Goal: Task Accomplishment & Management: Complete application form

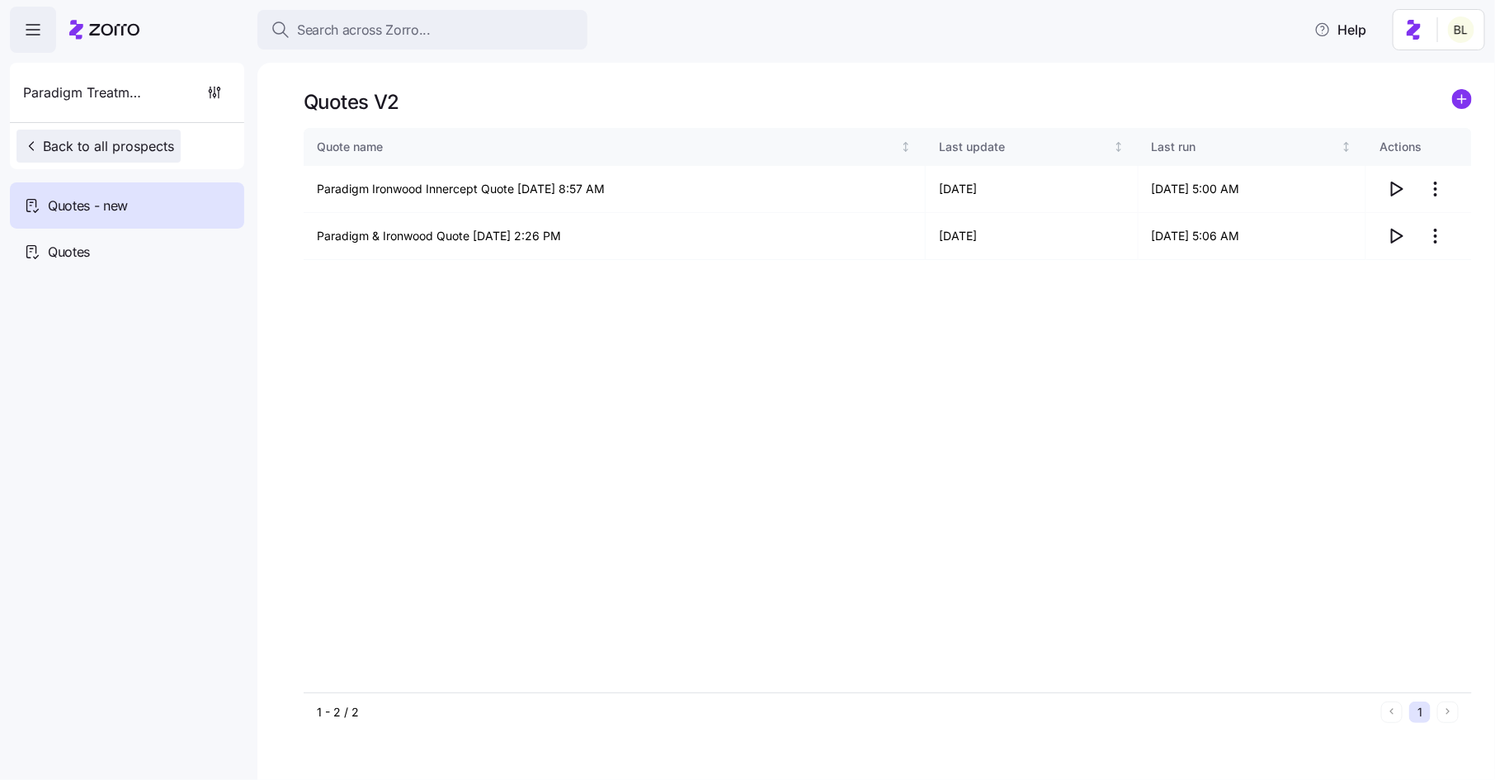
click at [147, 144] on span "Back to all prospects" at bounding box center [98, 146] width 151 height 20
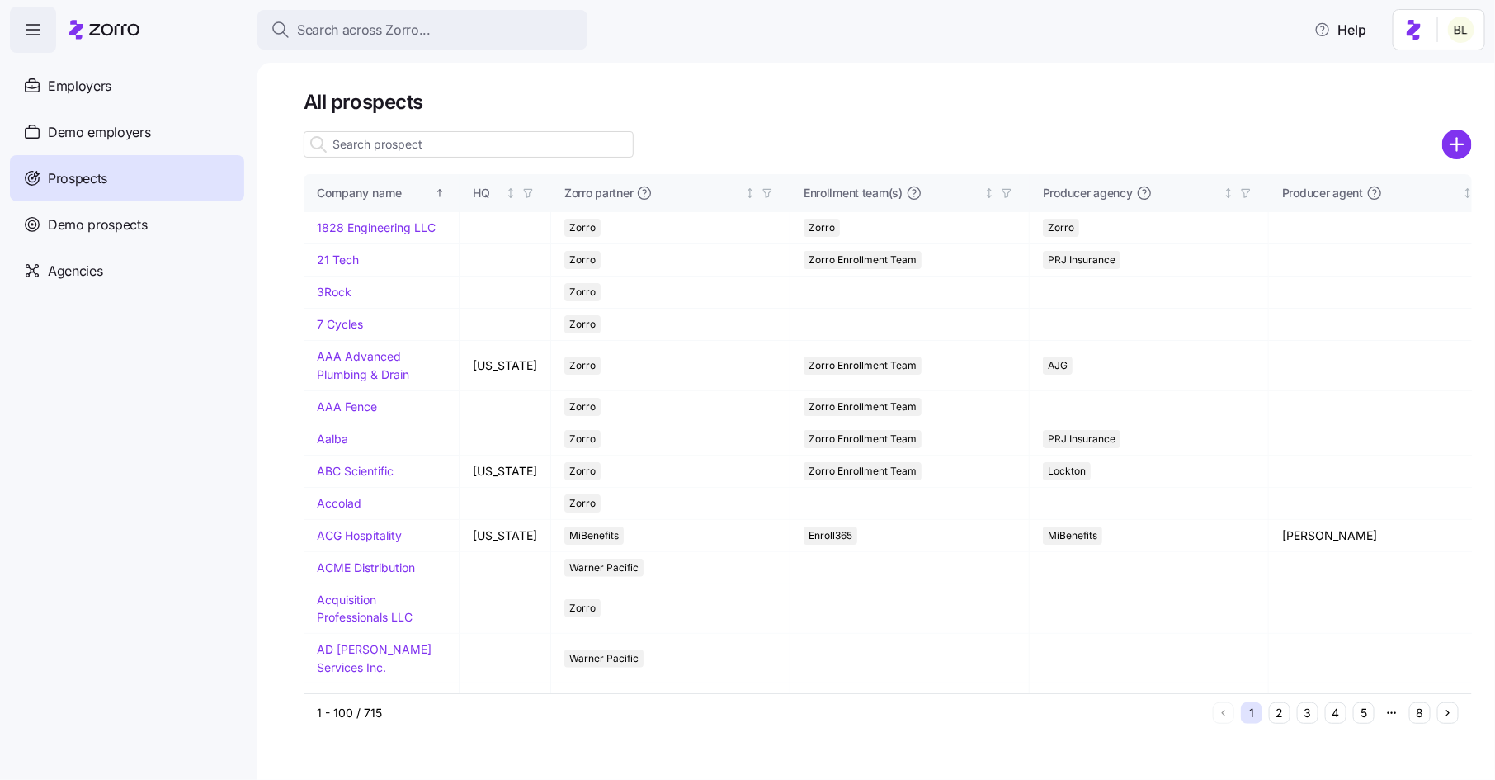
click at [385, 146] on input at bounding box center [469, 144] width 330 height 26
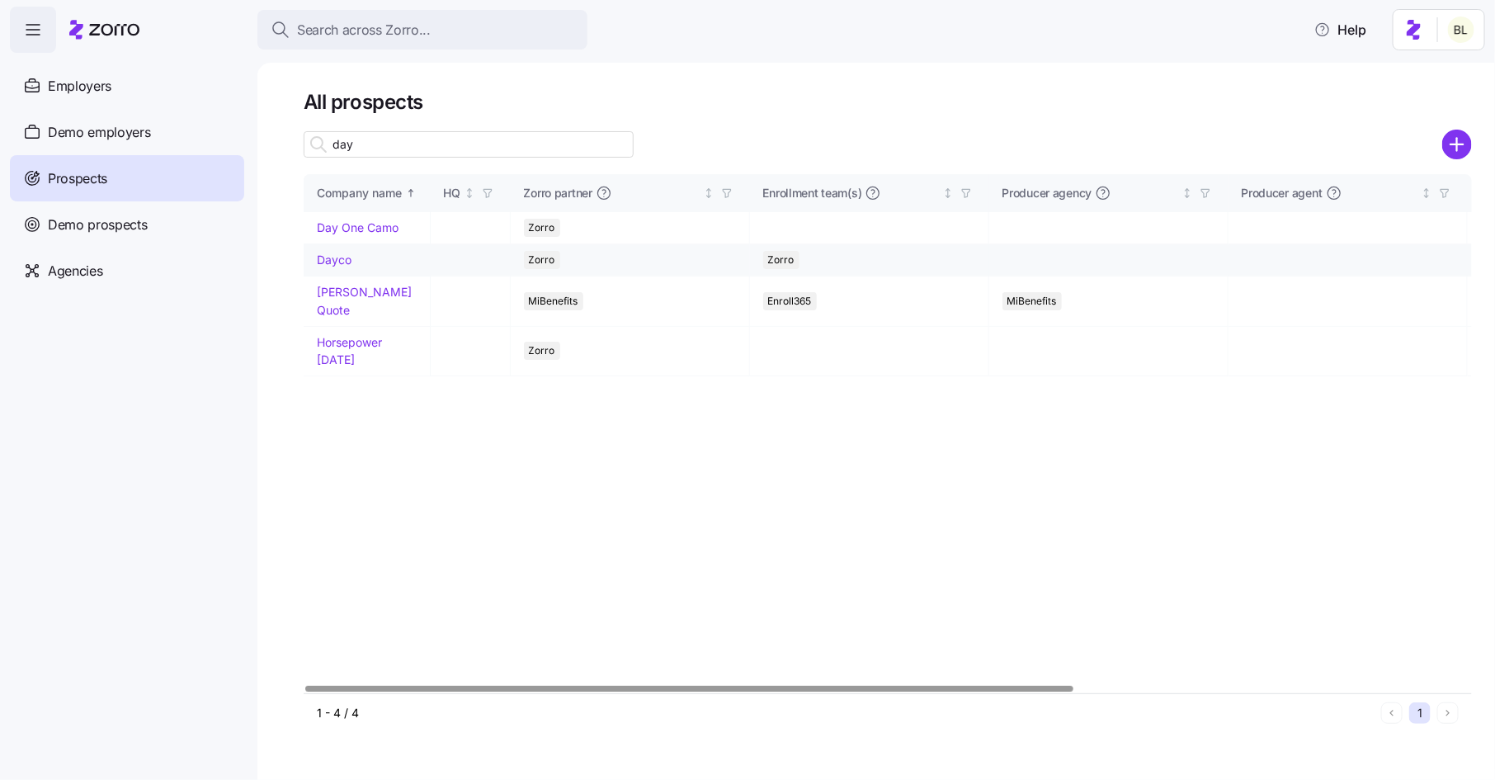
type input "day"
click at [340, 259] on link "Dayco" at bounding box center [334, 259] width 35 height 14
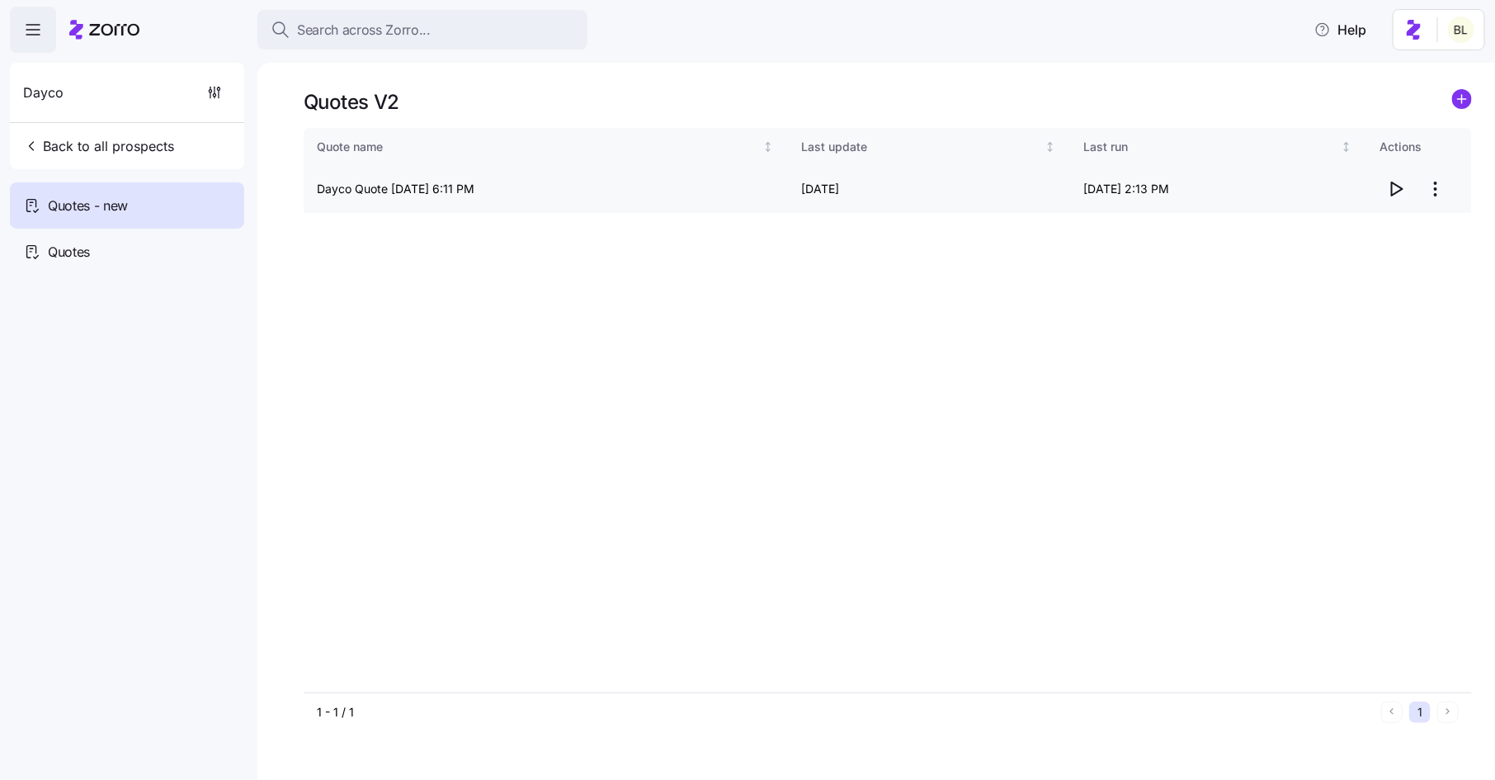
click at [1392, 189] on icon "button" at bounding box center [1397, 188] width 11 height 13
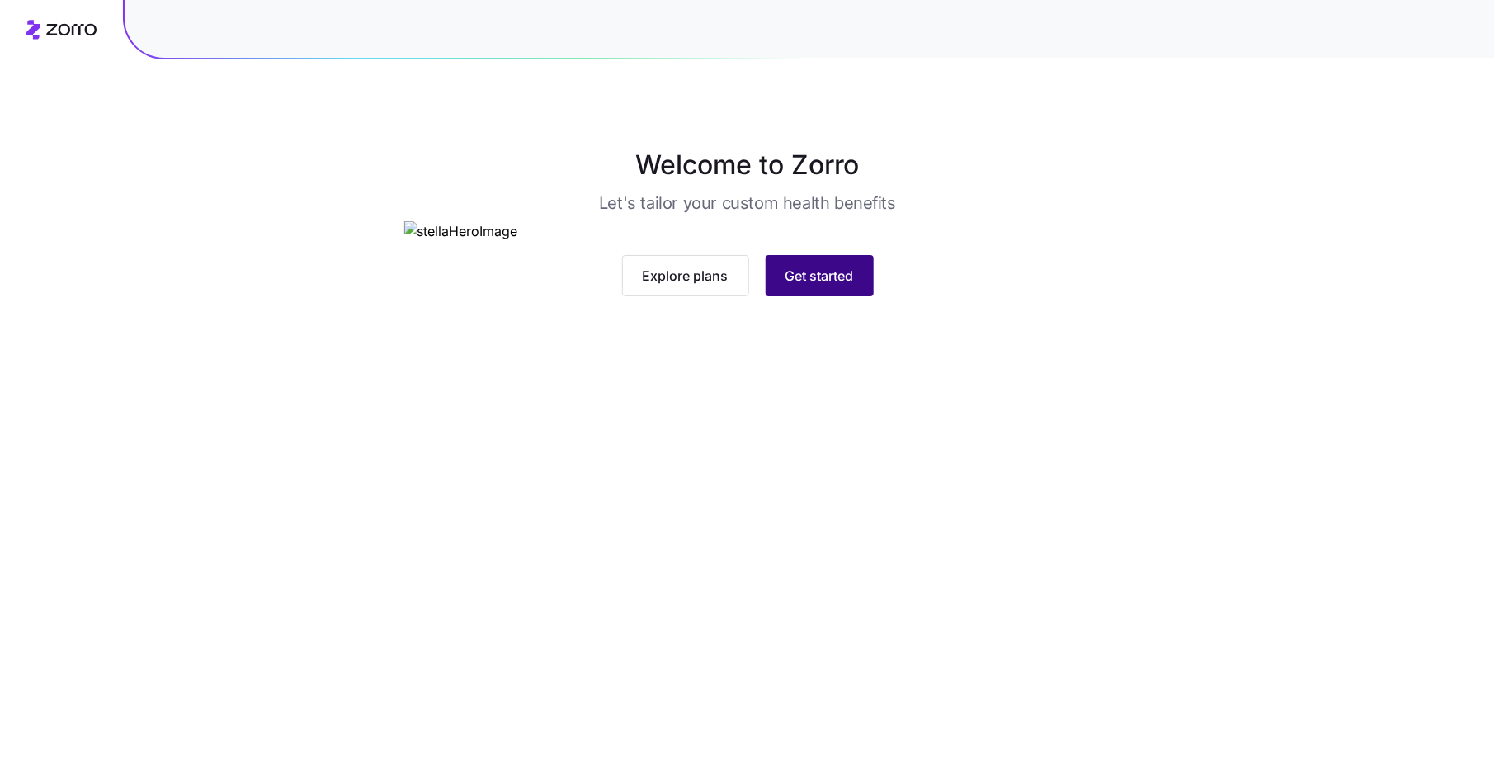
click at [825, 296] on button "Get started" at bounding box center [820, 275] width 108 height 41
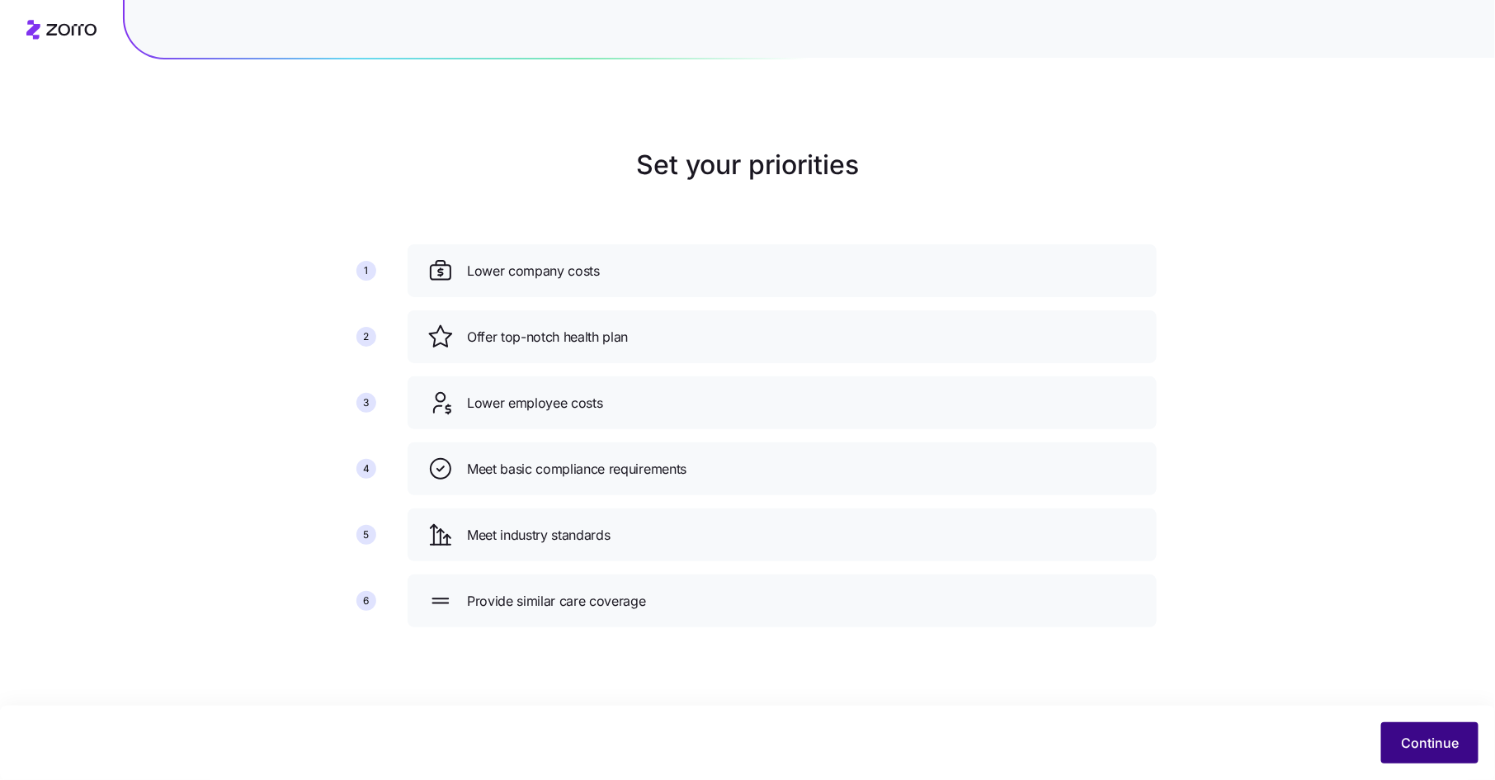
click at [1431, 738] on span "Continue" at bounding box center [1430, 743] width 58 height 20
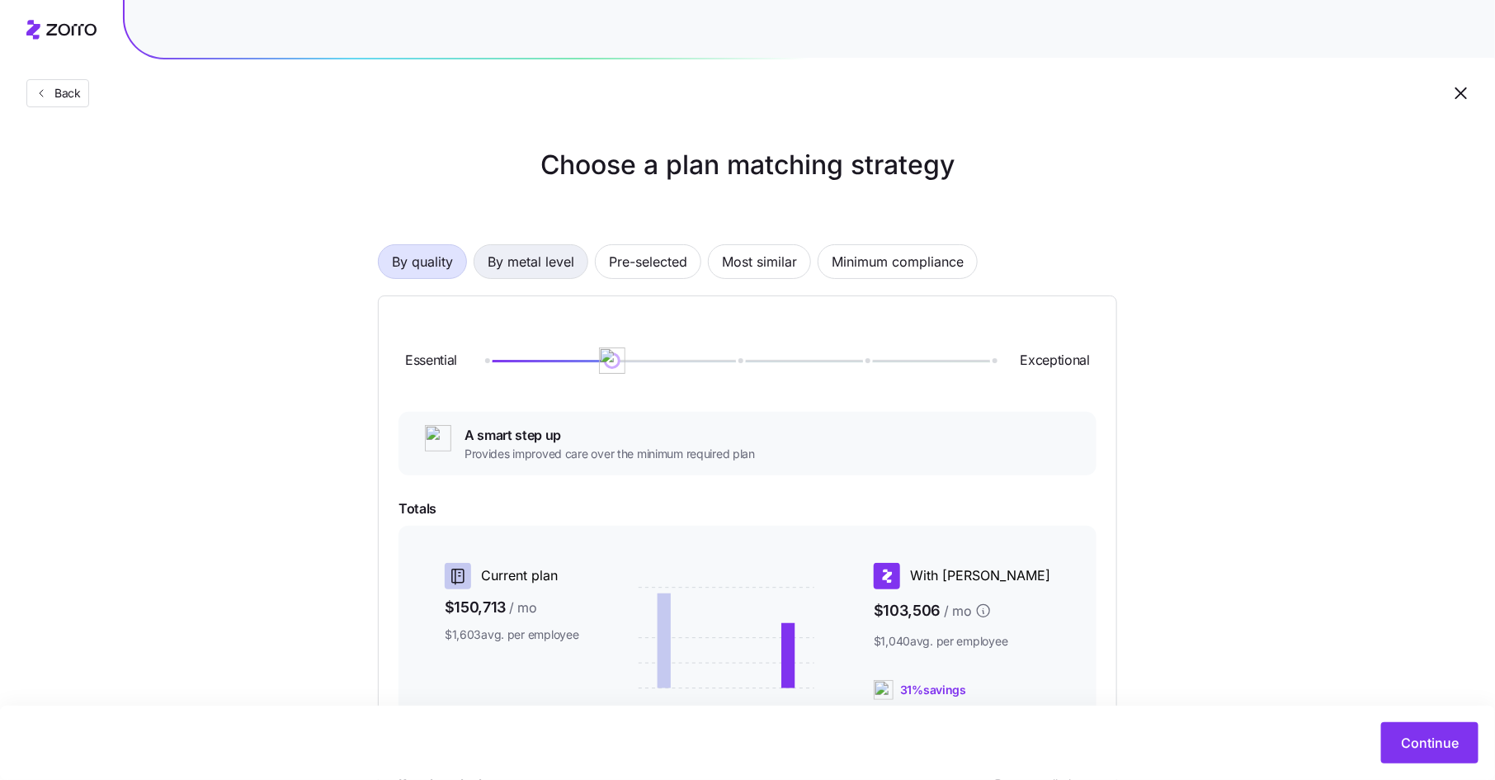
click at [536, 265] on span "By metal level" at bounding box center [531, 261] width 87 height 33
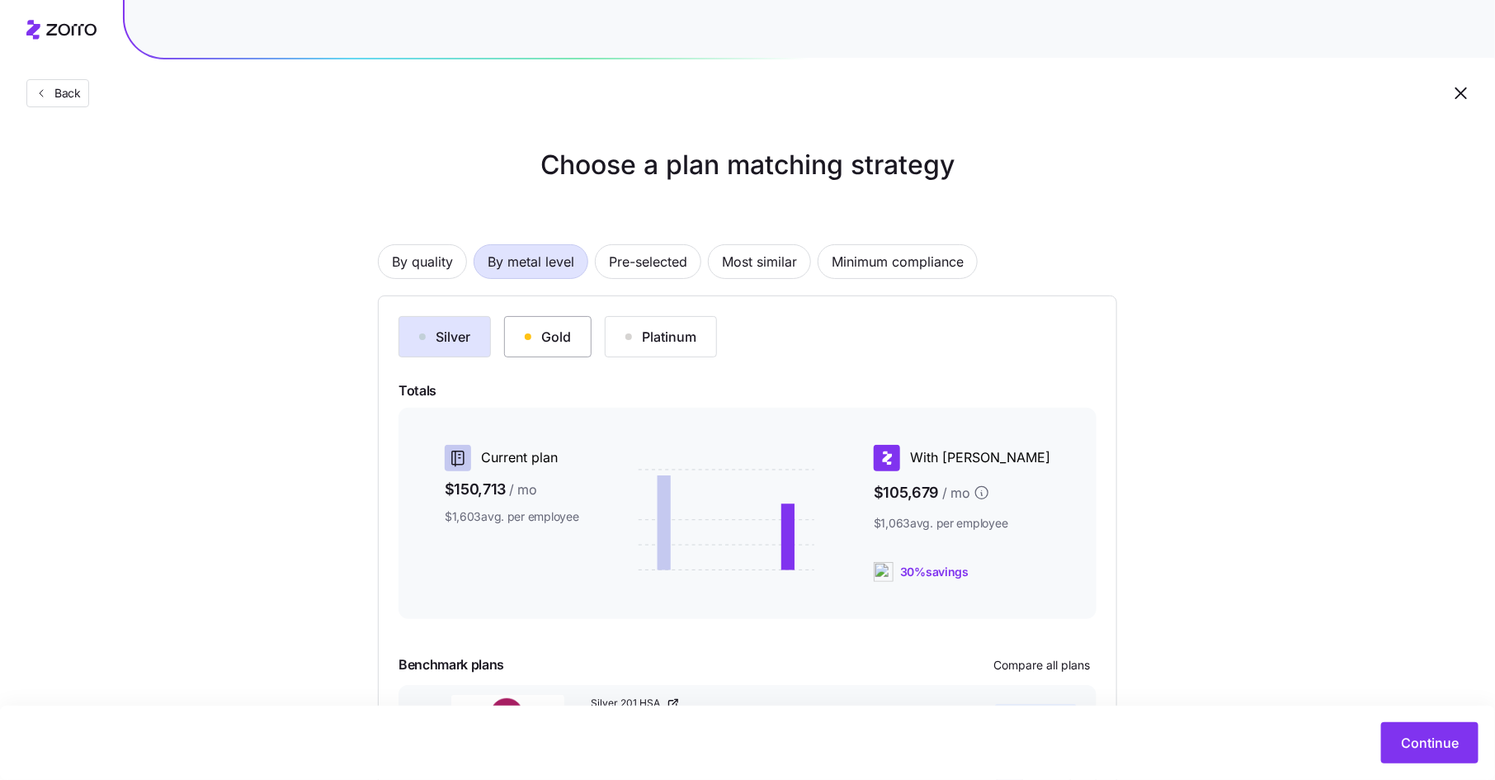
click at [541, 342] on div "Gold" at bounding box center [548, 337] width 46 height 20
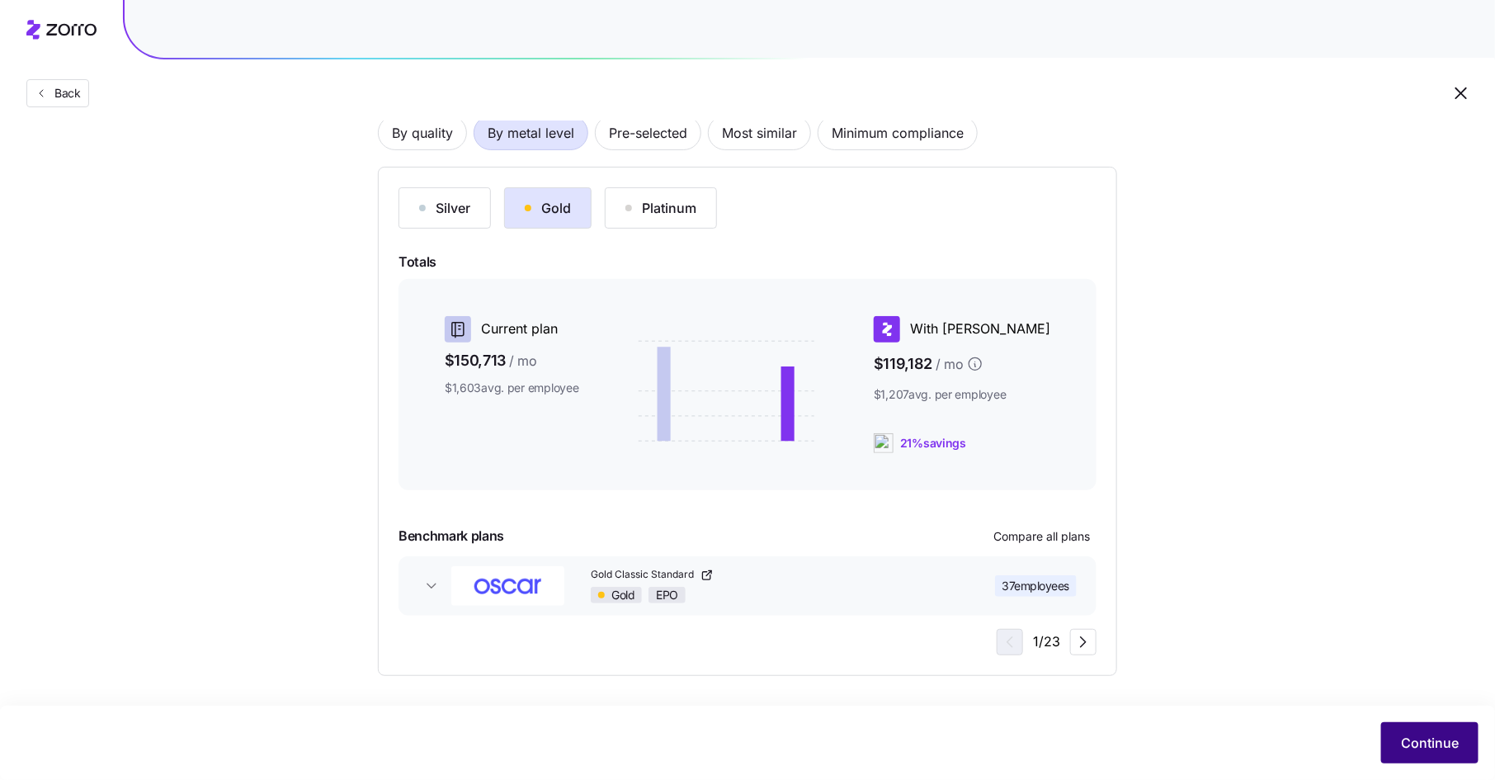
click at [1414, 736] on span "Continue" at bounding box center [1430, 743] width 58 height 20
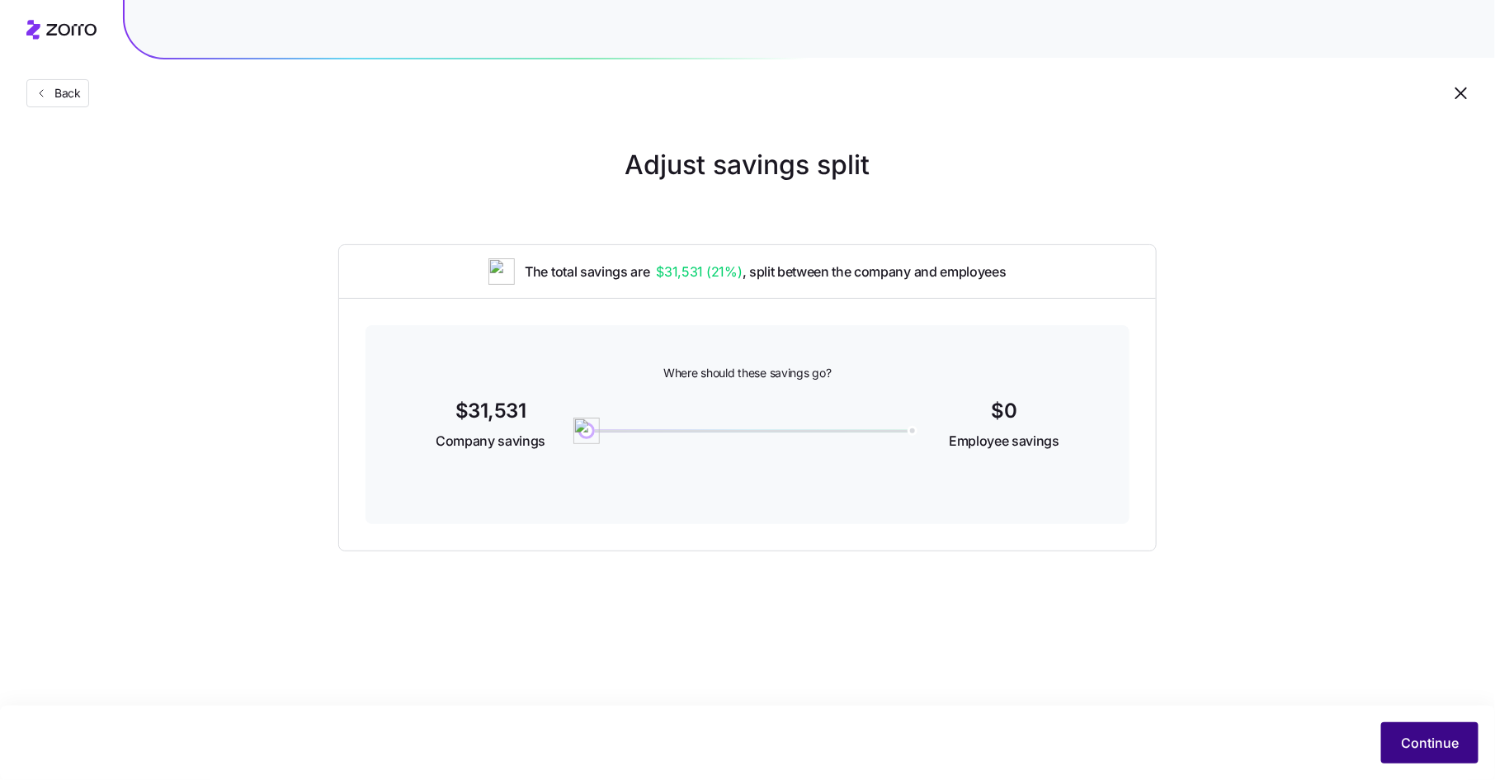
click at [1408, 738] on span "Continue" at bounding box center [1430, 743] width 58 height 20
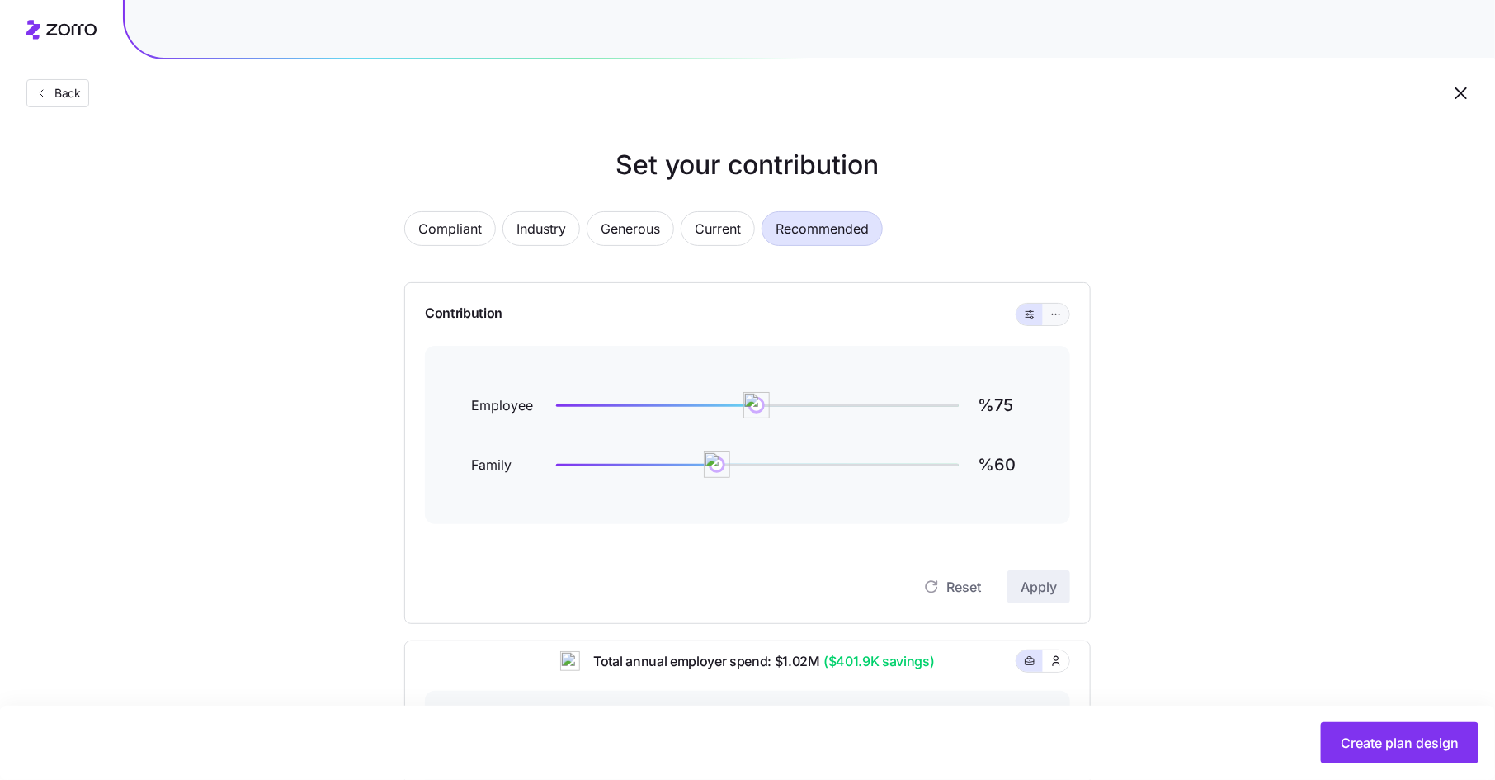
click at [1053, 311] on icon "button" at bounding box center [1056, 314] width 12 height 20
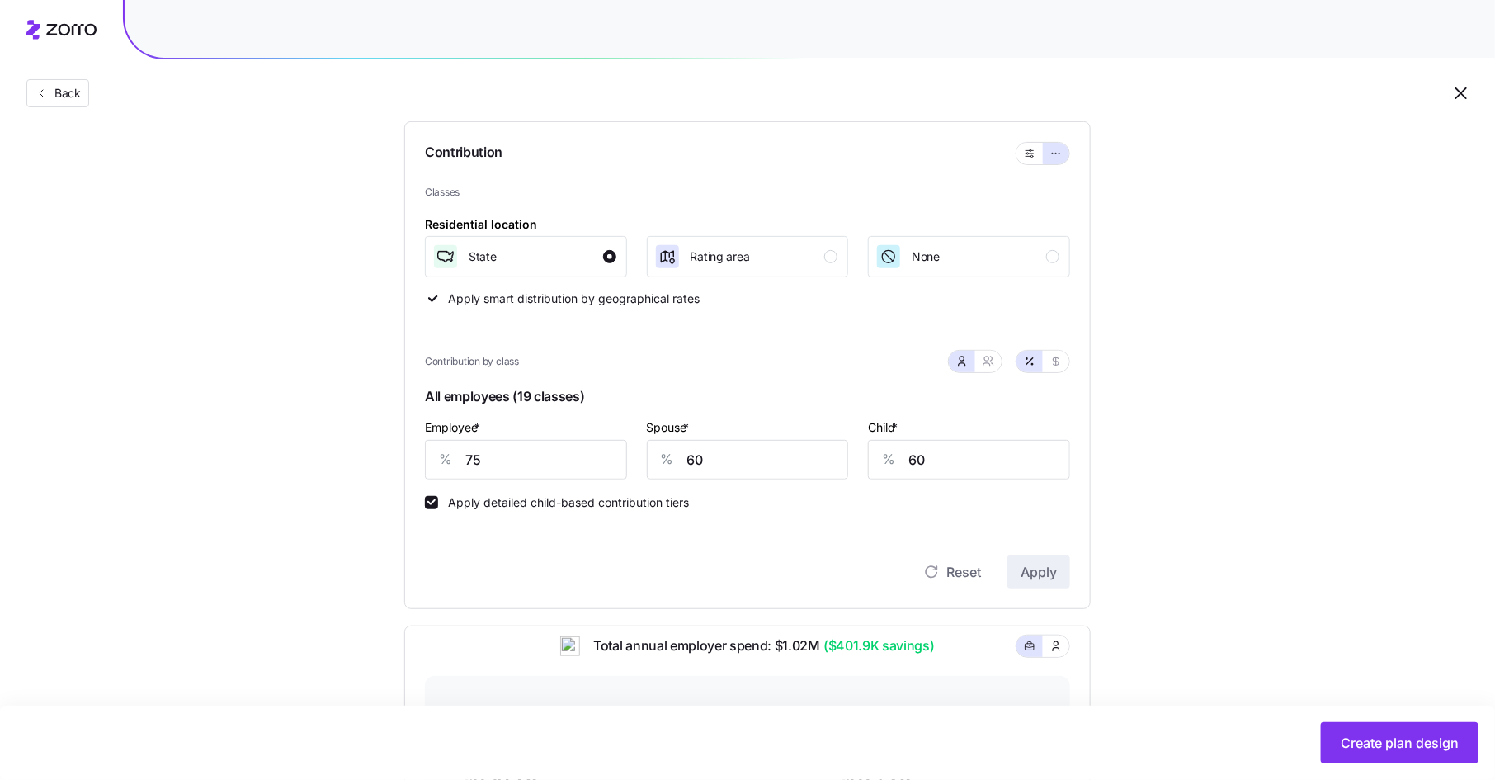
scroll to position [199, 0]
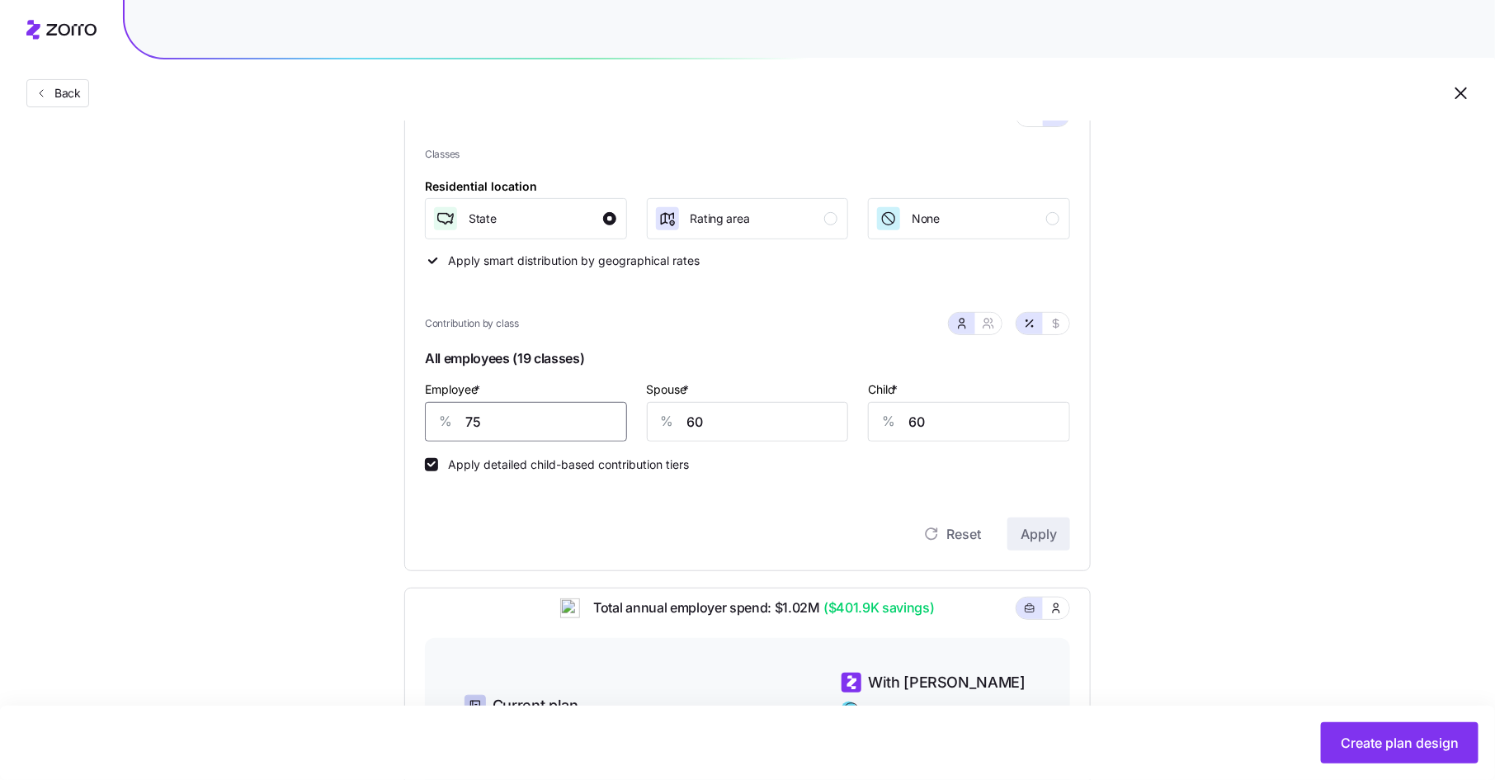
drag, startPoint x: 485, startPoint y: 420, endPoint x: 454, endPoint y: 421, distance: 31.4
click at [454, 421] on div "% 75" at bounding box center [526, 422] width 202 height 40
type input "80"
type input "85"
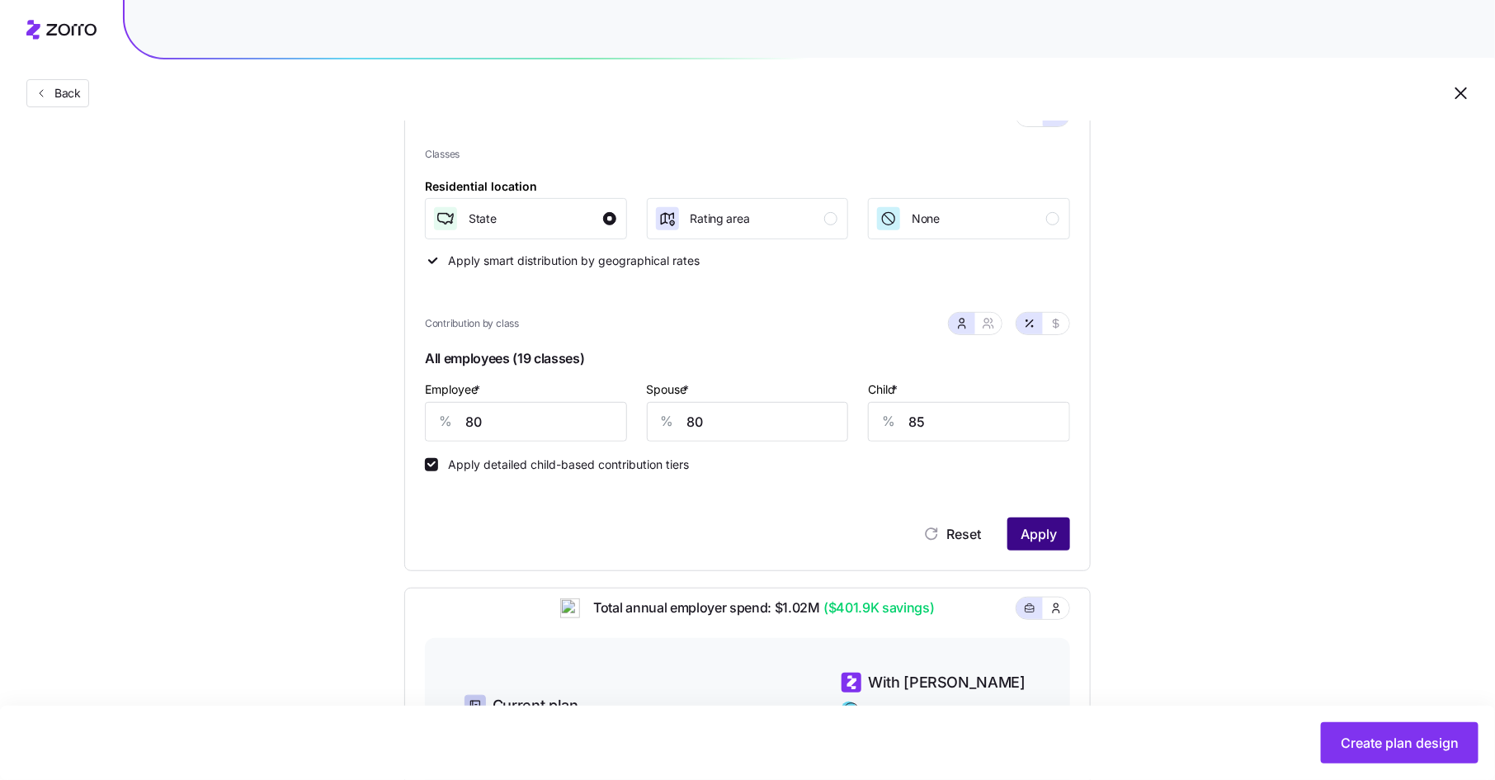
click at [1058, 529] on button "Apply" at bounding box center [1038, 533] width 63 height 33
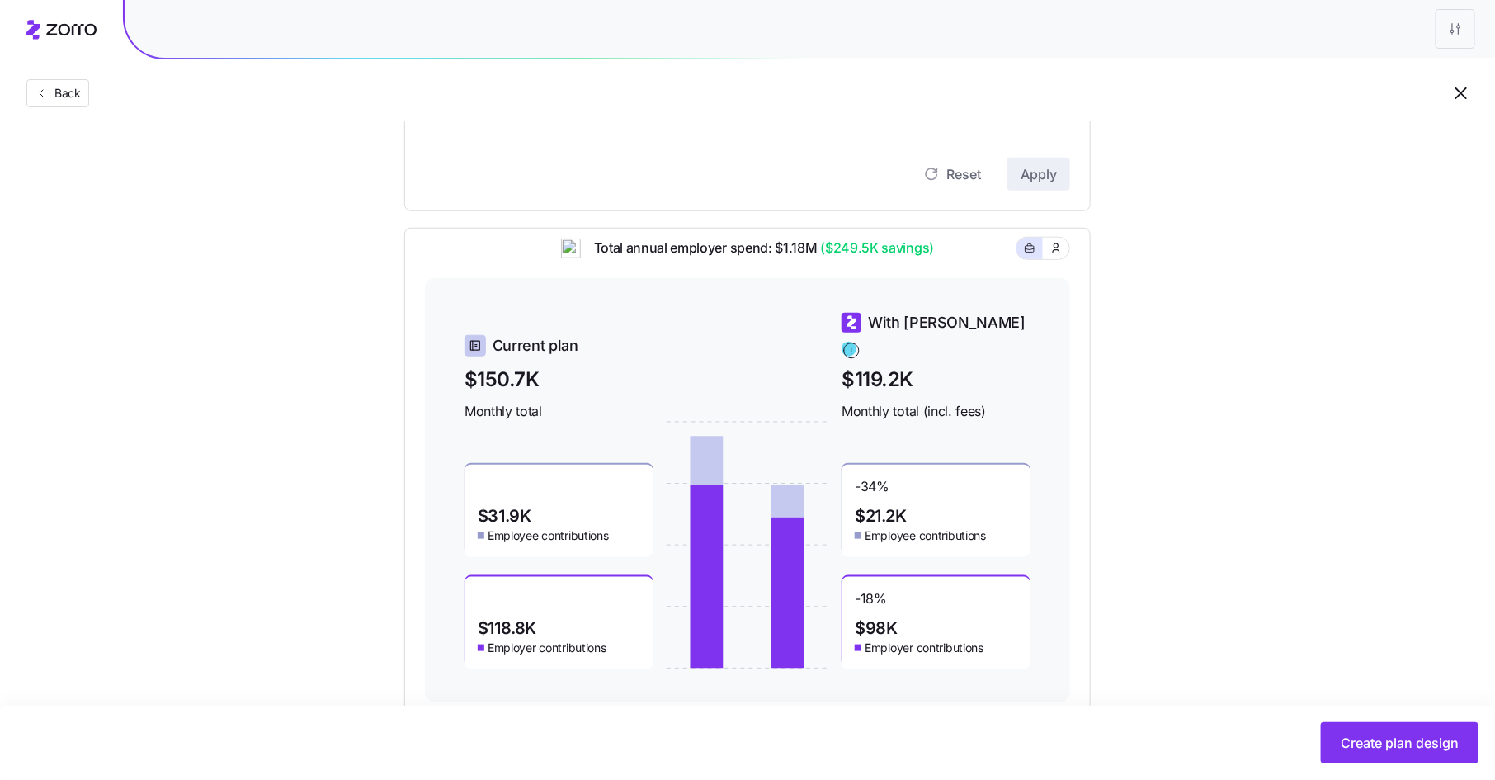
scroll to position [596, 0]
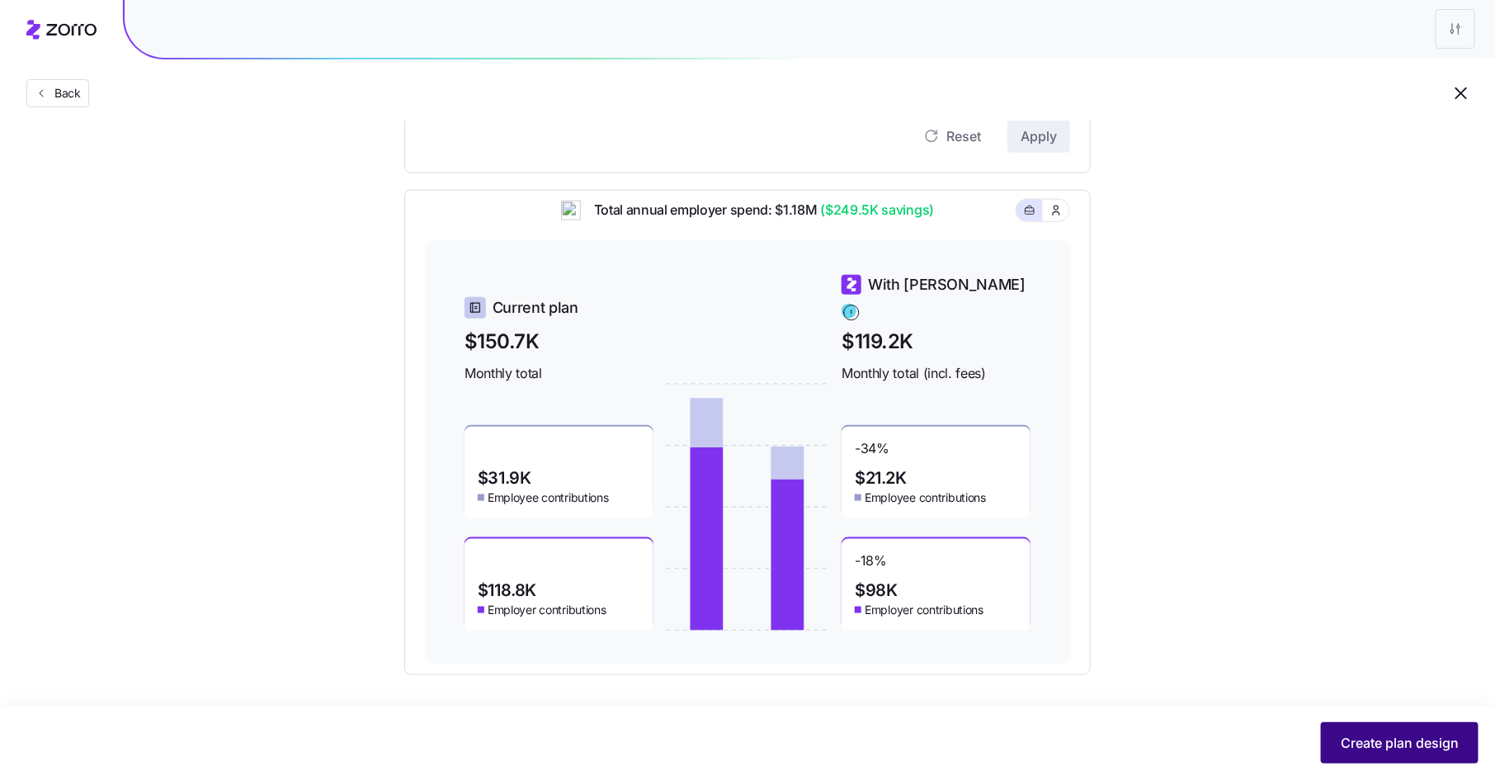
click at [1436, 747] on span "Create plan design" at bounding box center [1400, 743] width 118 height 20
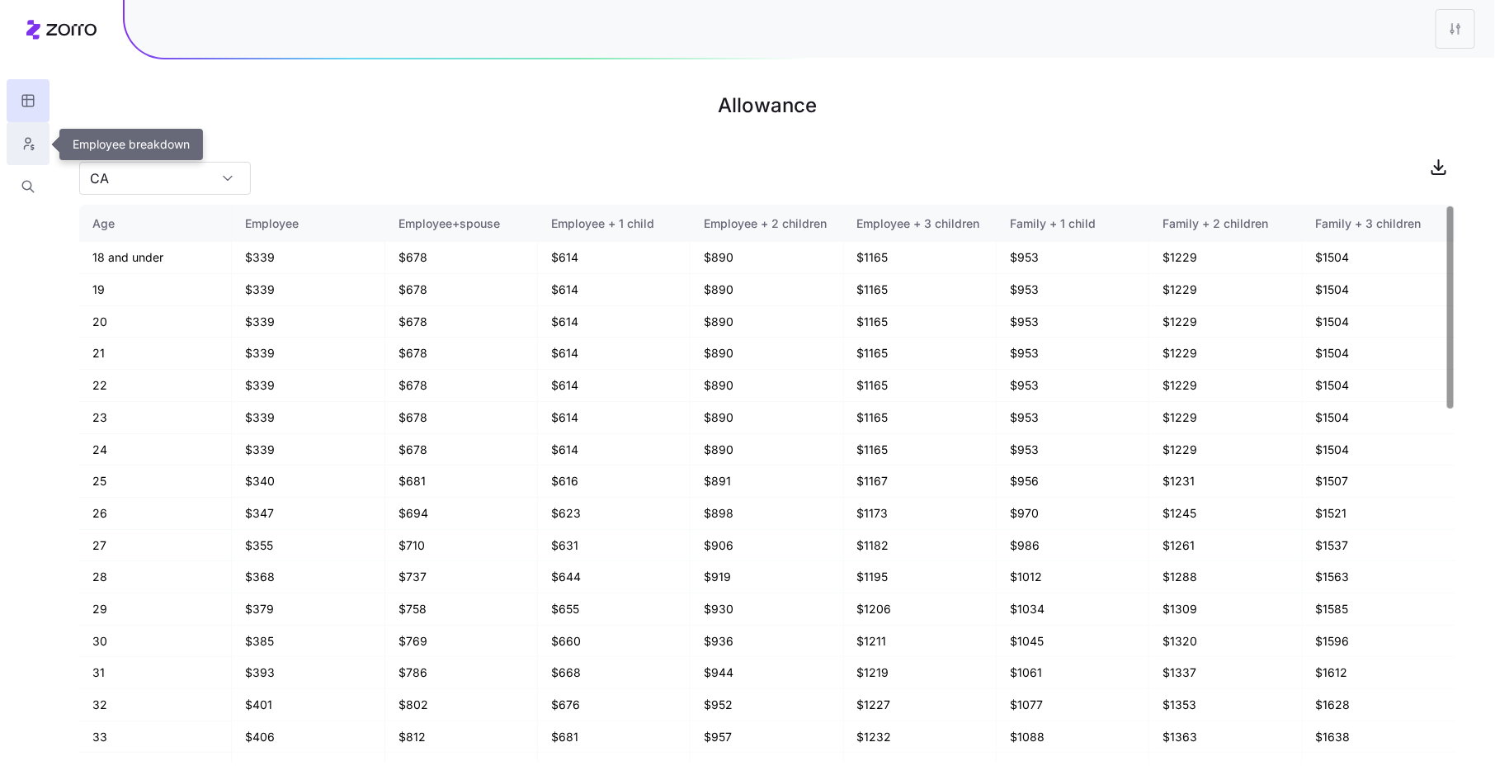
click at [21, 135] on icon "button" at bounding box center [28, 143] width 15 height 16
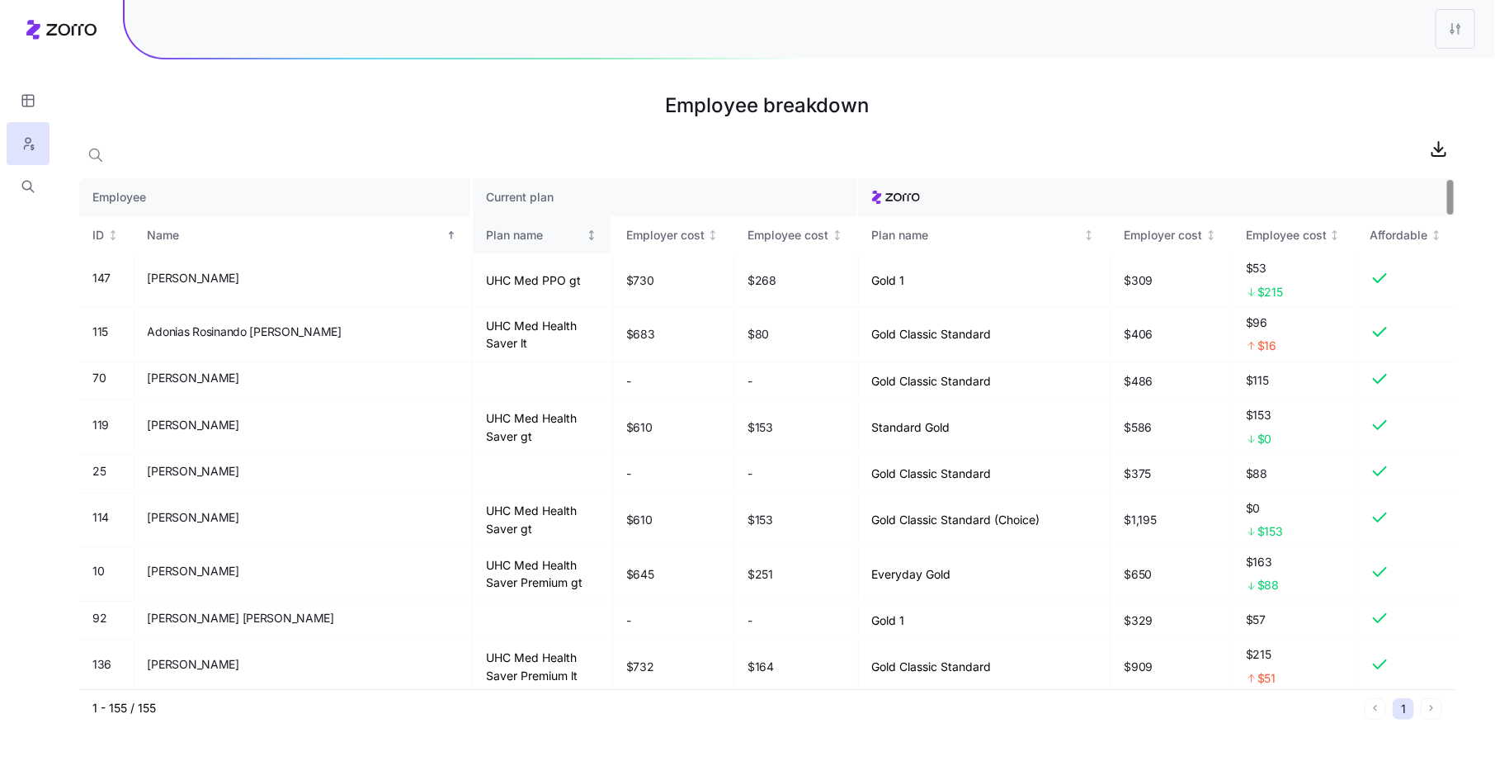
click at [486, 229] on div "Plan name" at bounding box center [534, 235] width 97 height 18
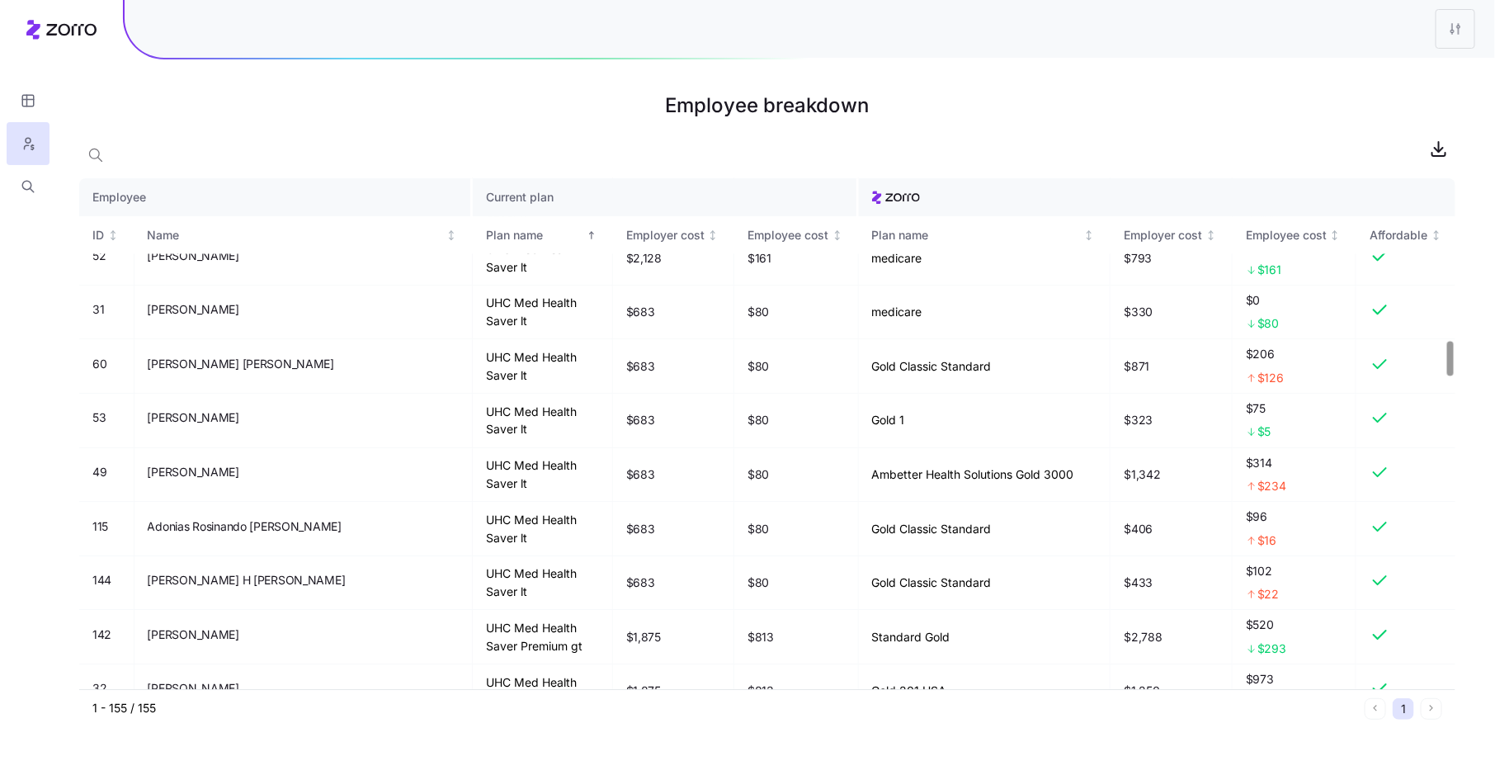
scroll to position [2200, 0]
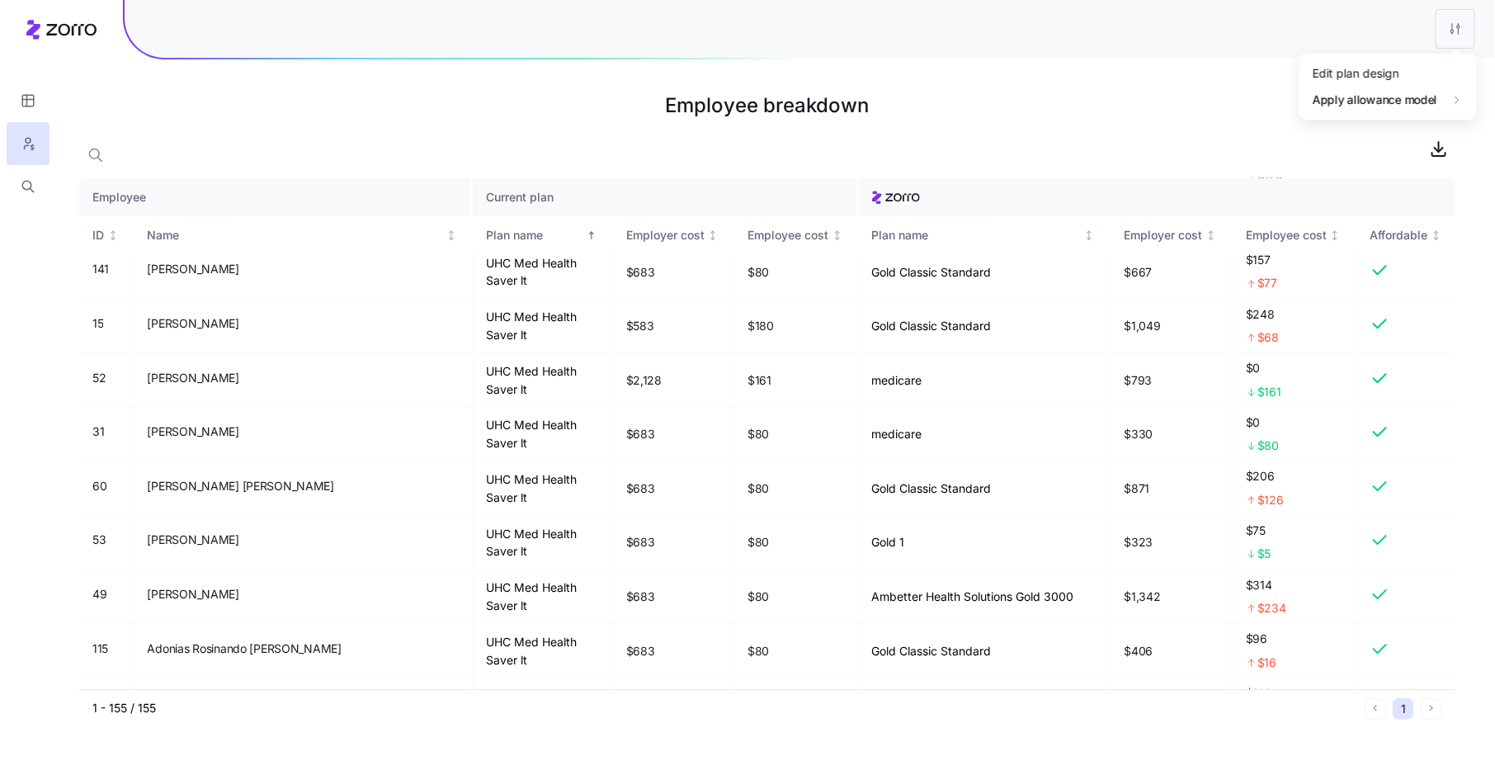
click at [1461, 29] on html "Employee breakdown Employee Current plan ID Name Plan name Employer cost Employ…" at bounding box center [747, 390] width 1495 height 780
click at [1425, 68] on div "Edit plan design" at bounding box center [1388, 73] width 164 height 26
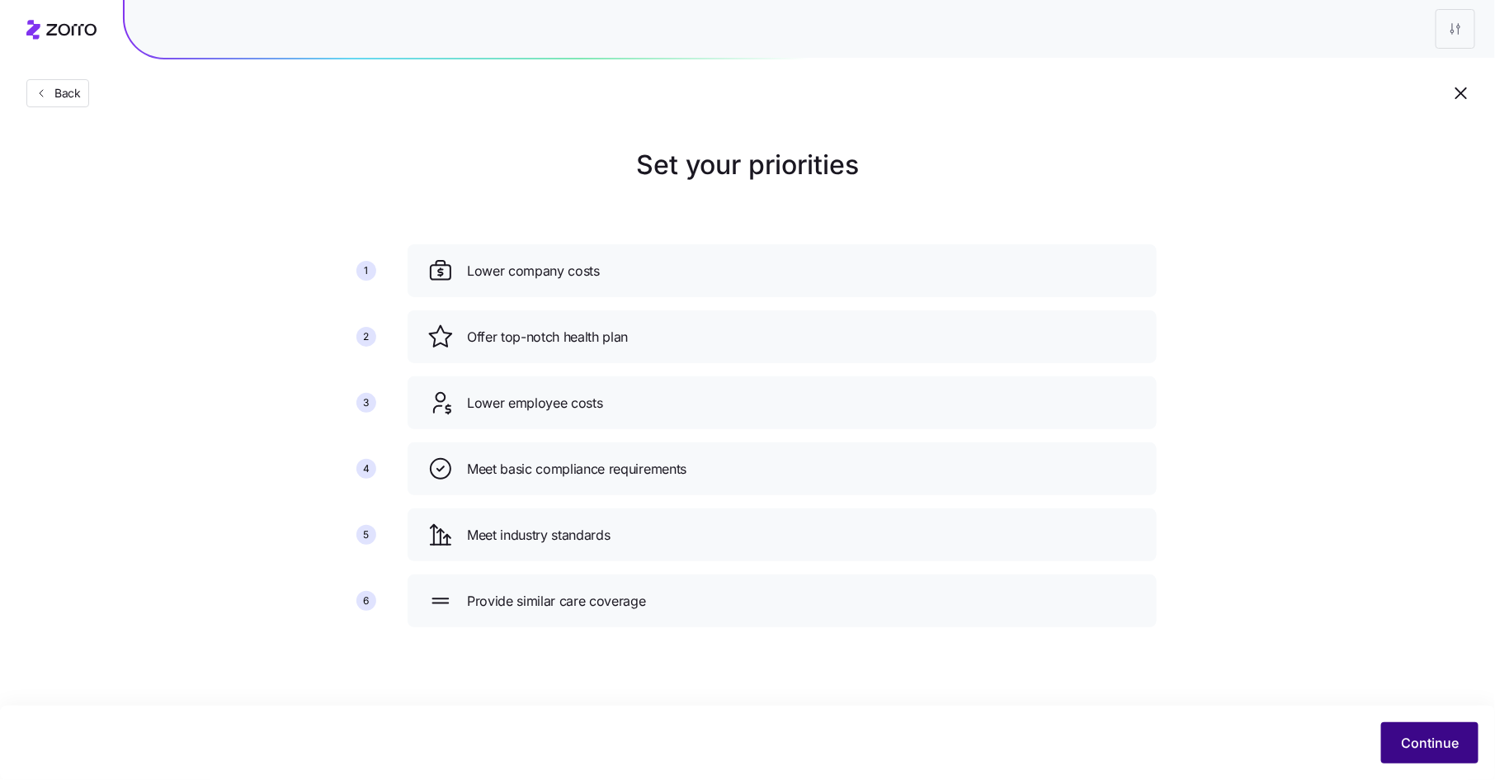
click at [1431, 733] on button "Continue" at bounding box center [1429, 742] width 97 height 41
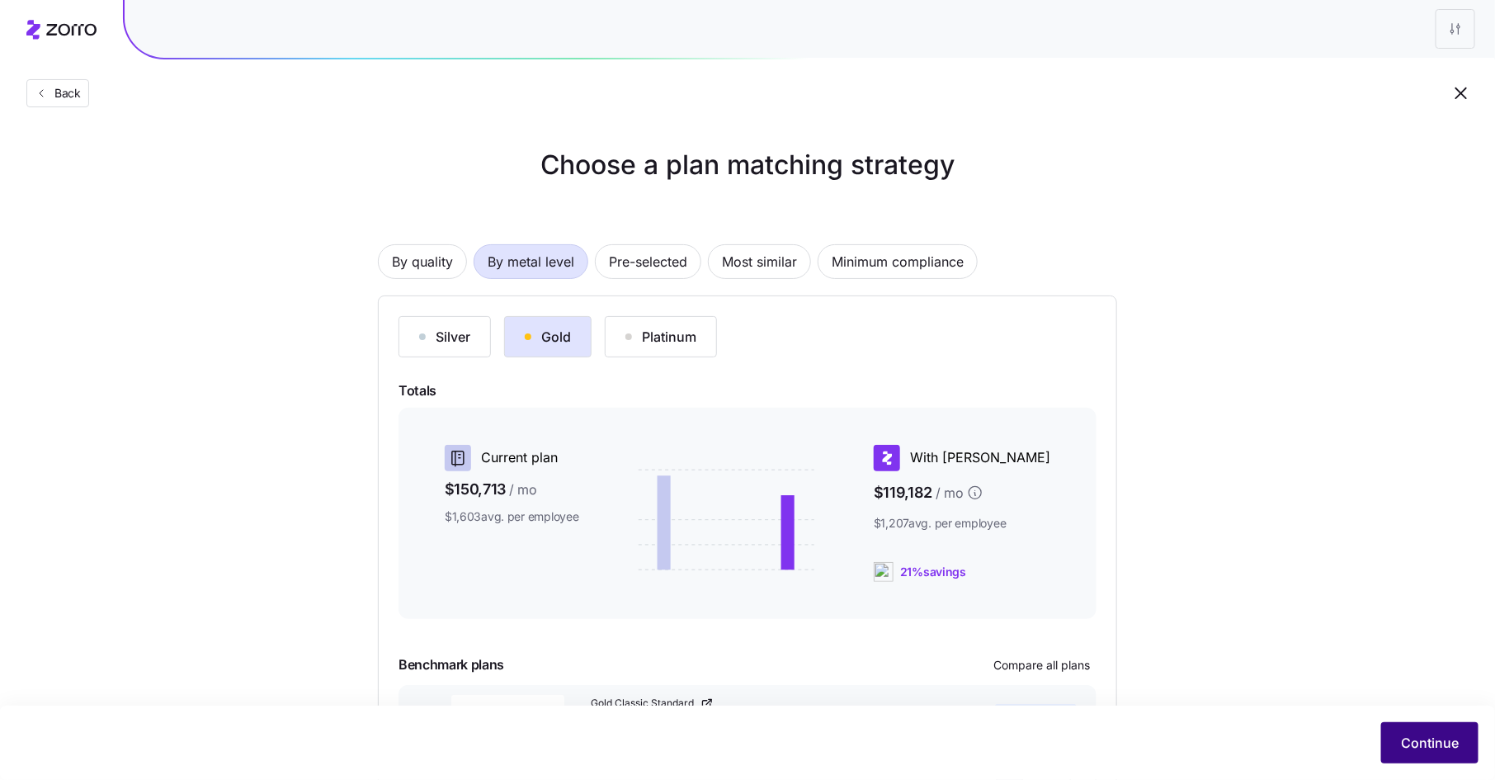
click at [1405, 737] on span "Continue" at bounding box center [1430, 743] width 58 height 20
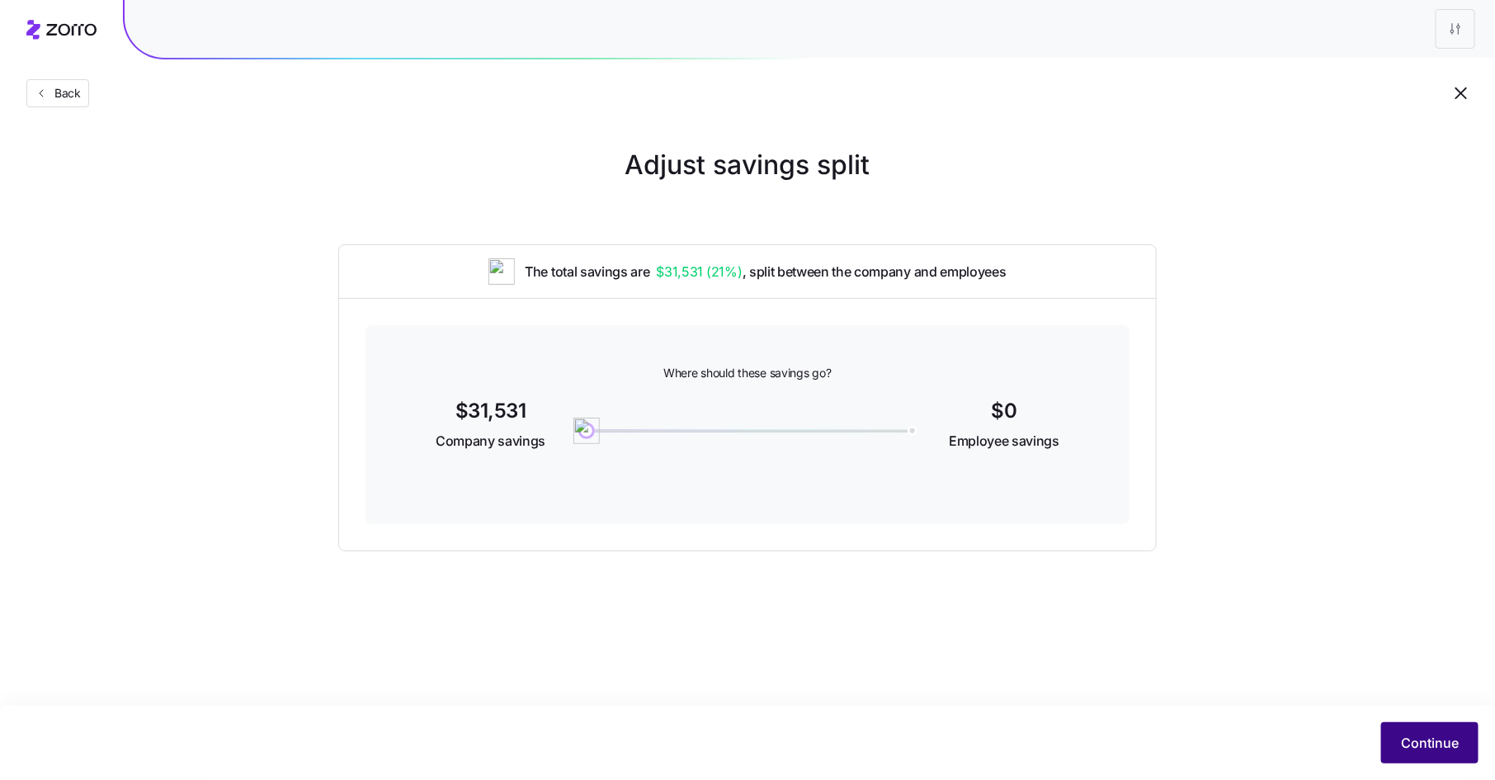
click at [1417, 742] on span "Continue" at bounding box center [1430, 743] width 58 height 20
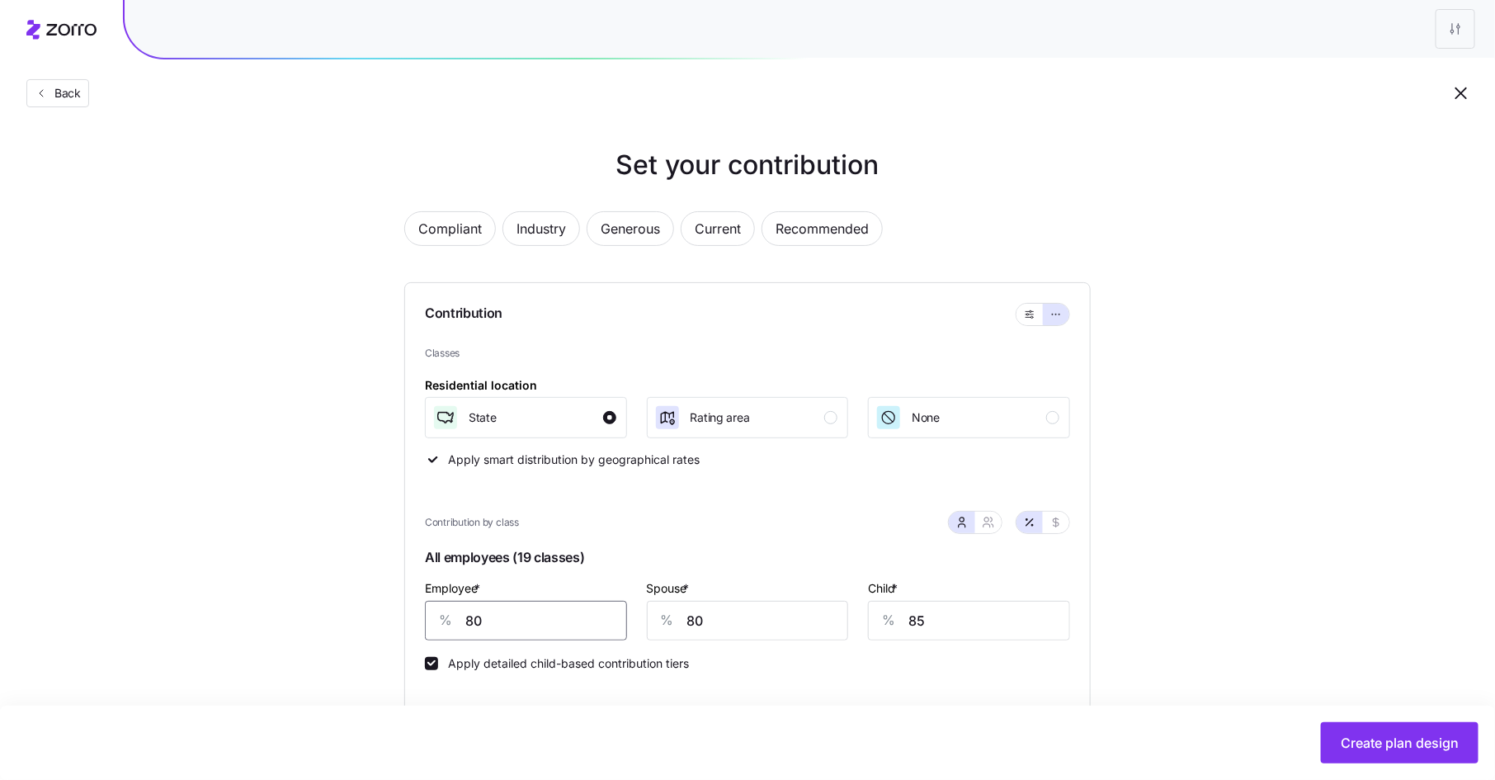
drag, startPoint x: 483, startPoint y: 623, endPoint x: 448, endPoint y: 623, distance: 35.5
click at [448, 623] on div "% 80" at bounding box center [526, 621] width 202 height 40
type input "90"
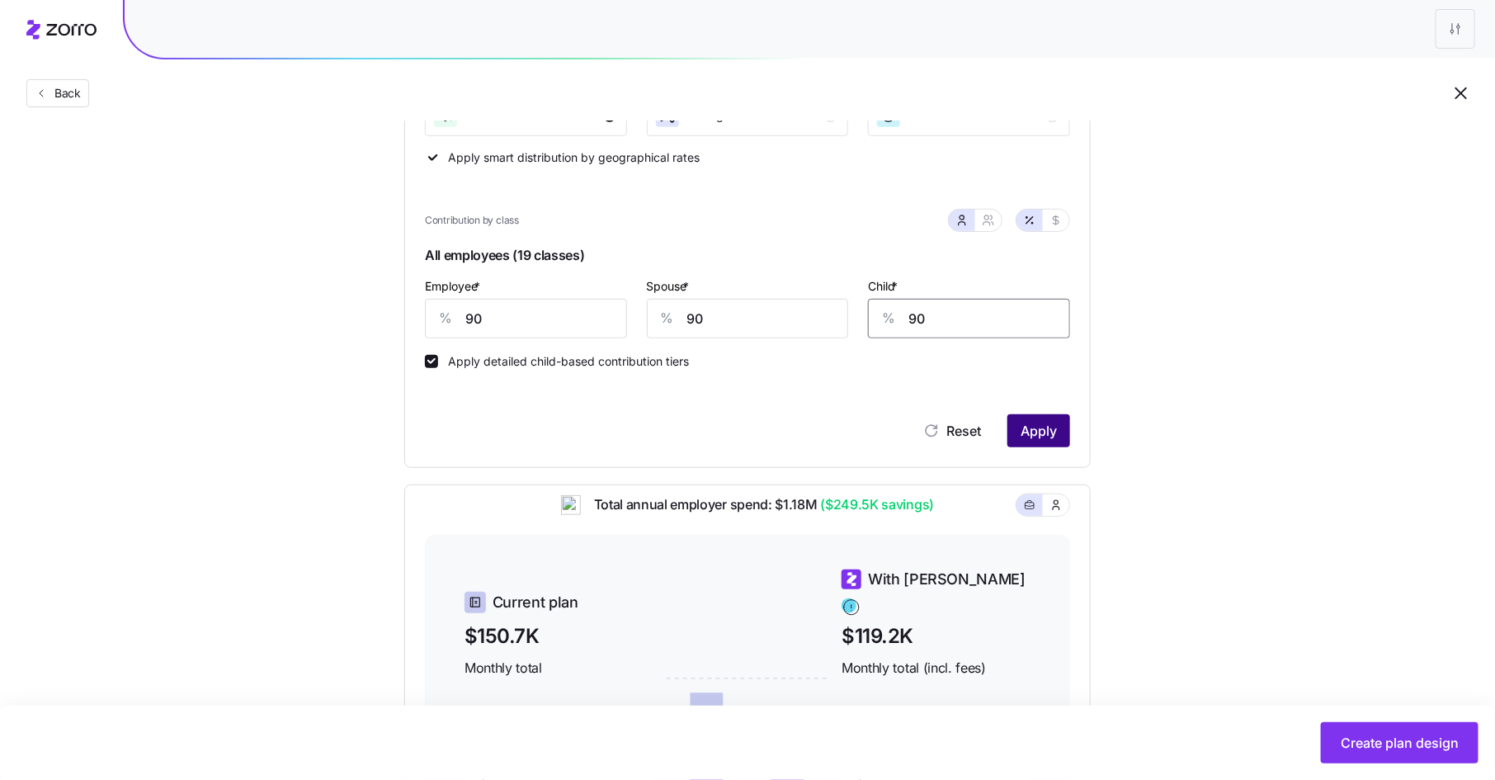
type input "90"
click at [1039, 428] on span "Apply" at bounding box center [1038, 431] width 36 height 20
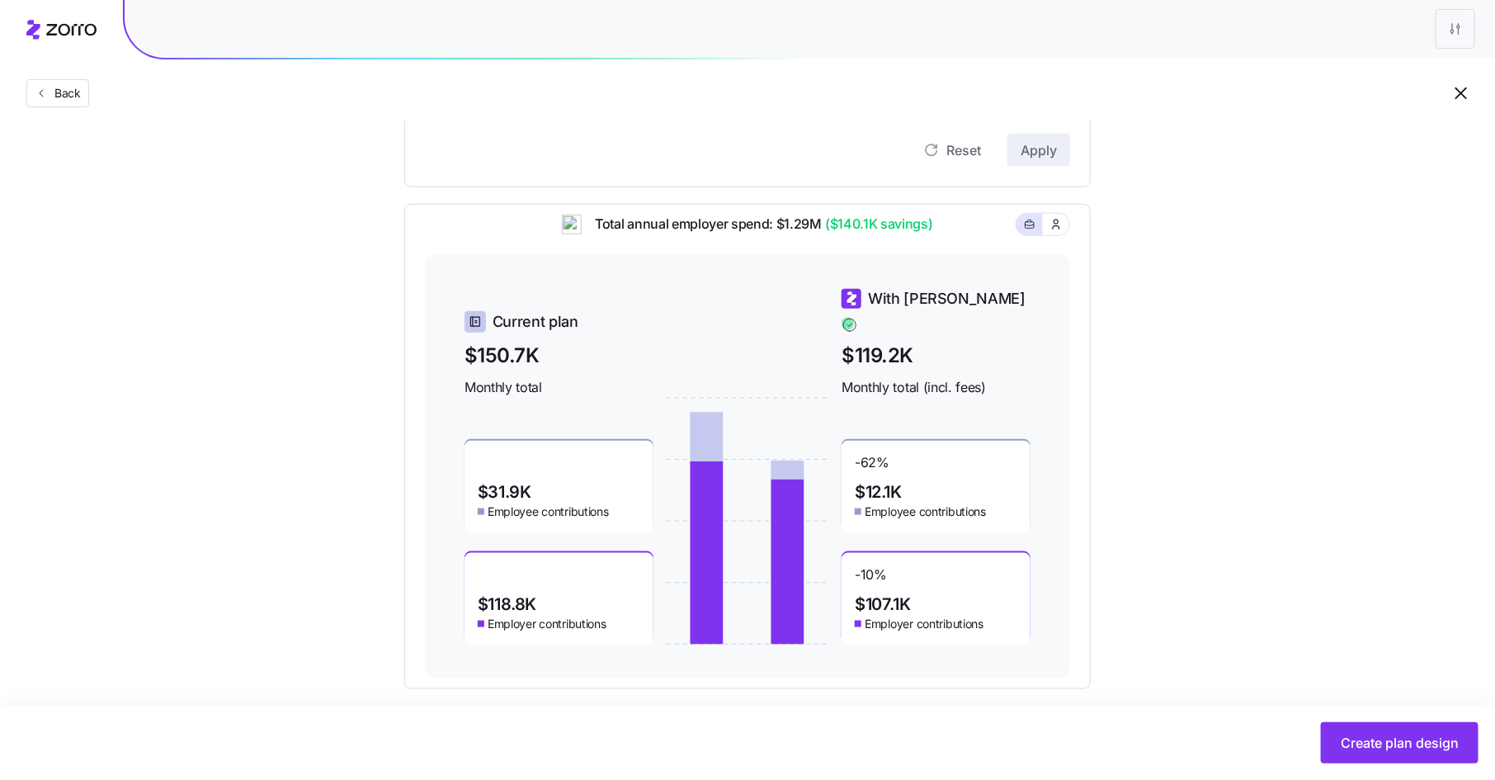
scroll to position [596, 0]
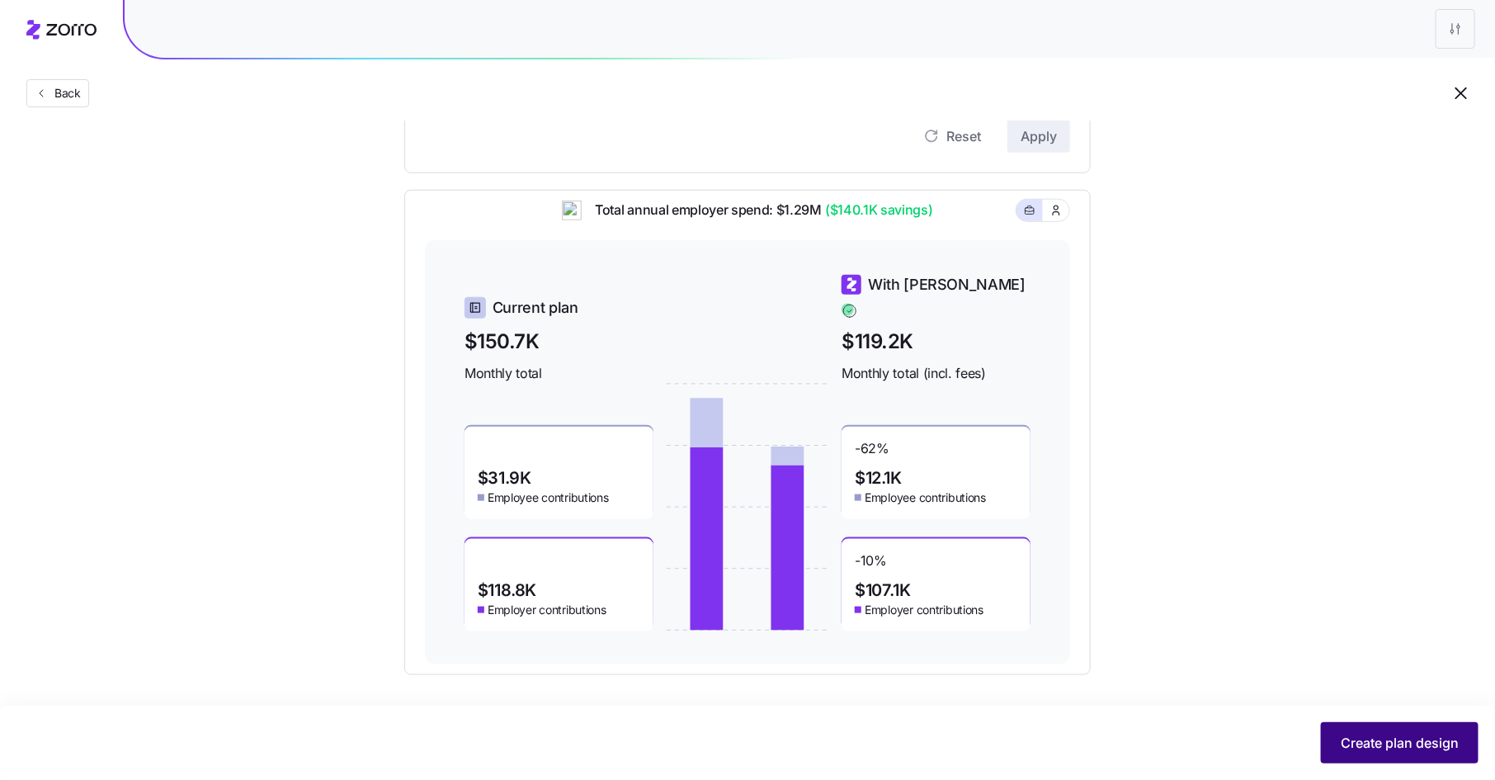
click at [1391, 731] on button "Create plan design" at bounding box center [1400, 742] width 158 height 41
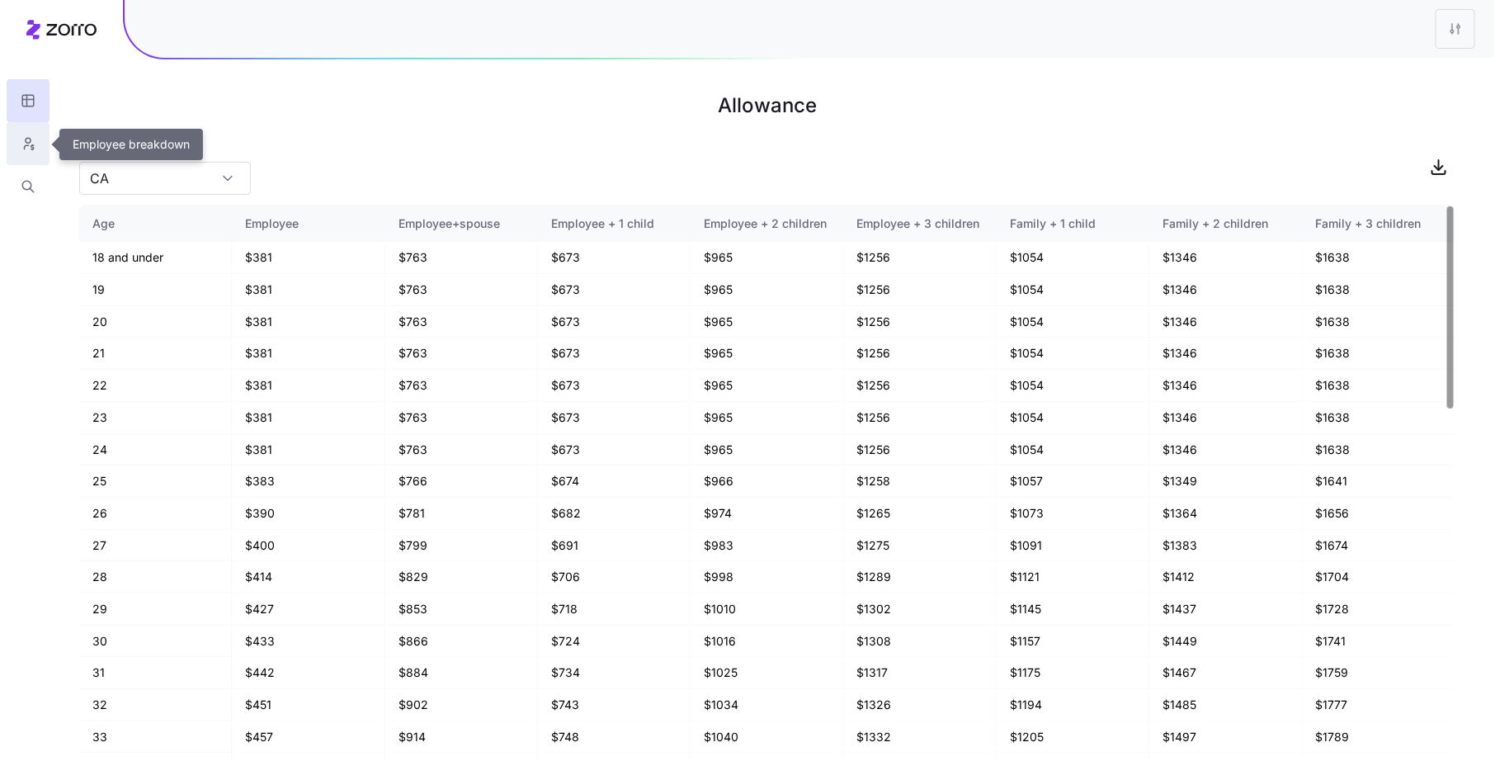
click at [23, 152] on button "button" at bounding box center [28, 143] width 43 height 43
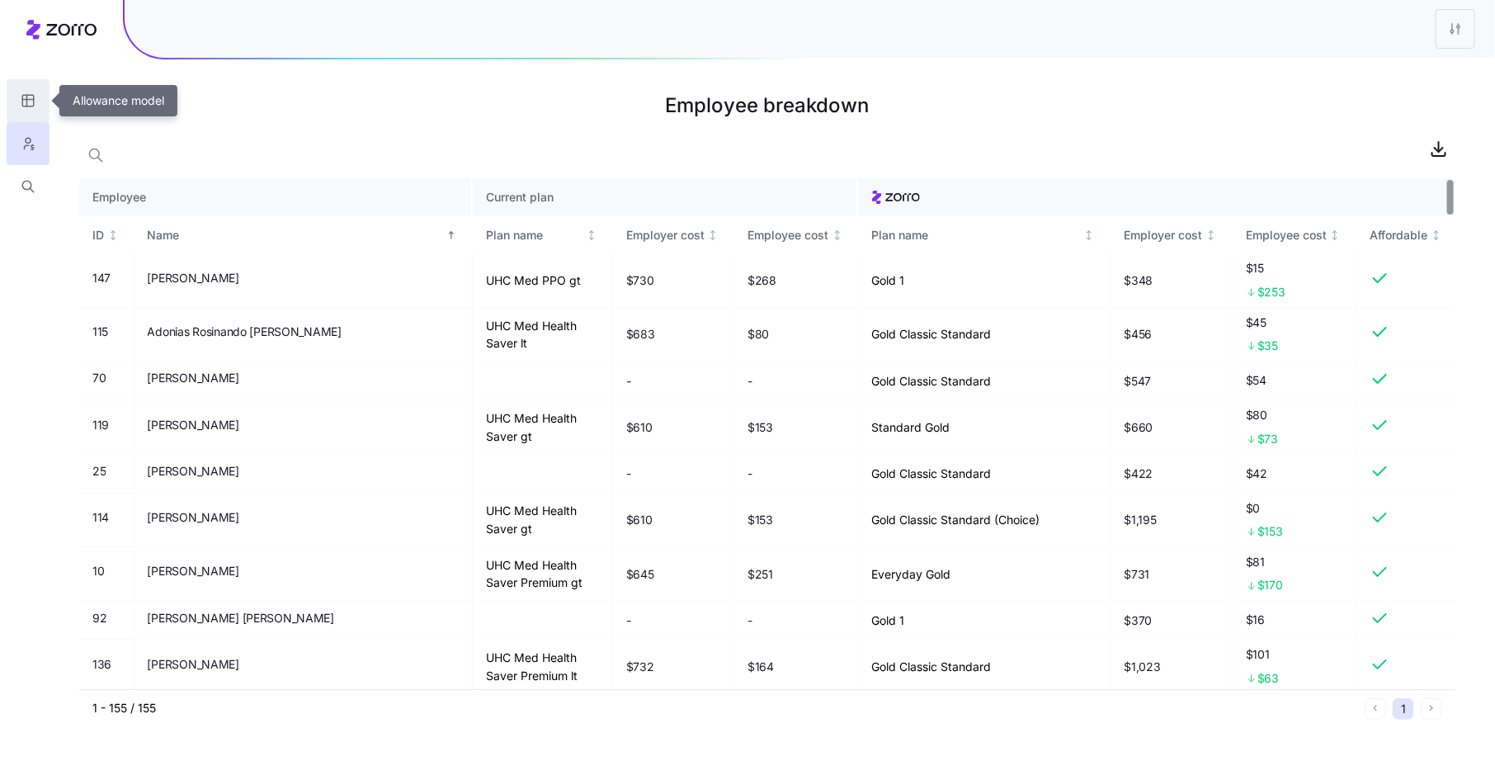
click at [29, 98] on icon "button" at bounding box center [28, 100] width 15 height 16
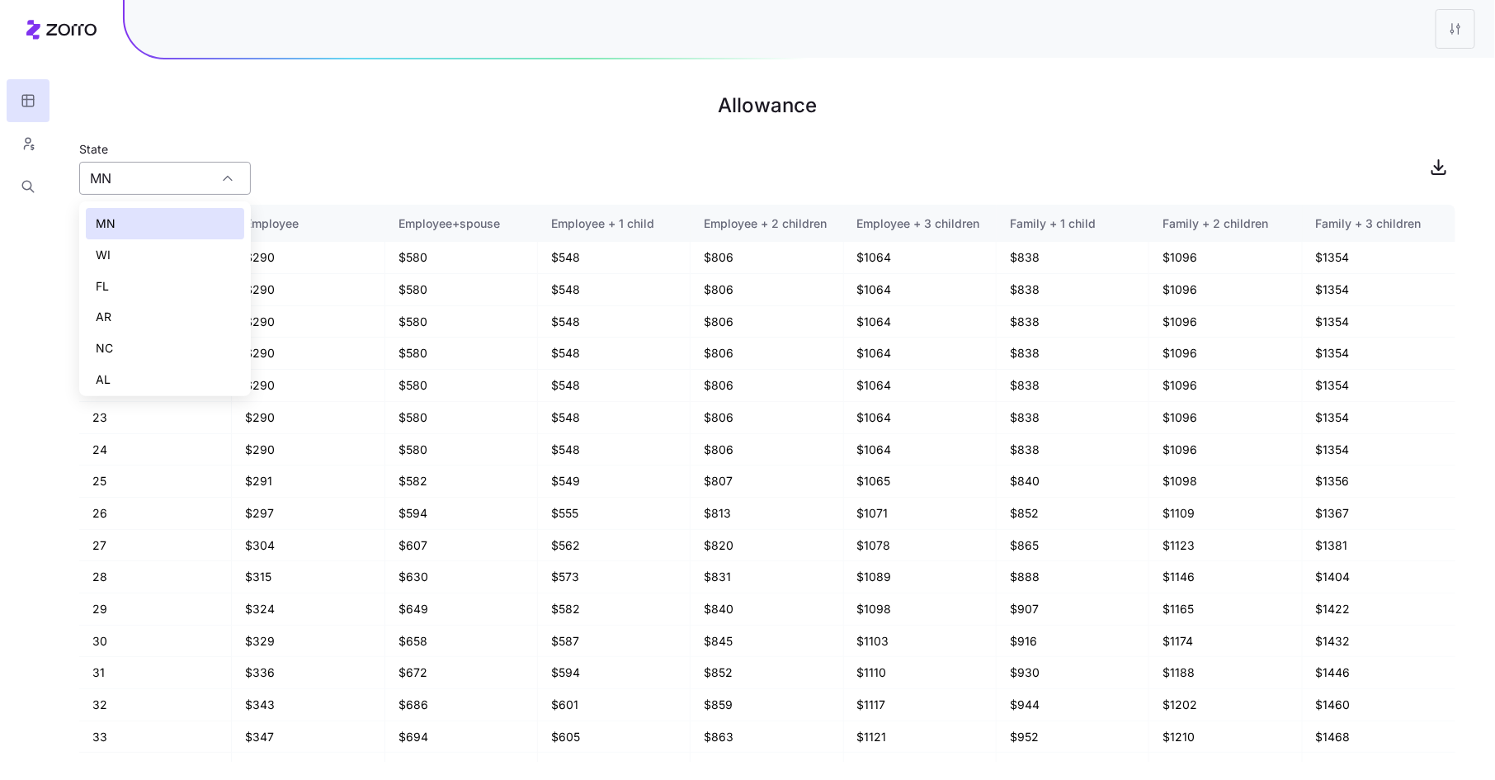
click at [232, 177] on div "MN" at bounding box center [165, 178] width 172 height 33
click at [384, 103] on h1 "Allowance" at bounding box center [767, 106] width 1376 height 40
click at [1449, 26] on html "Allowance State MN Age Employee Employee+spouse Employee + 1 child Employee + 2…" at bounding box center [747, 390] width 1495 height 780
click at [1424, 64] on div "Edit plan design" at bounding box center [1388, 73] width 164 height 26
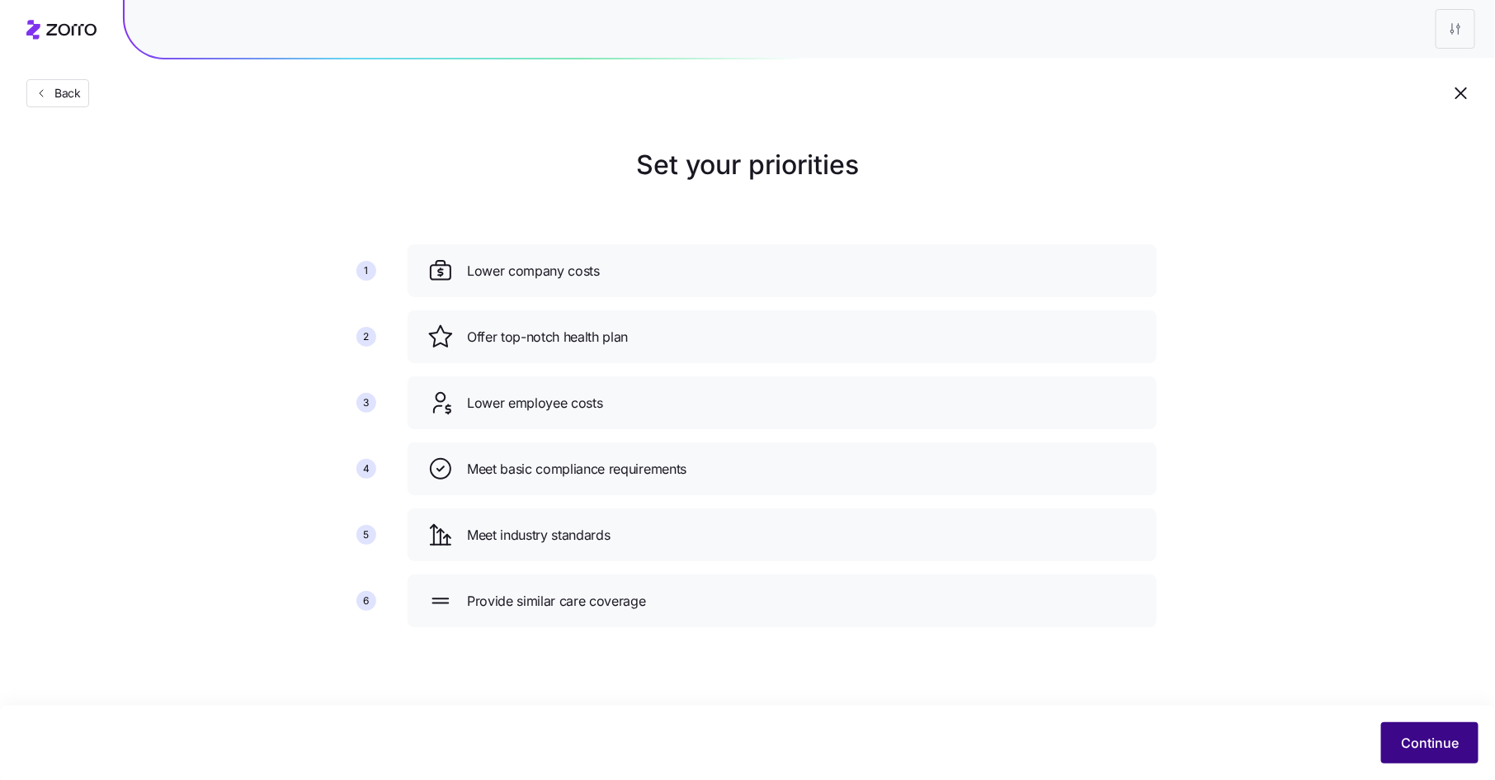
click at [1429, 736] on span "Continue" at bounding box center [1430, 743] width 58 height 20
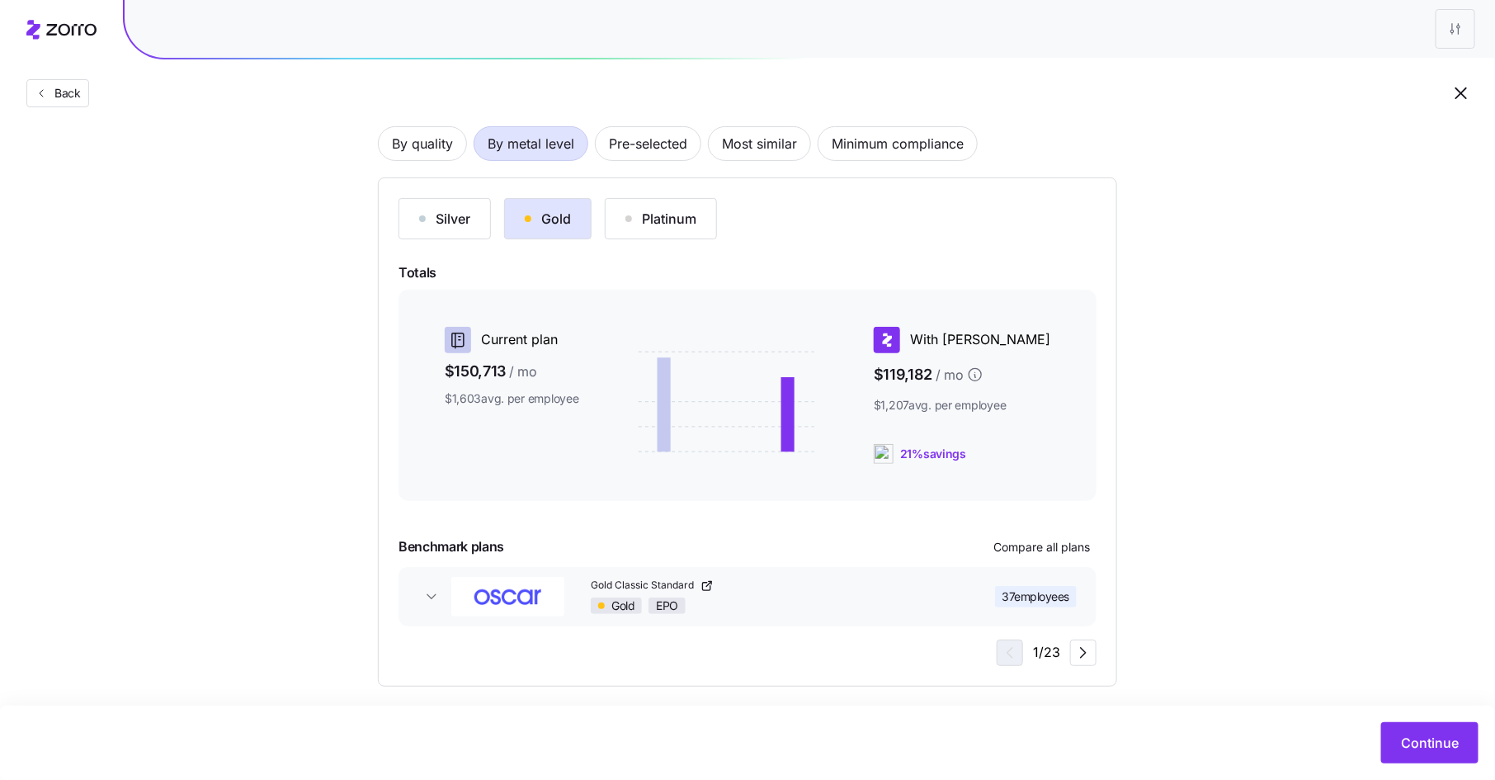
scroll to position [129, 0]
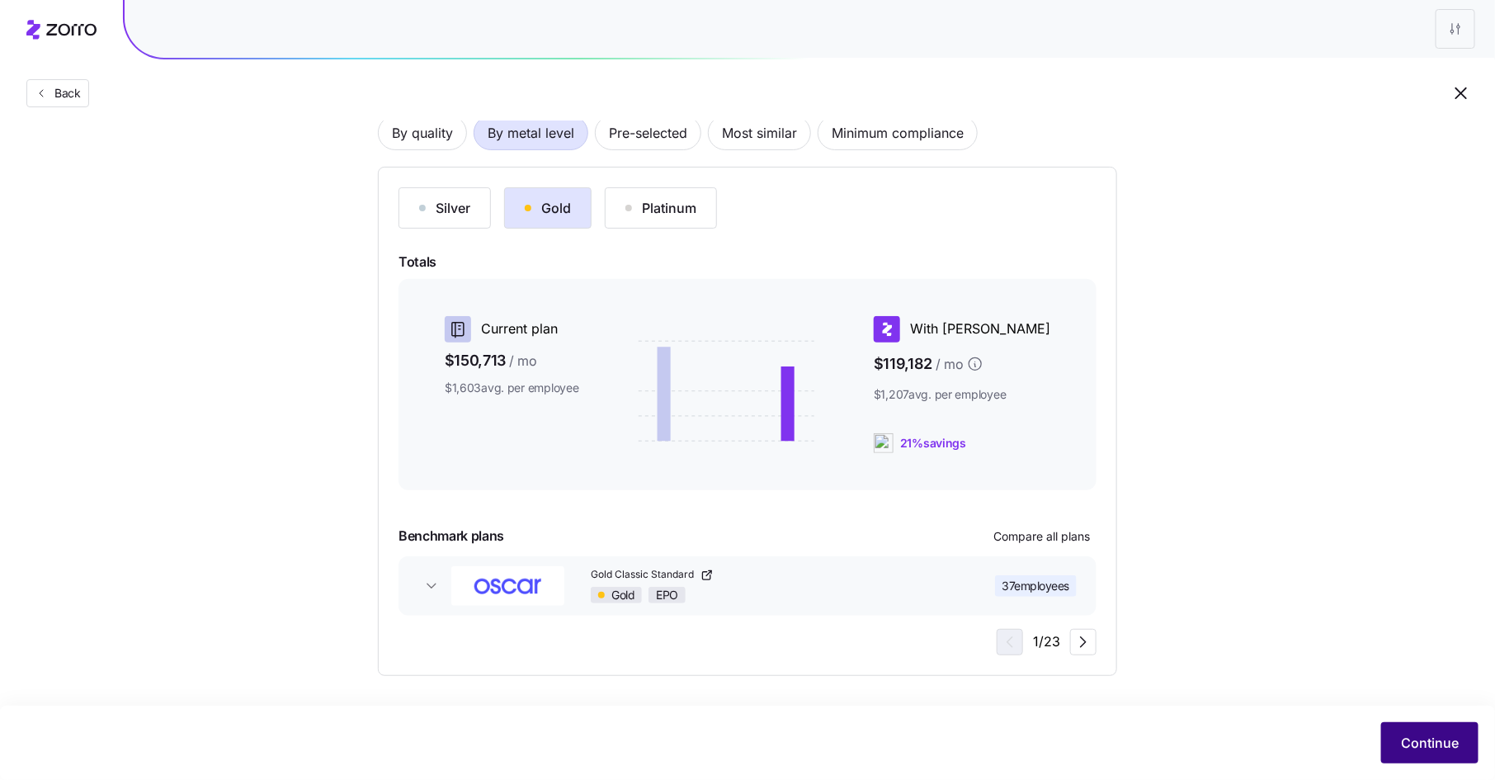
click at [1429, 742] on span "Continue" at bounding box center [1430, 743] width 58 height 20
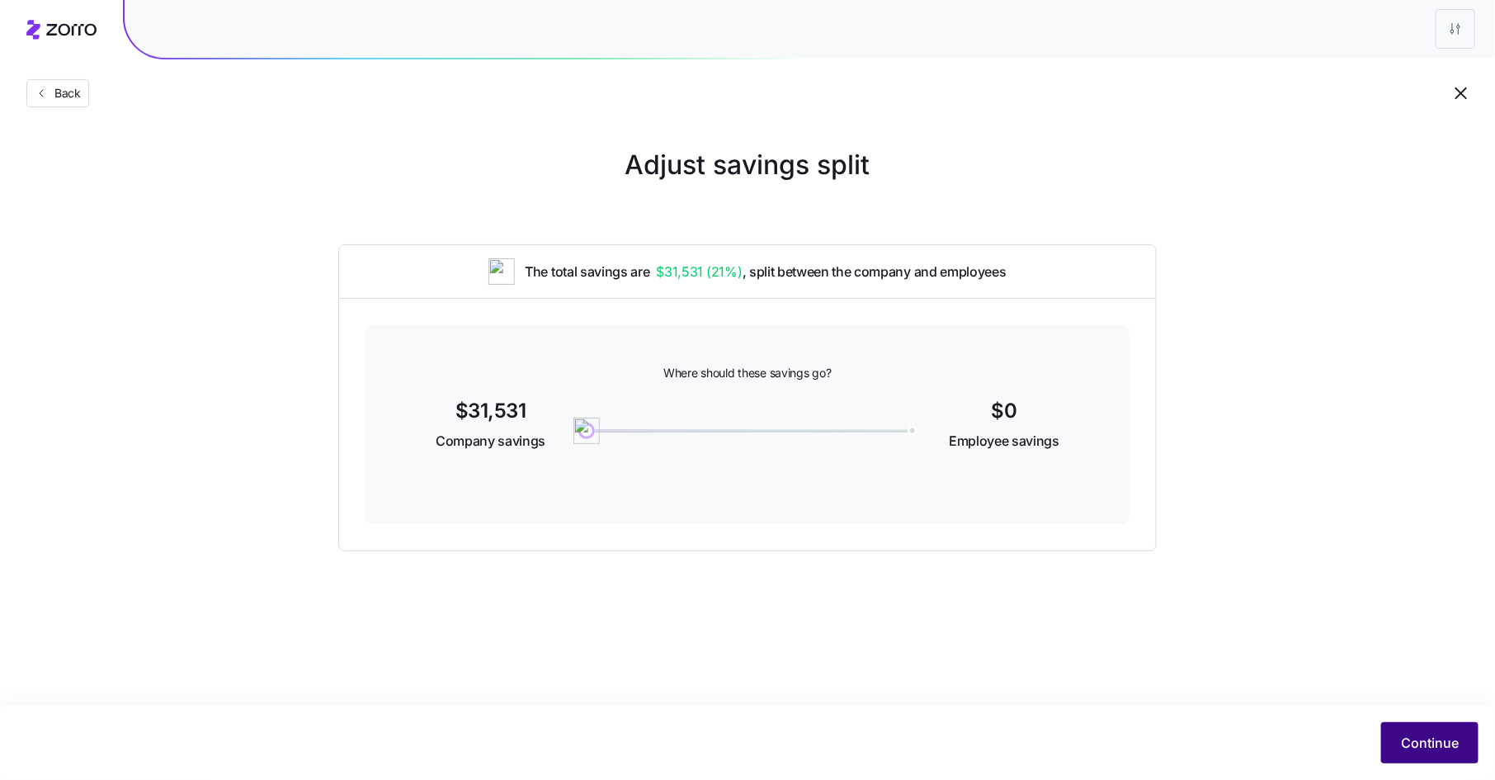
click at [1444, 742] on span "Continue" at bounding box center [1430, 743] width 58 height 20
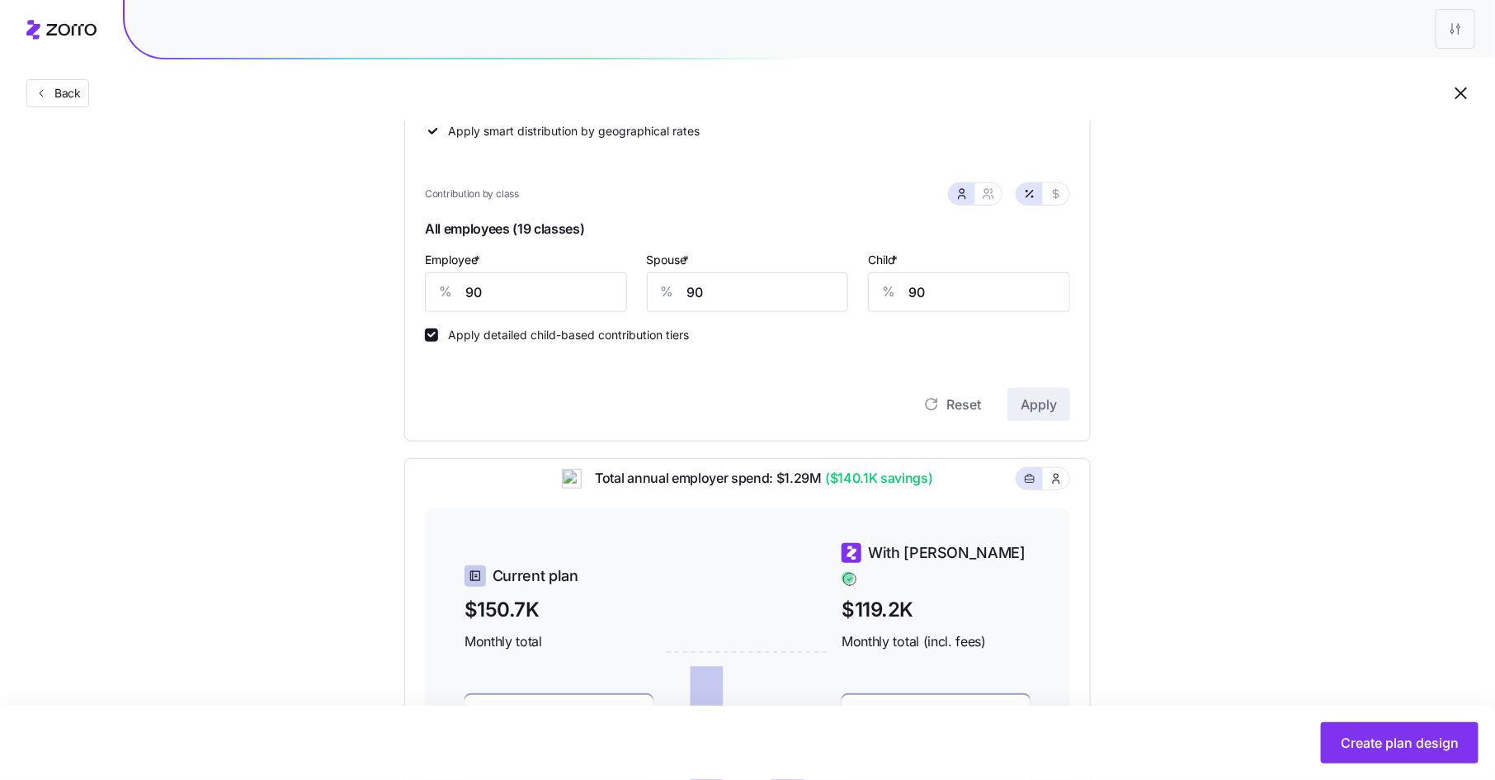
scroll to position [330, 0]
drag, startPoint x: 478, startPoint y: 285, endPoint x: 447, endPoint y: 284, distance: 31.4
click at [447, 284] on div "% 90" at bounding box center [526, 291] width 202 height 40
type input "85"
type input "80"
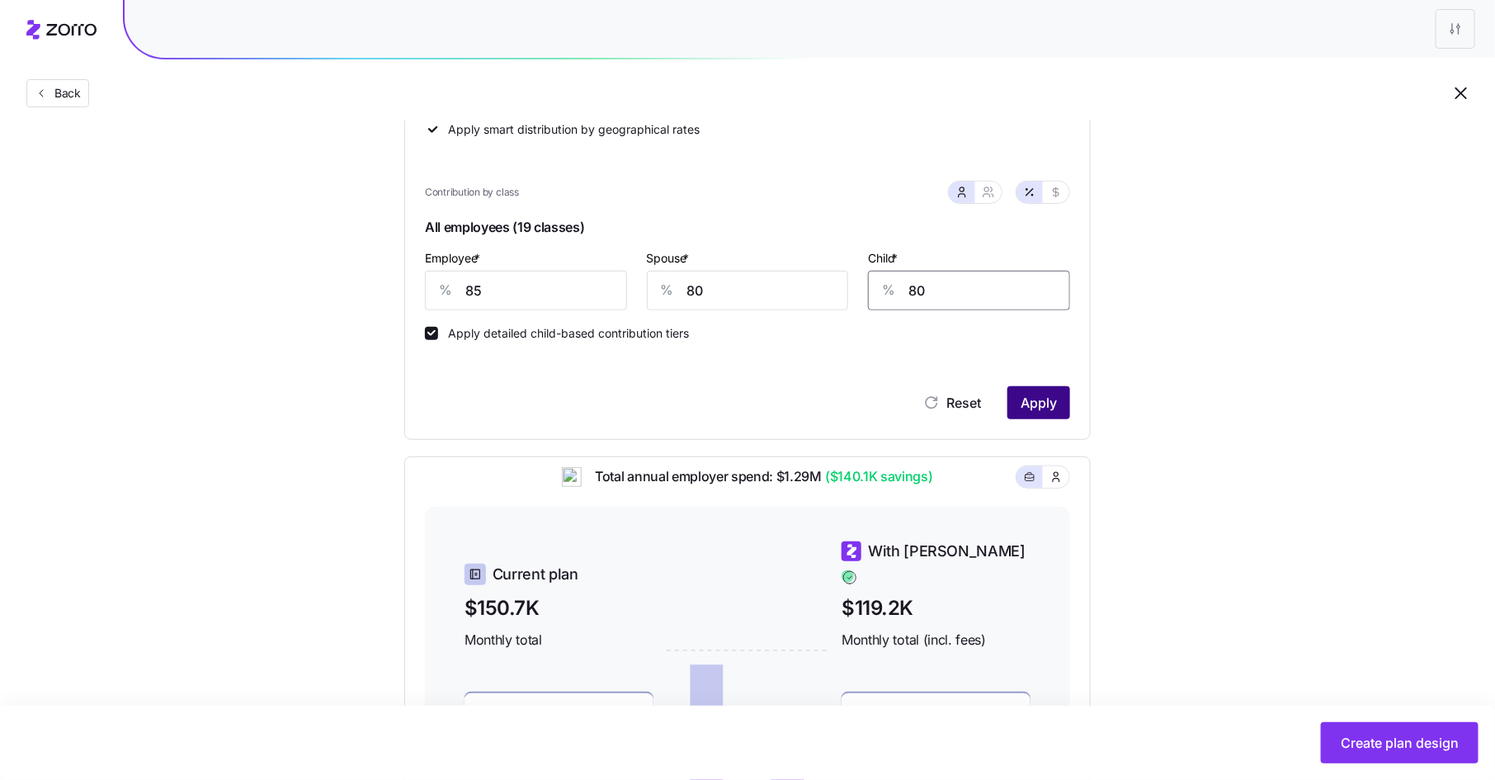
type input "80"
click at [1032, 396] on span "Apply" at bounding box center [1038, 403] width 36 height 20
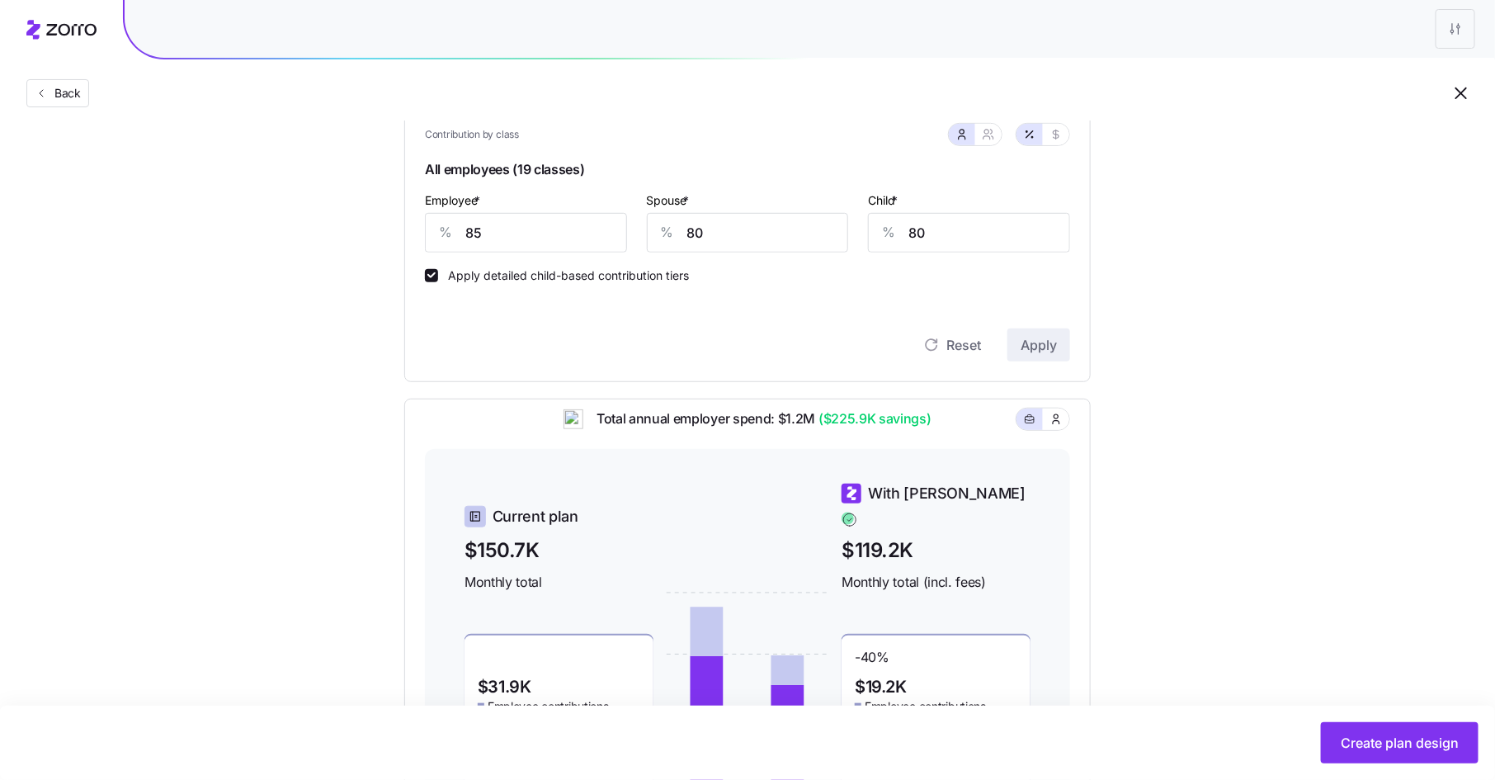
scroll to position [384, 0]
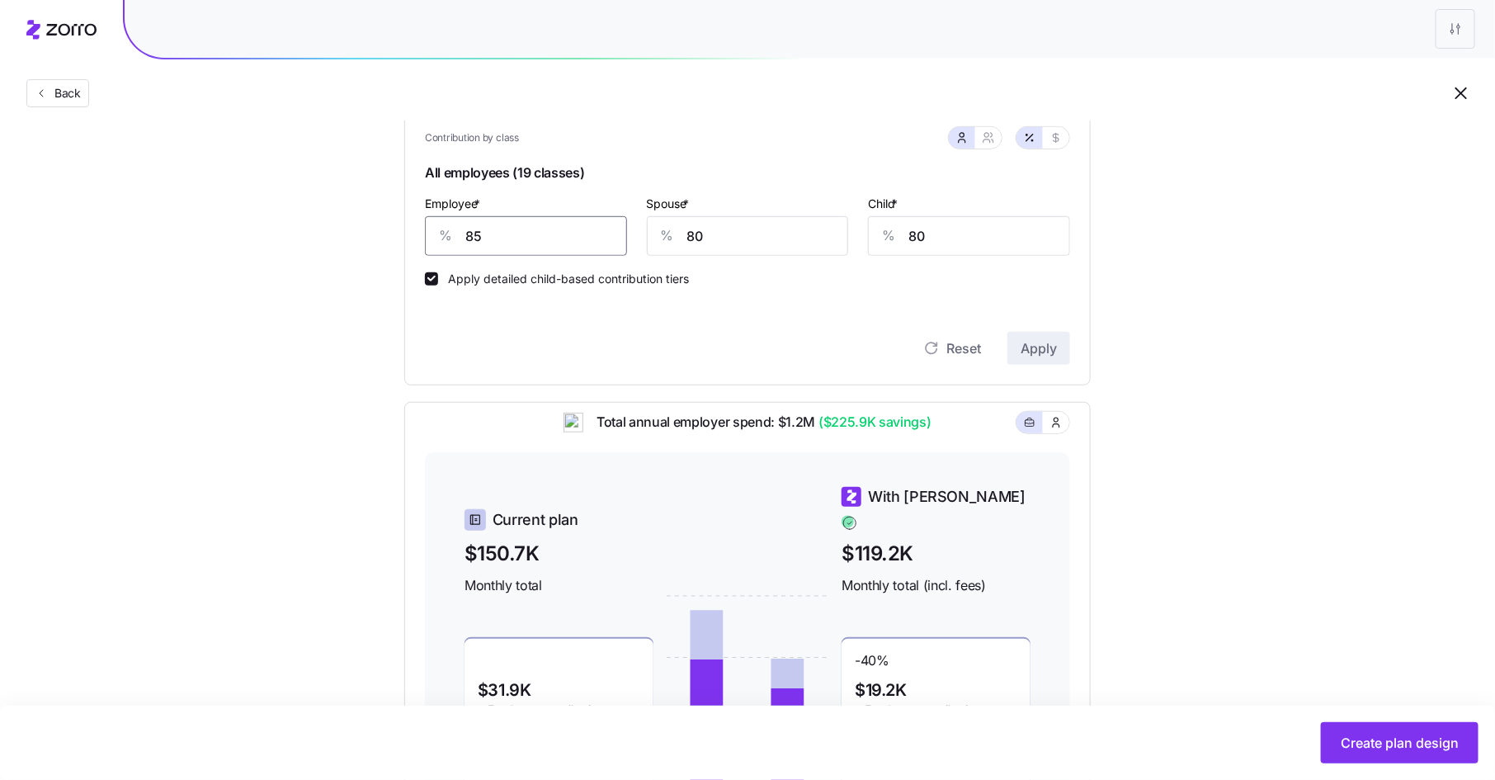
click at [492, 235] on input "85" at bounding box center [526, 236] width 202 height 40
drag, startPoint x: 489, startPoint y: 237, endPoint x: 449, endPoint y: 237, distance: 40.4
click at [449, 237] on div "% 85" at bounding box center [526, 236] width 202 height 40
type input "90"
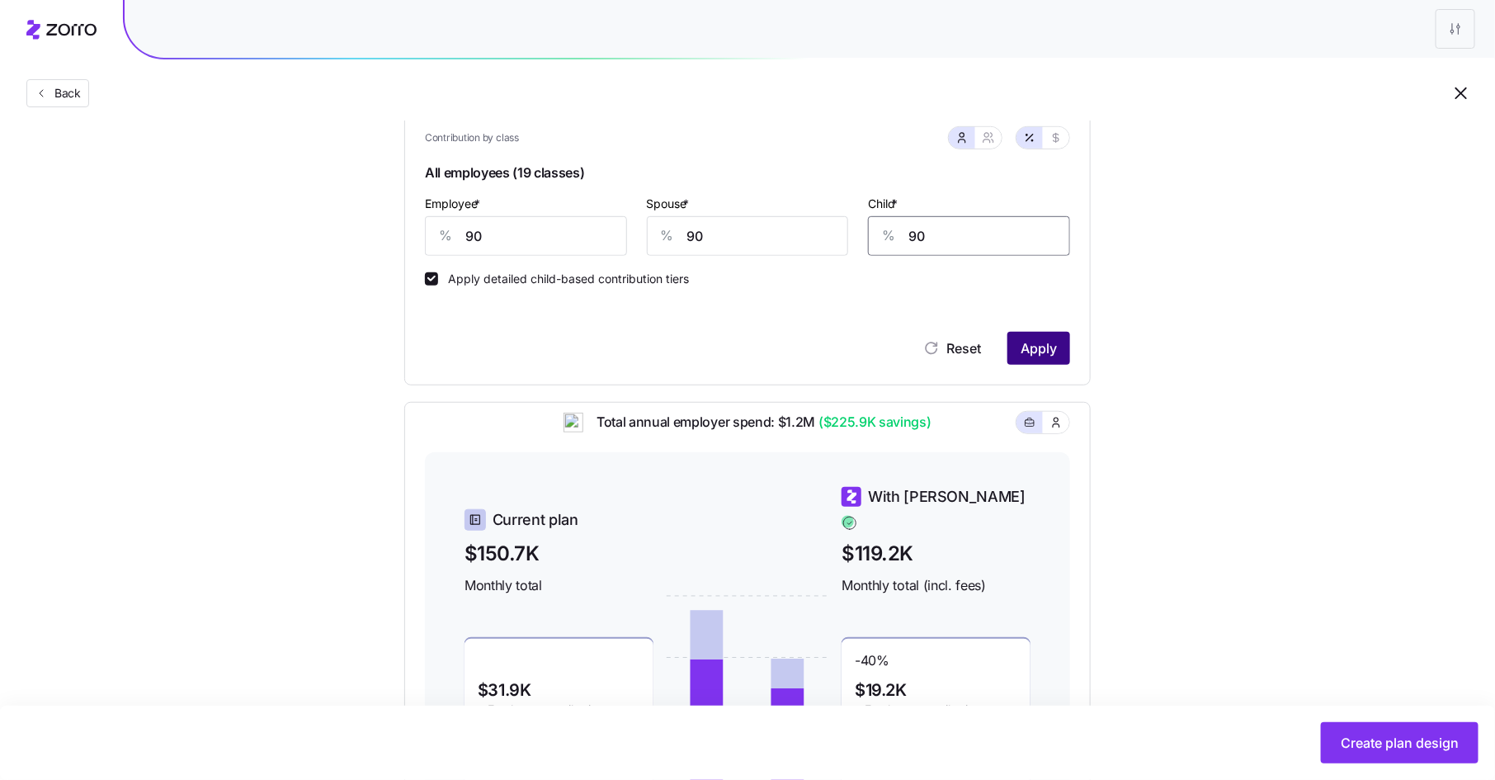
type input "90"
click at [1037, 345] on span "Apply" at bounding box center [1038, 348] width 36 height 20
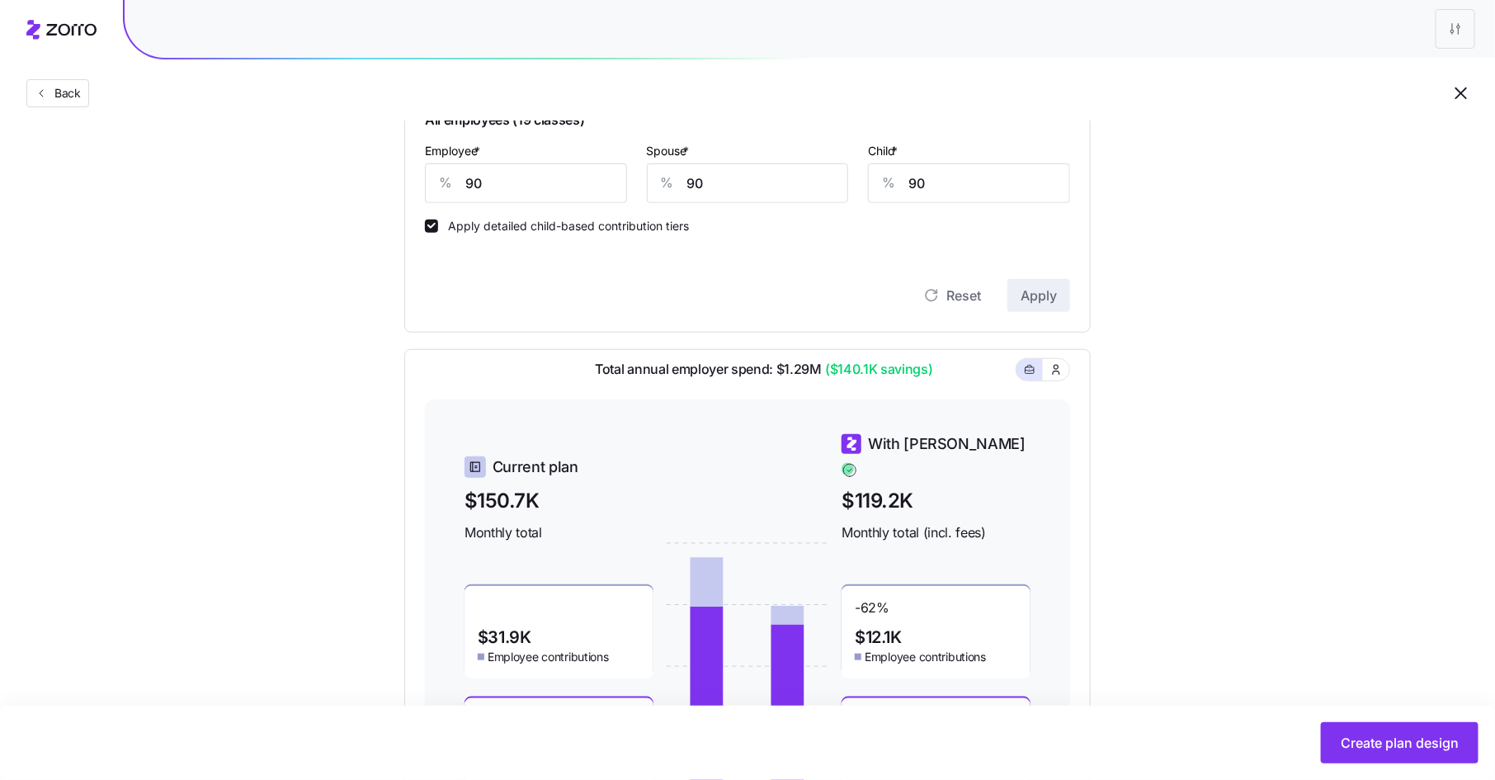
scroll to position [445, 0]
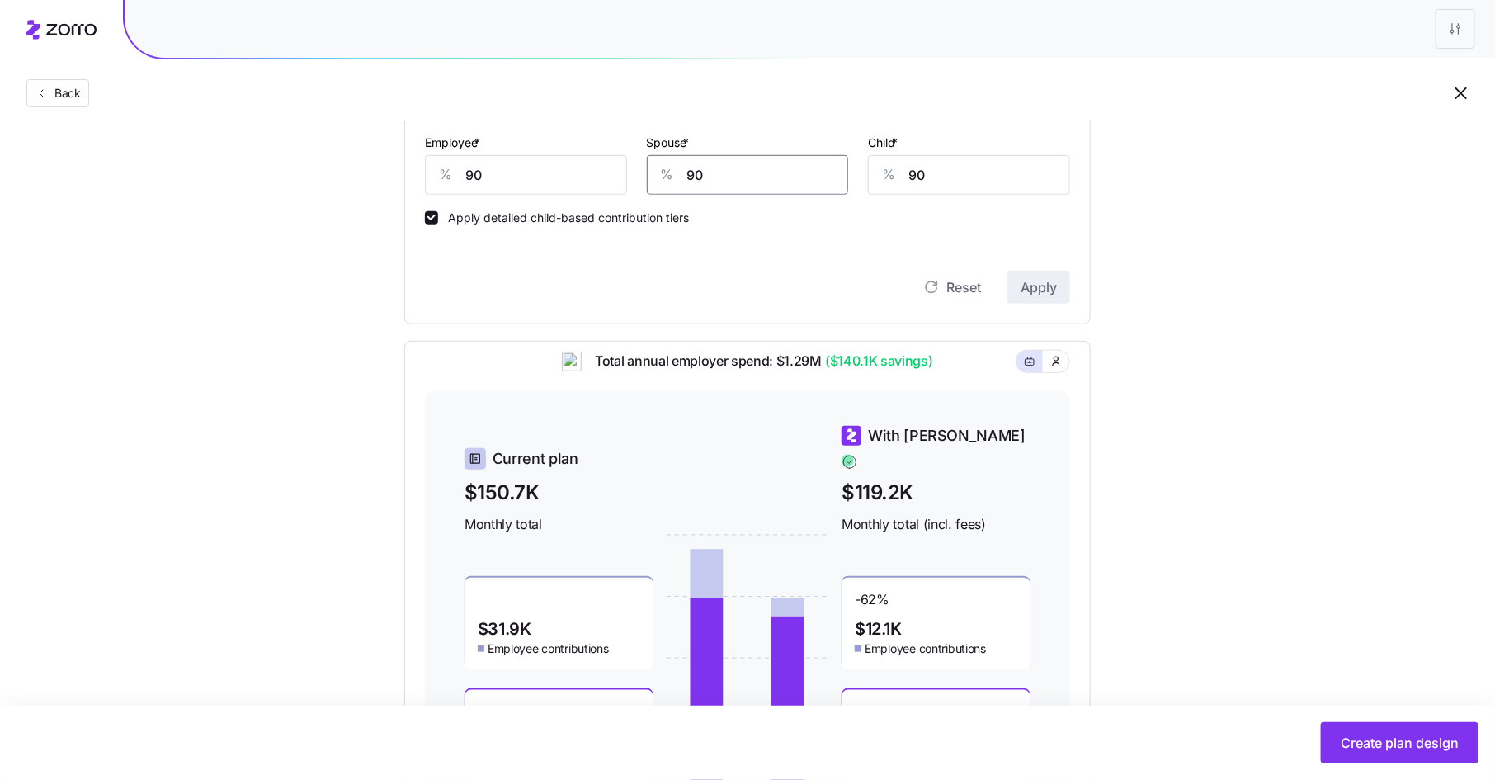
drag, startPoint x: 710, startPoint y: 172, endPoint x: 681, endPoint y: 172, distance: 29.7
click at [681, 172] on div "% 90" at bounding box center [748, 175] width 202 height 40
type input "85"
click at [1046, 285] on span "Apply" at bounding box center [1038, 287] width 36 height 20
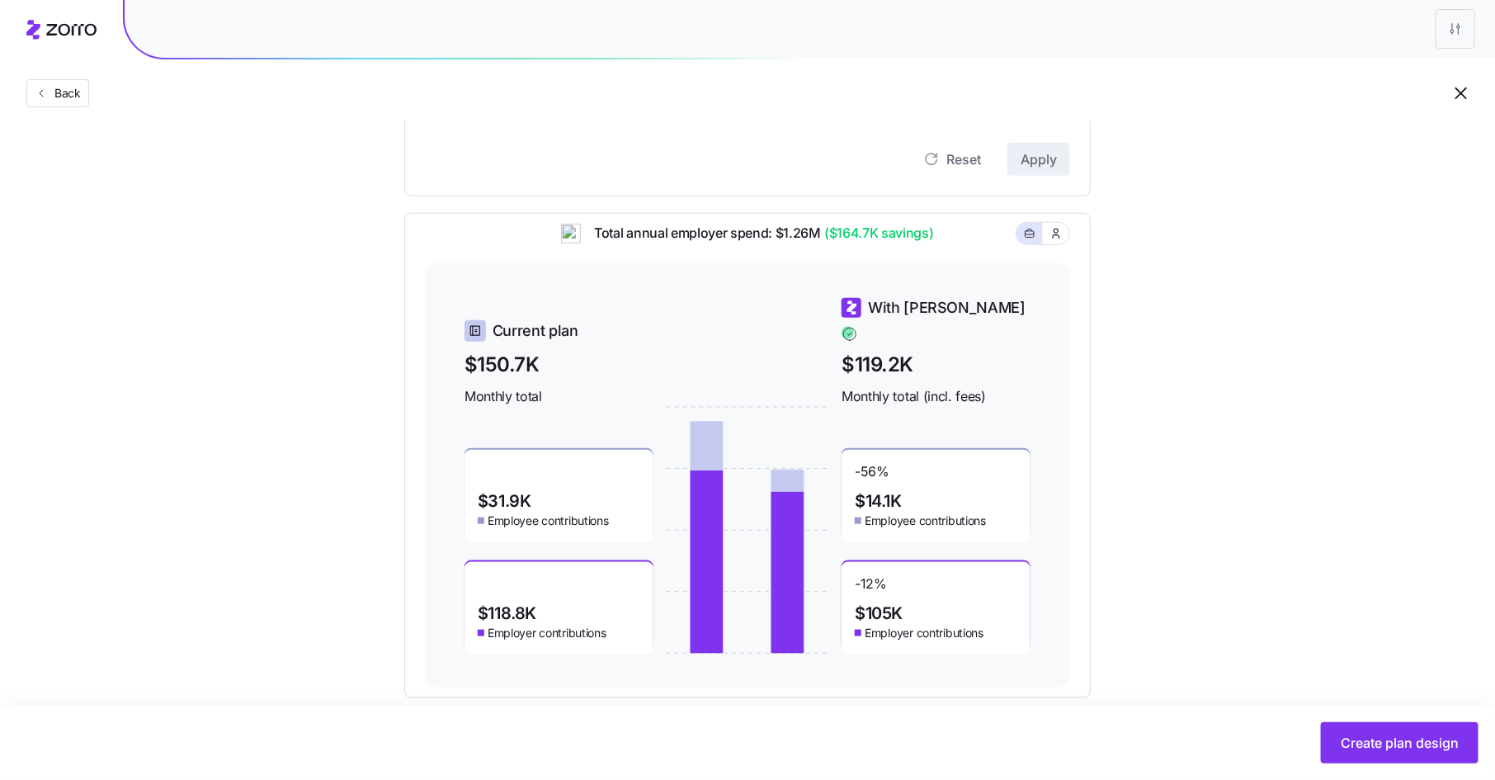
scroll to position [580, 0]
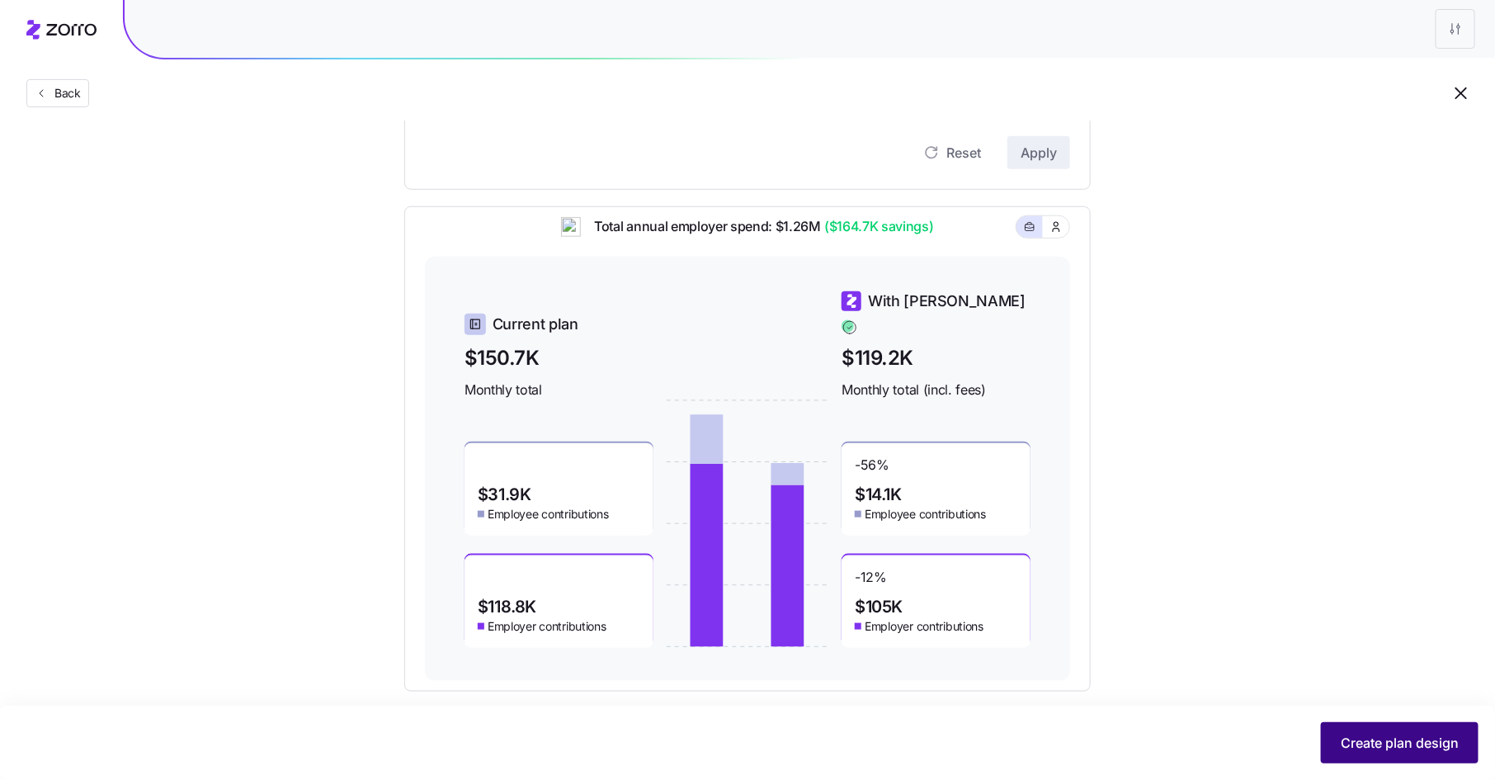
click at [1412, 751] on span "Create plan design" at bounding box center [1400, 743] width 118 height 20
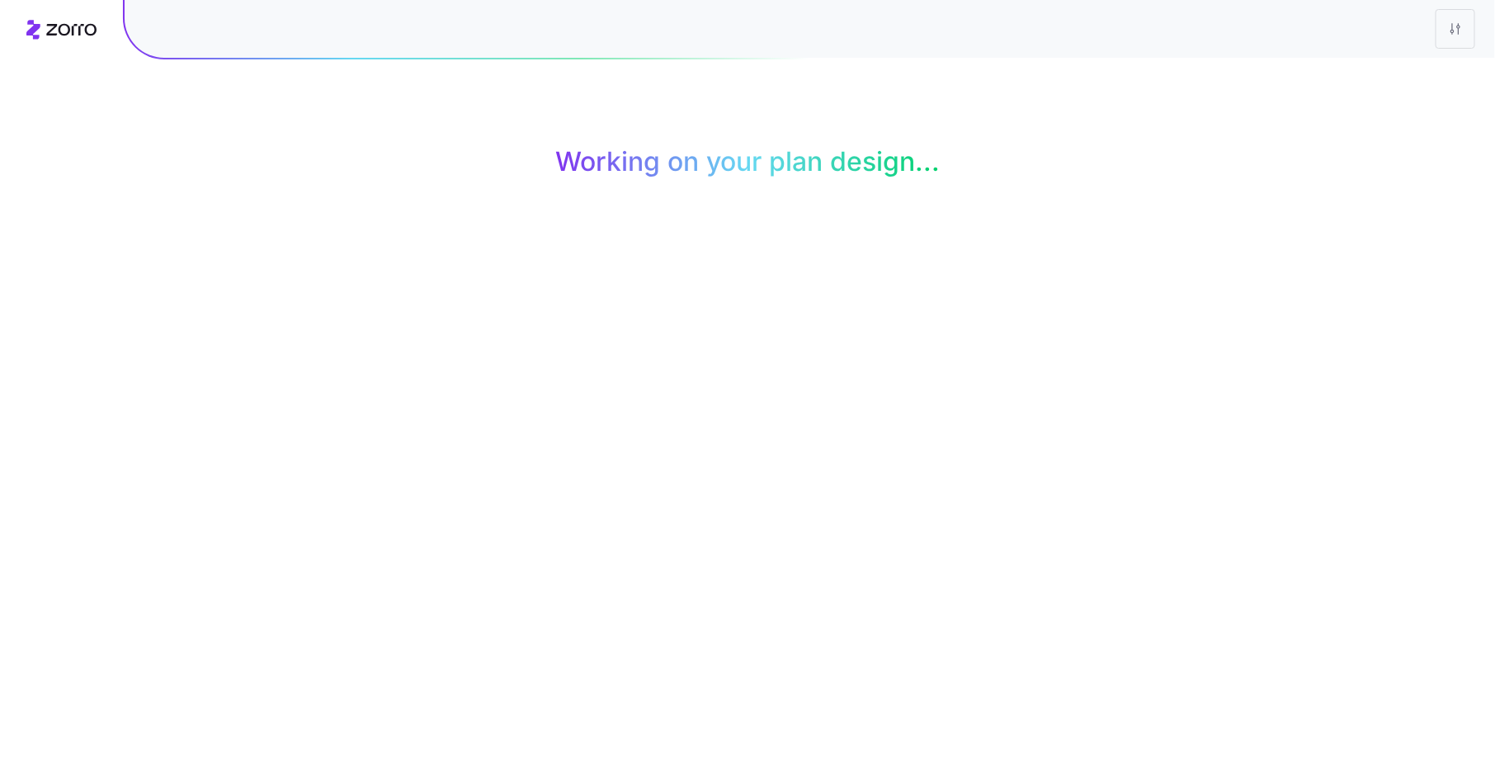
scroll to position [0, 0]
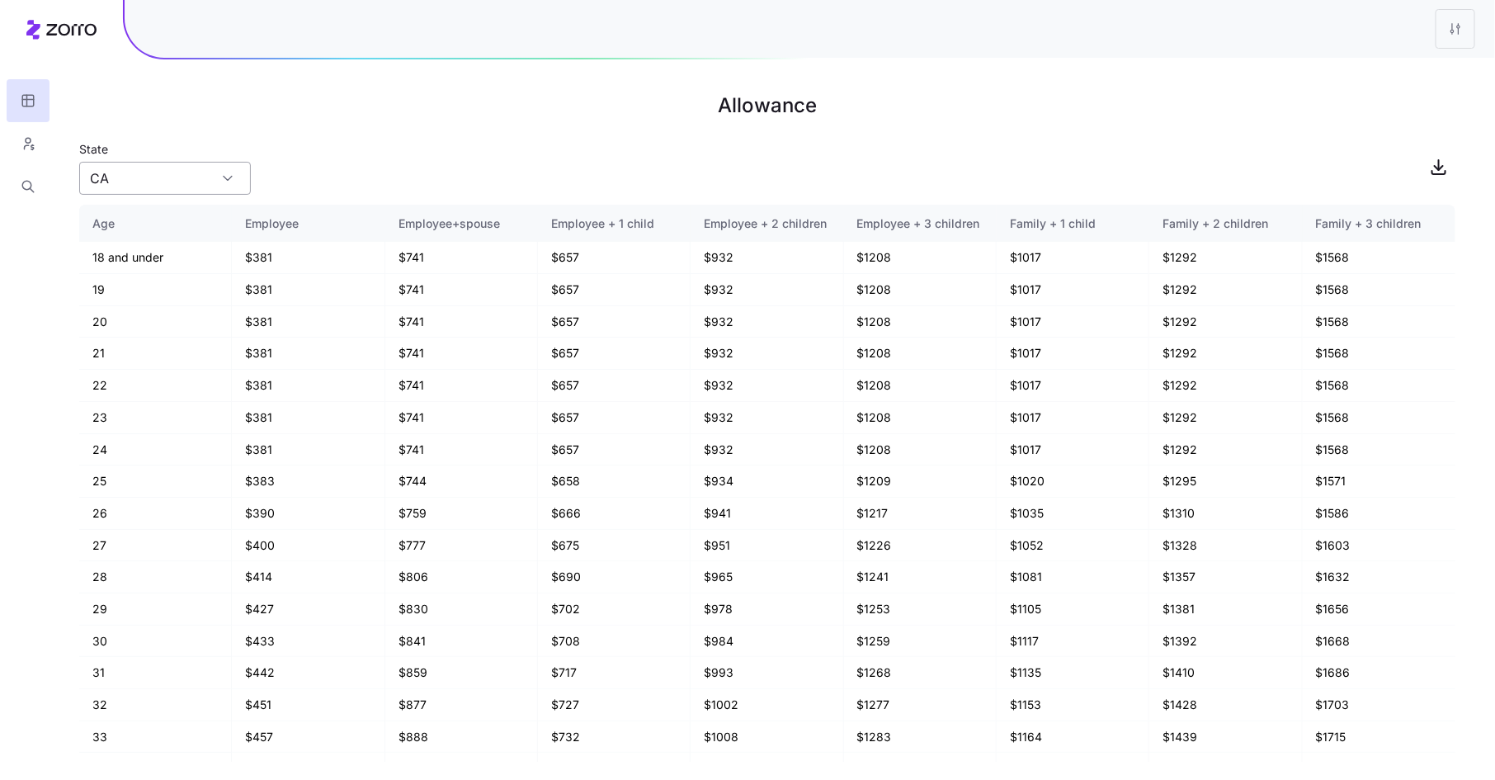
click at [172, 169] on input "CA" at bounding box center [165, 178] width 172 height 33
click at [149, 325] on div "MI" at bounding box center [165, 326] width 158 height 31
type input "MI"
click at [376, 163] on div "State MI" at bounding box center [767, 167] width 1376 height 56
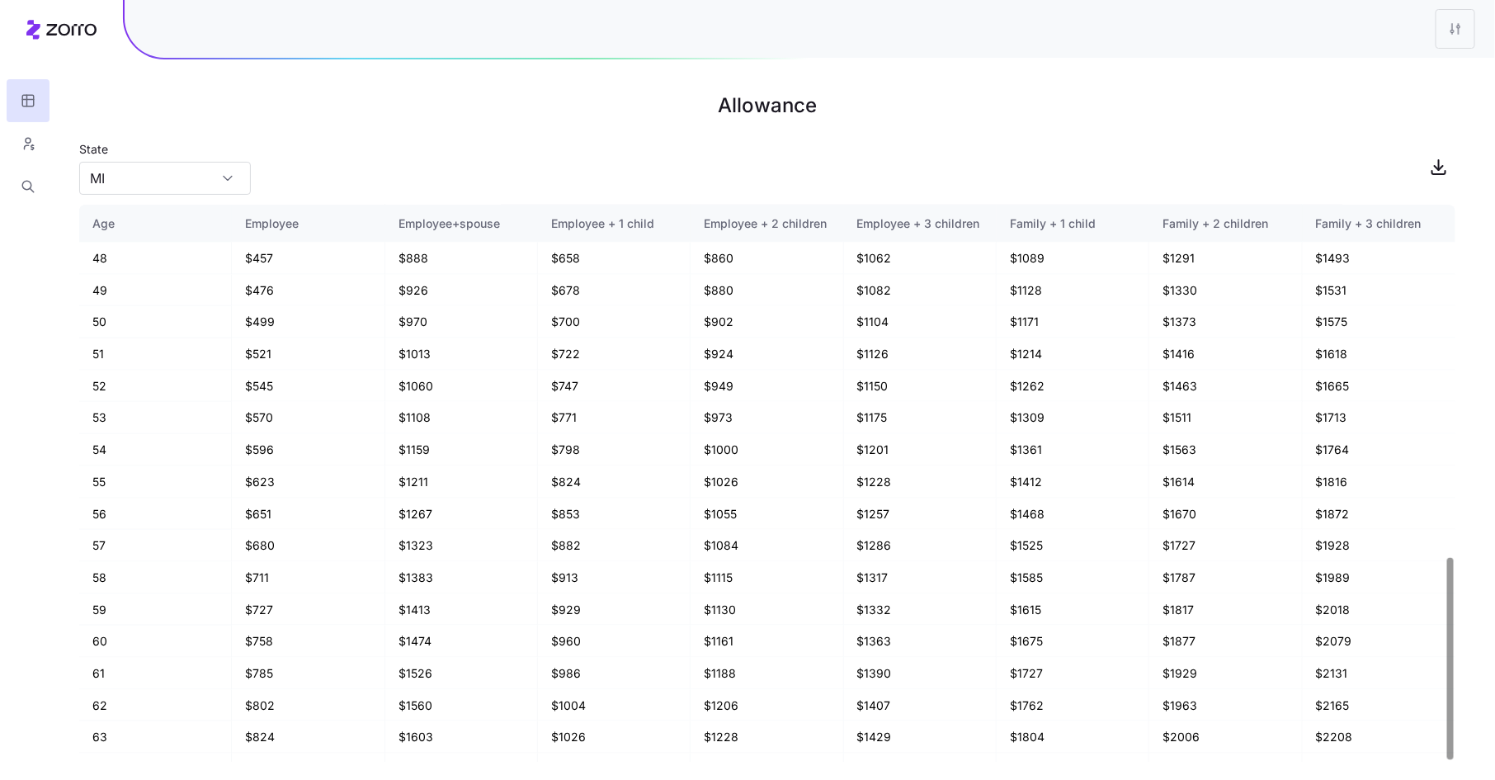
scroll to position [966, 0]
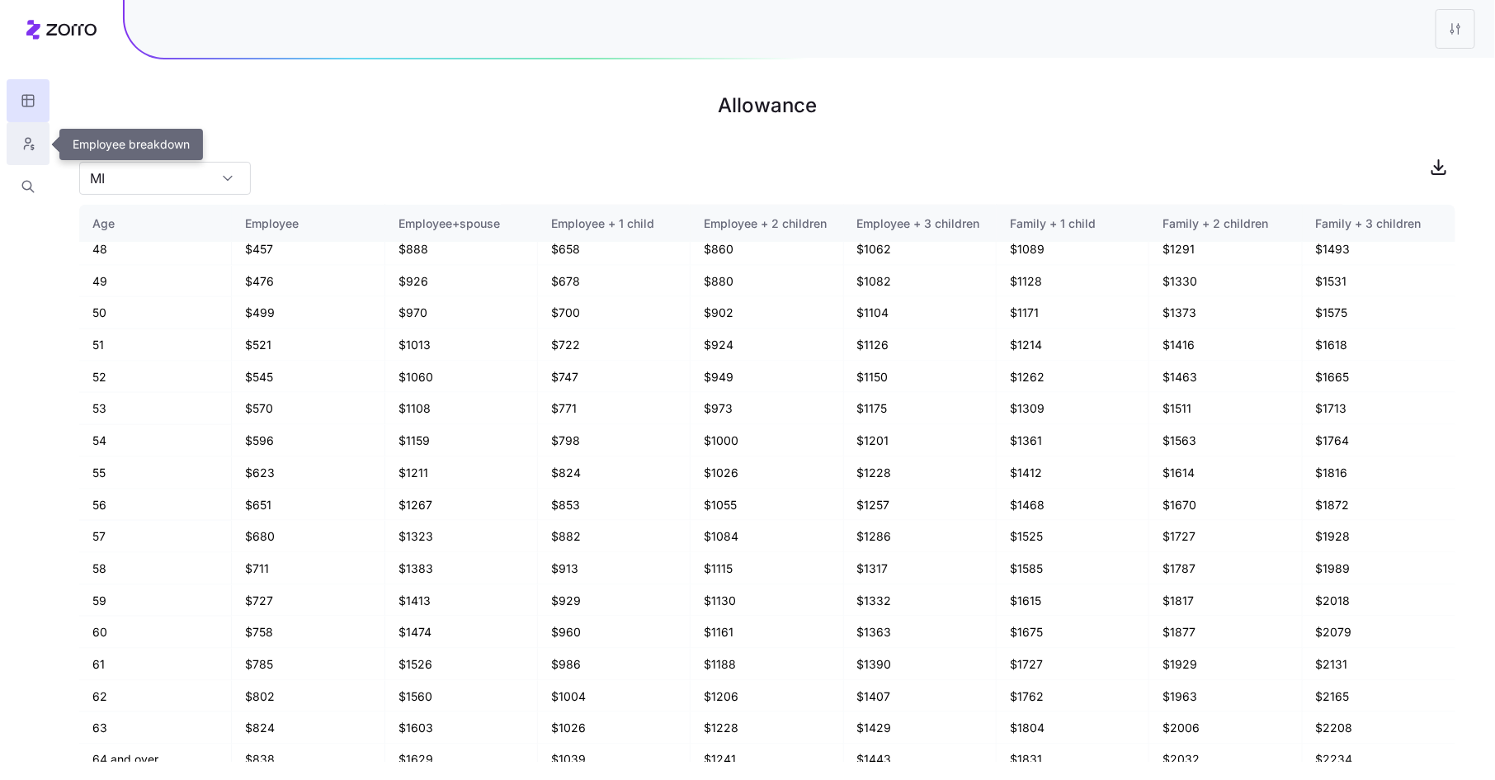
click at [43, 133] on button "button" at bounding box center [28, 143] width 43 height 43
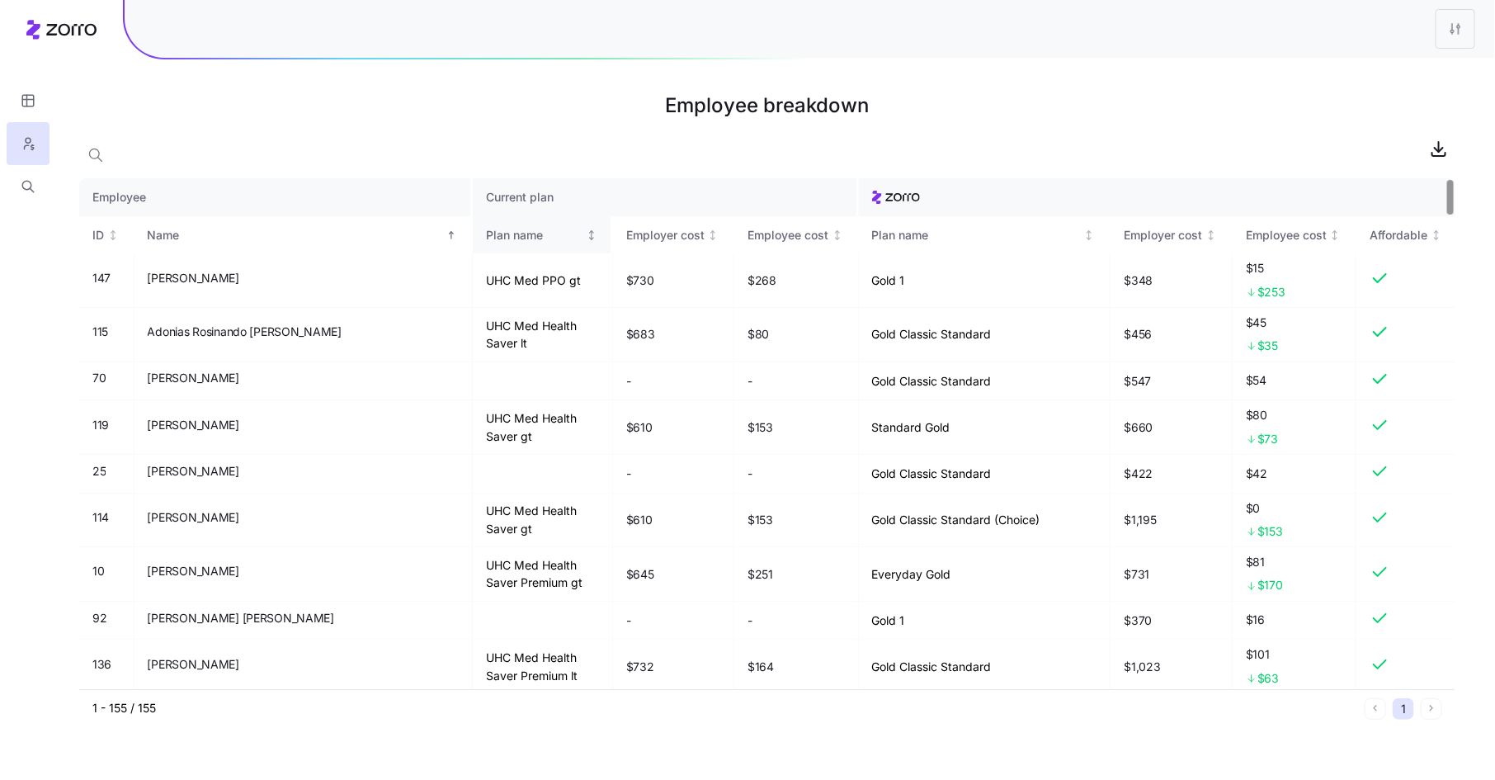
click at [486, 229] on div "Plan name" at bounding box center [534, 235] width 97 height 18
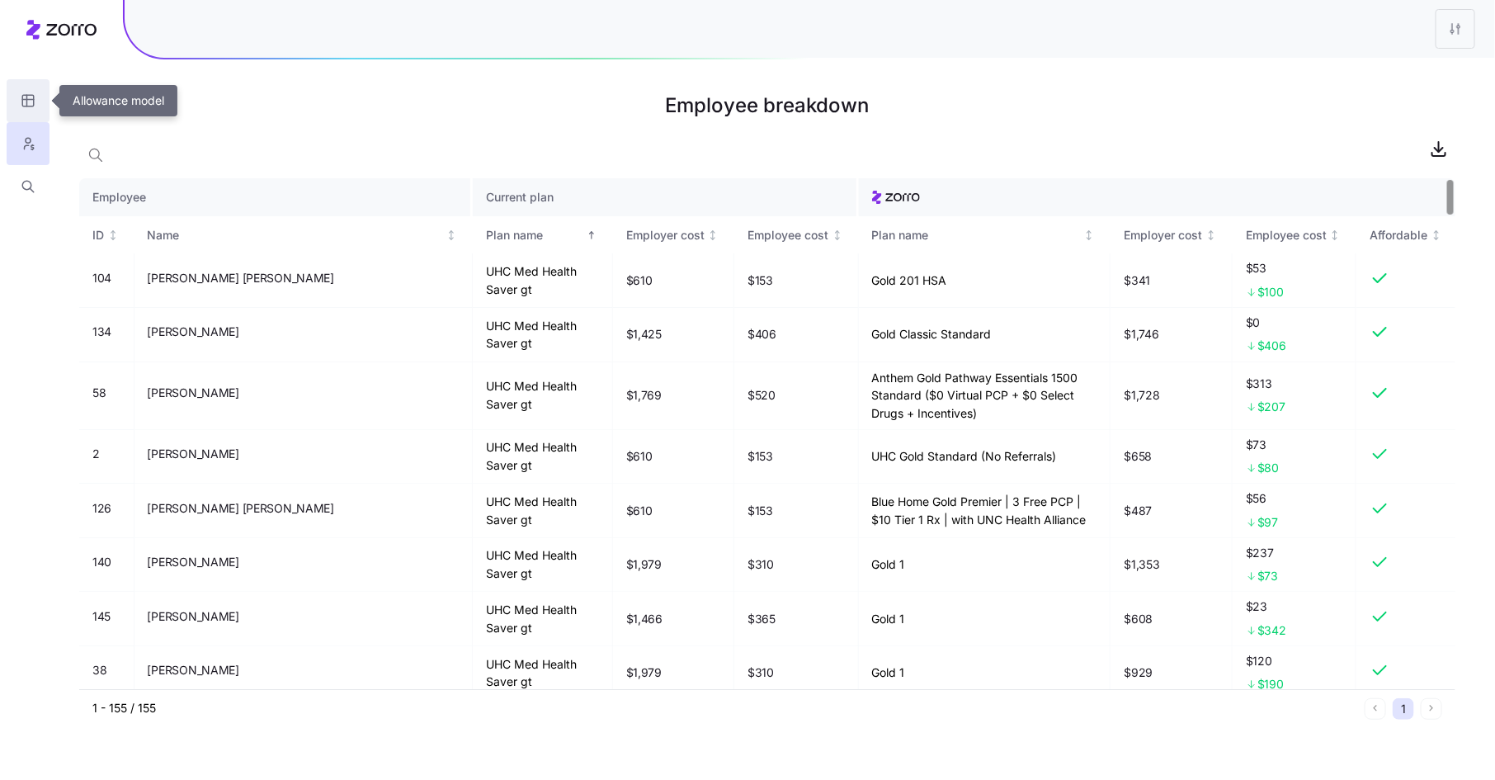
click at [24, 96] on icon "button" at bounding box center [28, 100] width 15 height 16
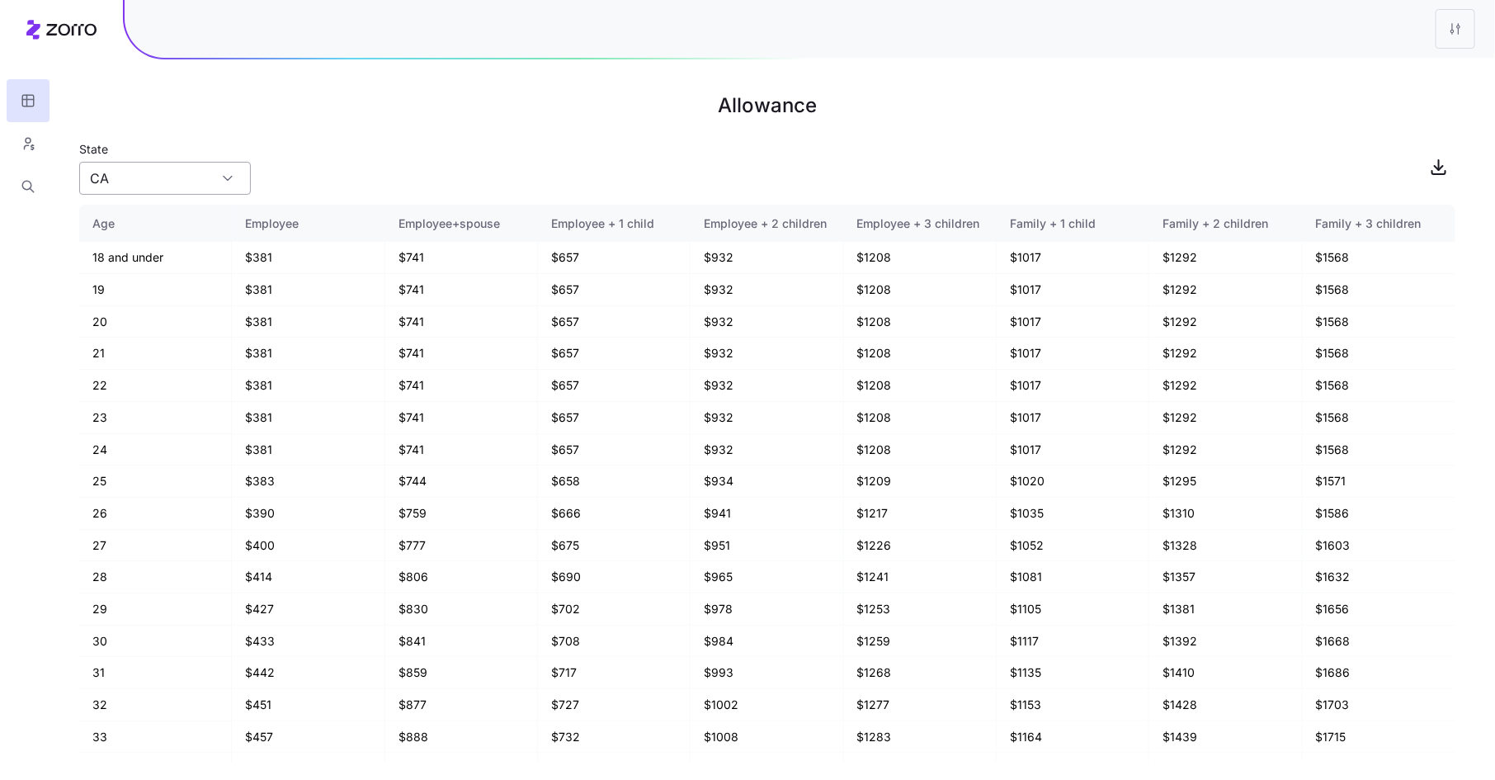
click at [136, 186] on input "CA" at bounding box center [165, 178] width 172 height 33
click at [140, 289] on div "MI" at bounding box center [165, 290] width 158 height 31
type input "MI"
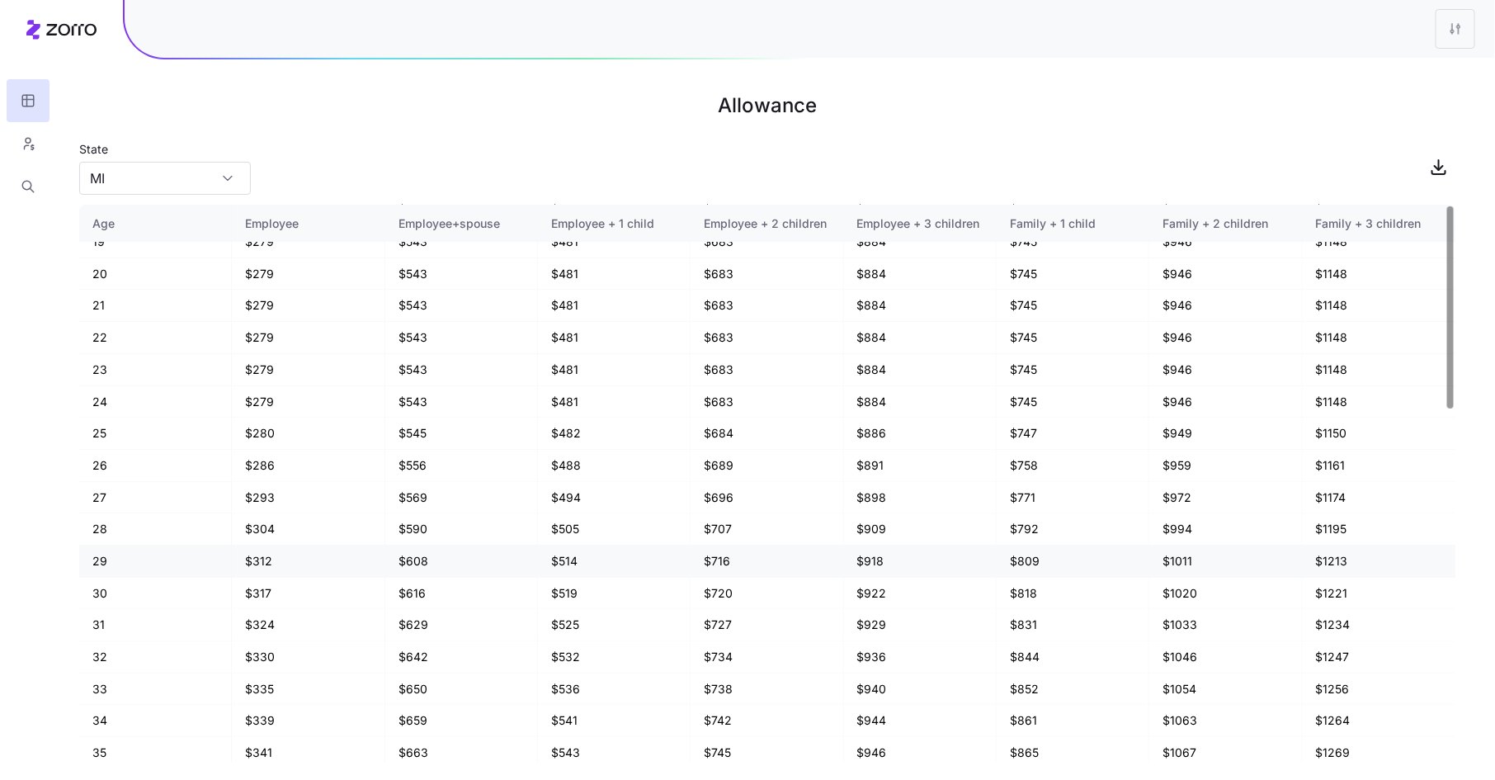
scroll to position [0, 0]
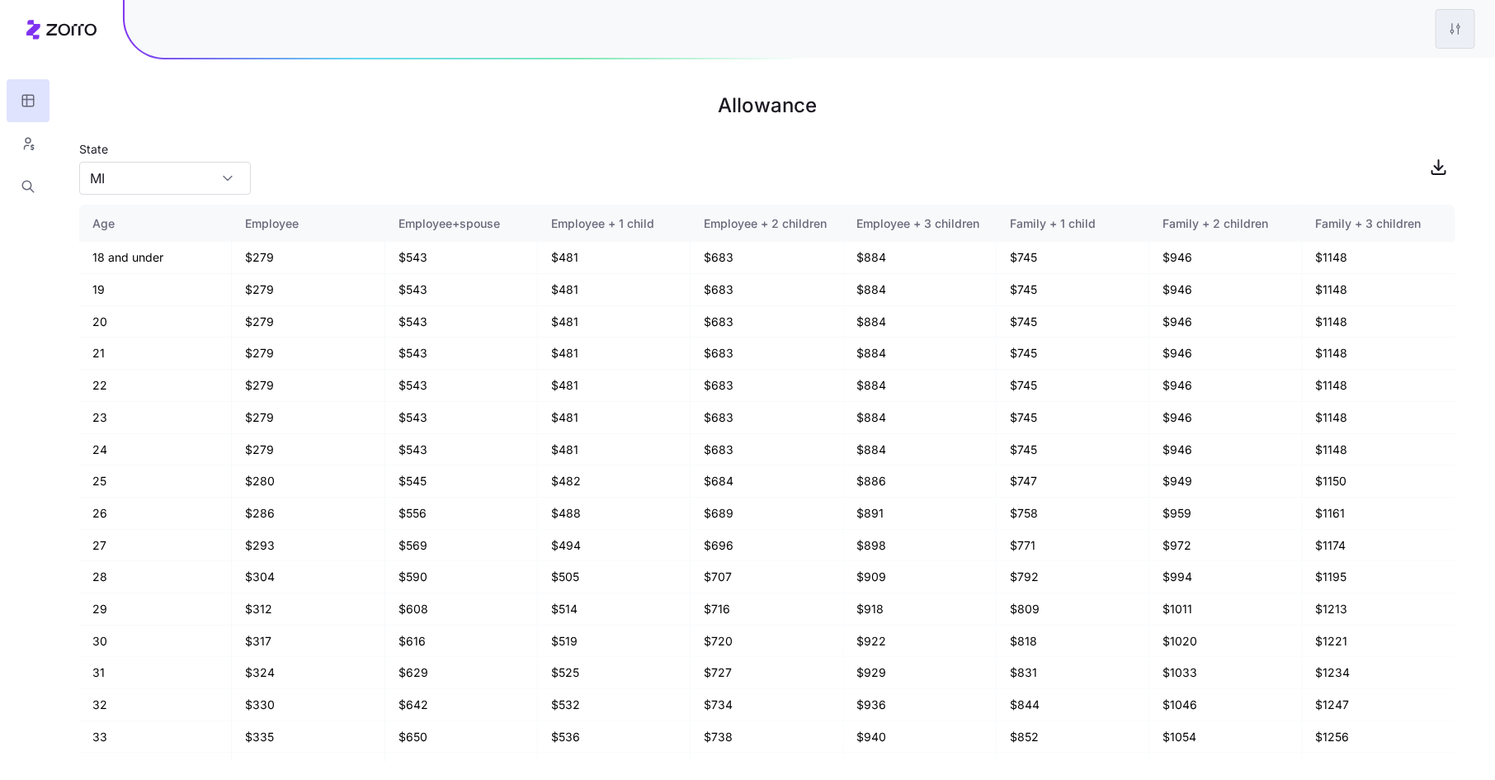
click at [1453, 30] on html "Allowance State MI Age Employee Employee+spouse Employee + 1 child Employee + 2…" at bounding box center [747, 390] width 1495 height 780
click at [1423, 73] on div "Edit plan design" at bounding box center [1388, 73] width 164 height 26
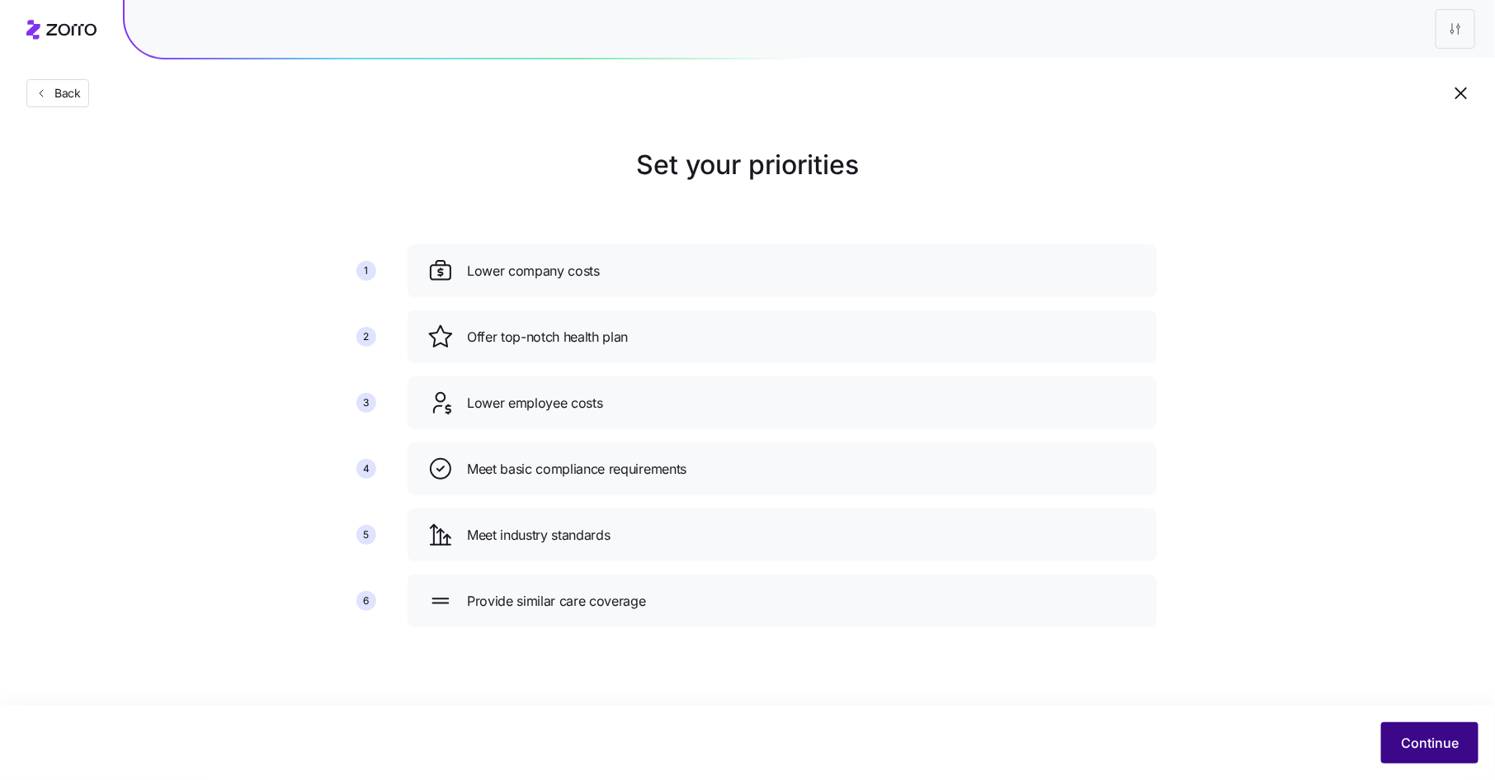
click at [1430, 735] on span "Continue" at bounding box center [1430, 743] width 58 height 20
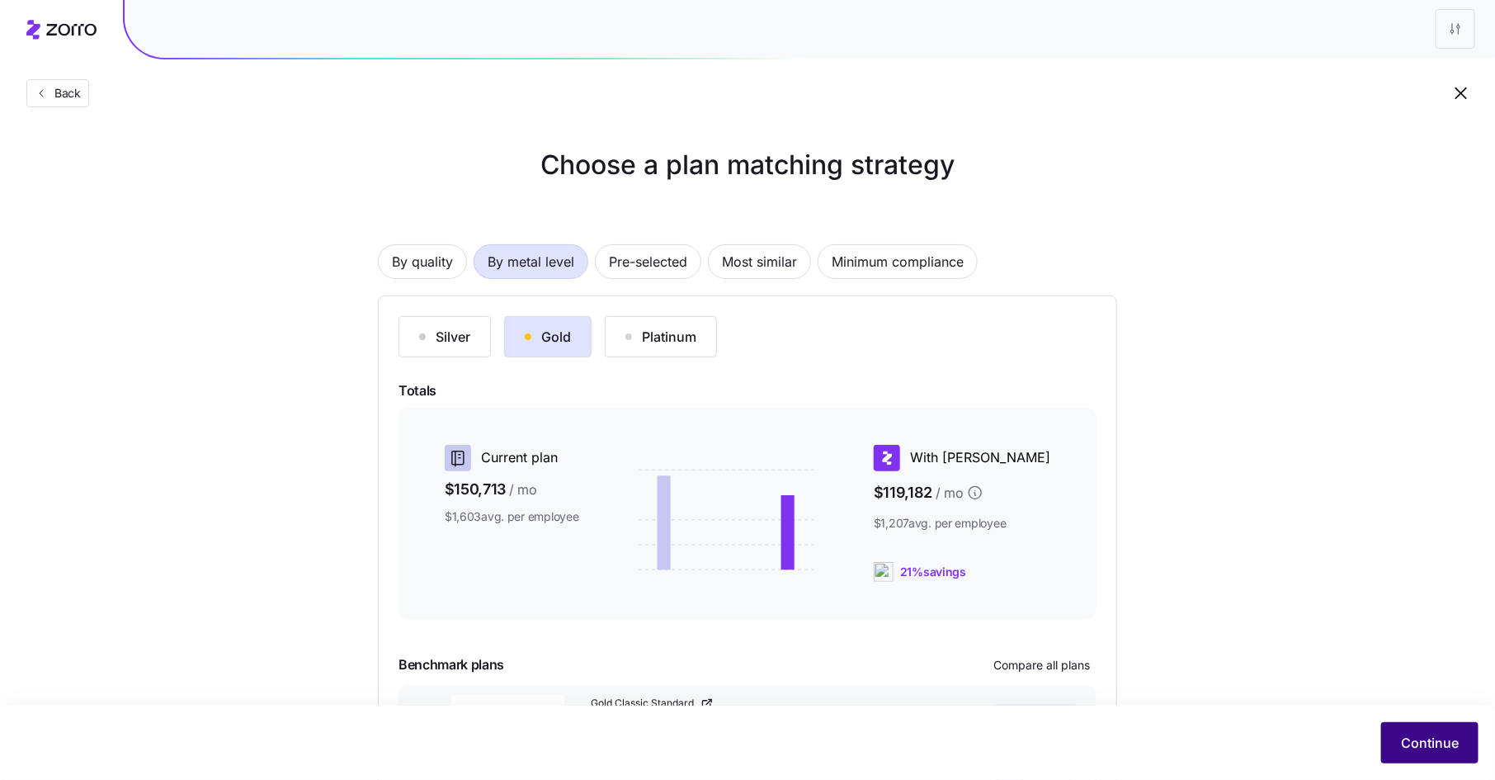
click at [1411, 736] on span "Continue" at bounding box center [1430, 743] width 58 height 20
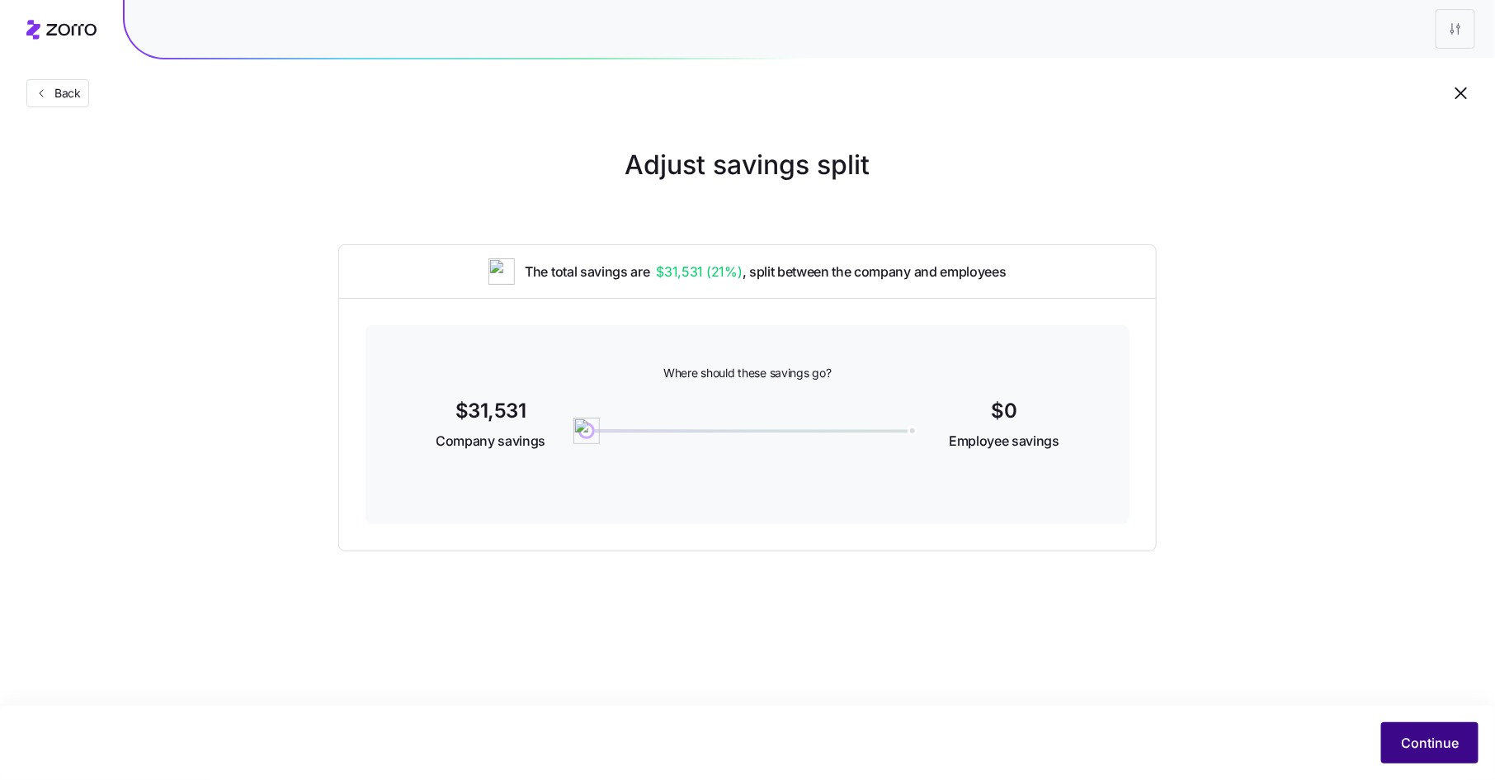
click at [1416, 733] on span "Continue" at bounding box center [1430, 743] width 58 height 20
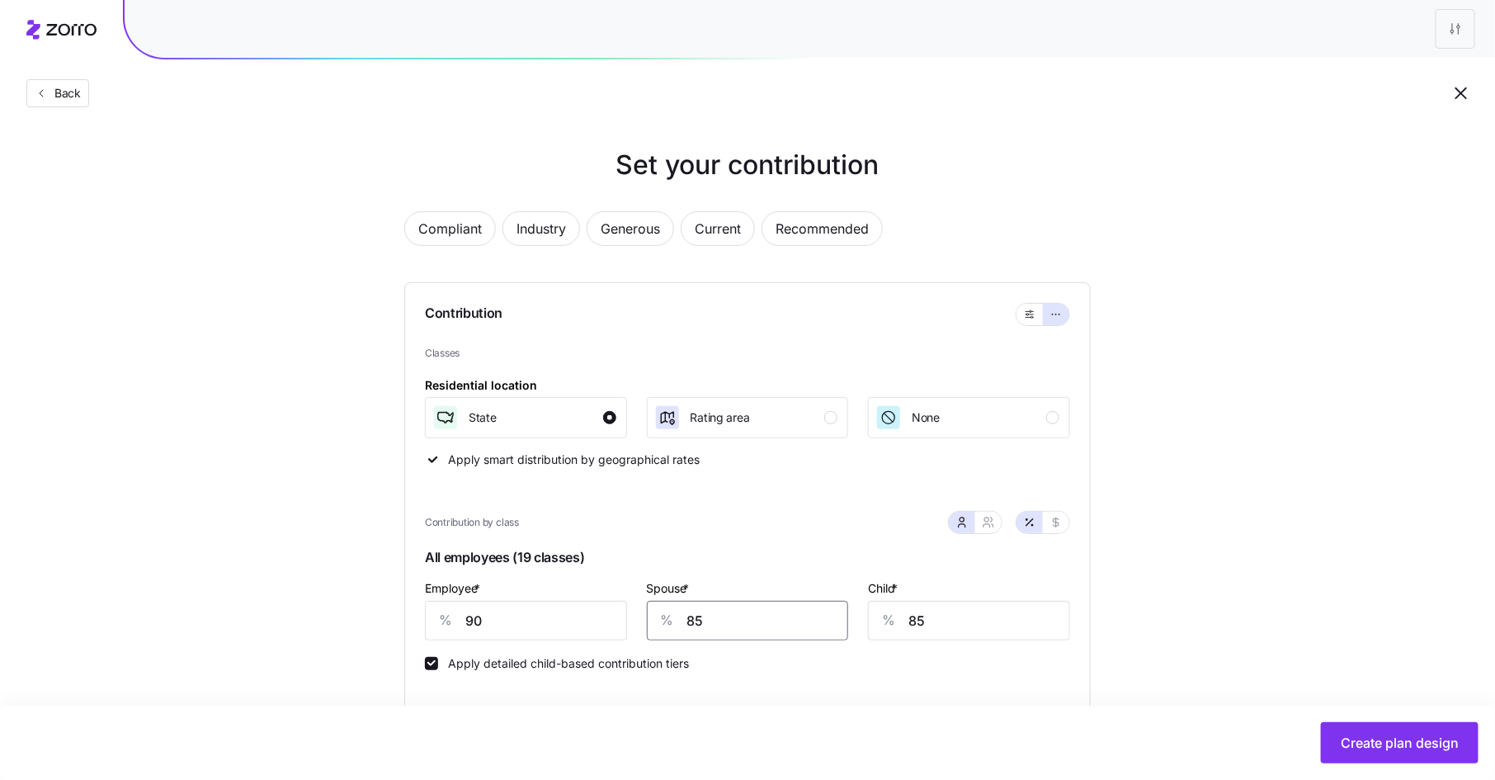
drag, startPoint x: 717, startPoint y: 618, endPoint x: 658, endPoint y: 617, distance: 58.6
click at [658, 617] on div "% 85" at bounding box center [748, 621] width 202 height 40
type input "90"
click at [1058, 521] on icon "button" at bounding box center [1056, 522] width 6 height 9
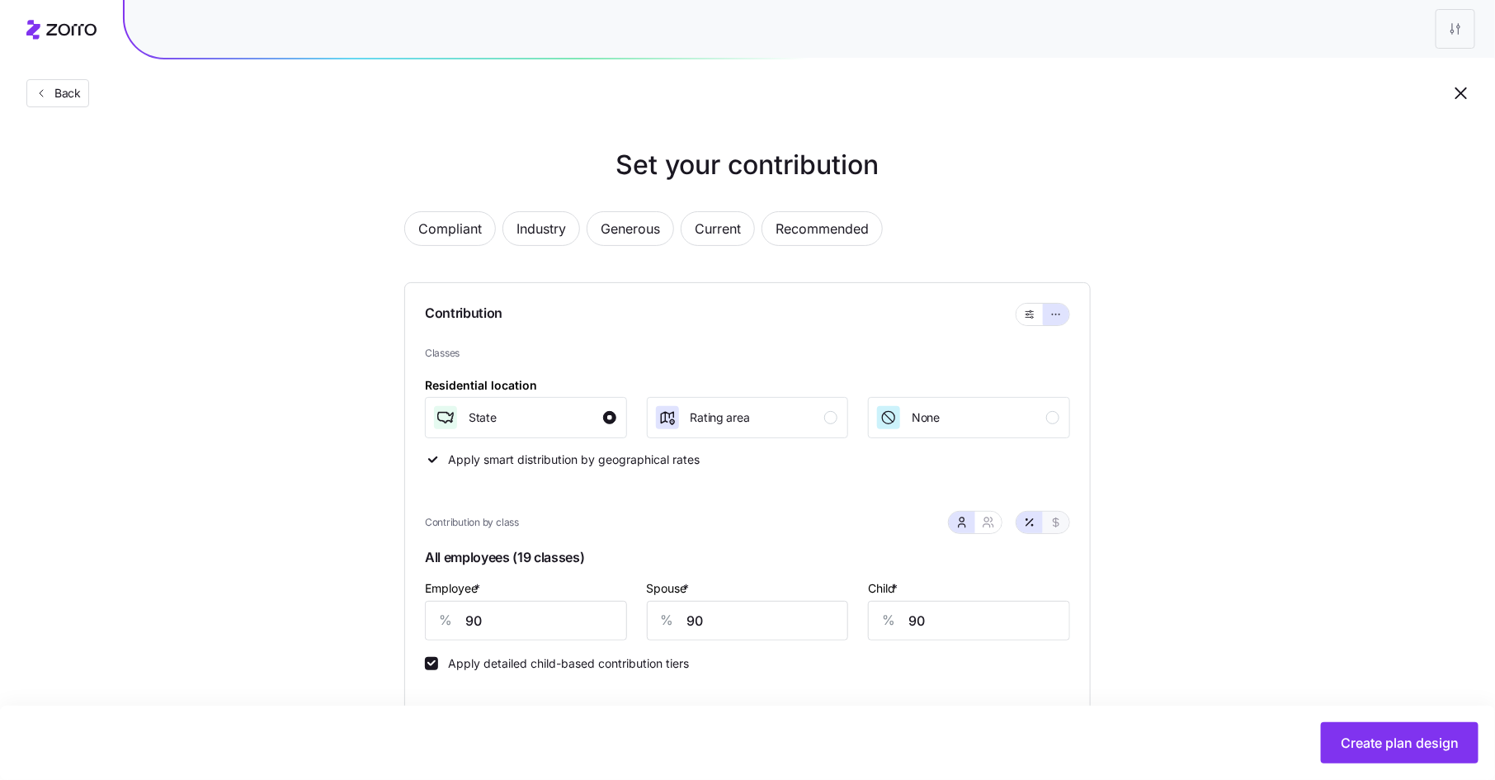
type input "767"
type input "298"
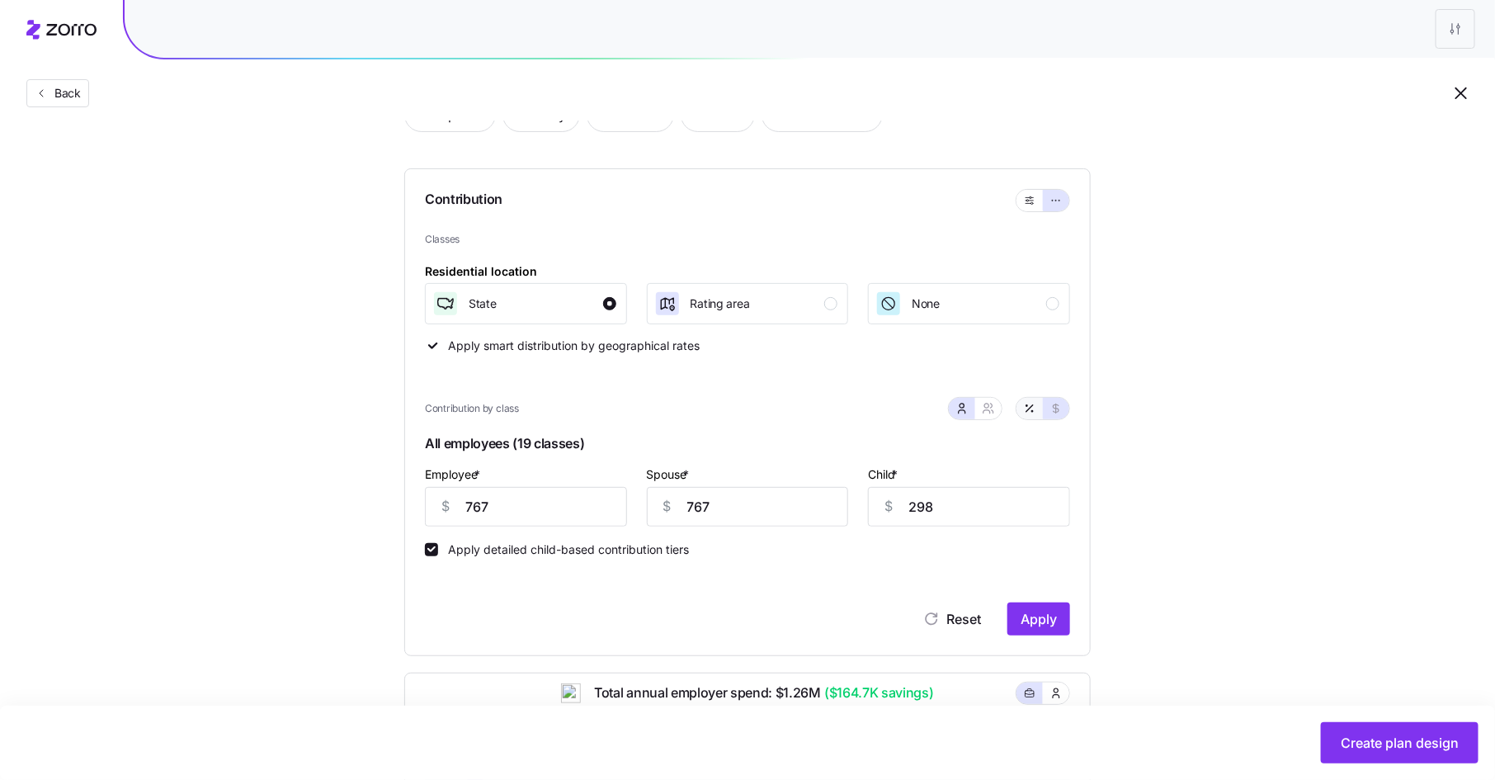
click at [1028, 407] on icon "button" at bounding box center [1029, 408] width 13 height 13
type input "90"
click at [1035, 610] on span "Apply" at bounding box center [1038, 619] width 36 height 20
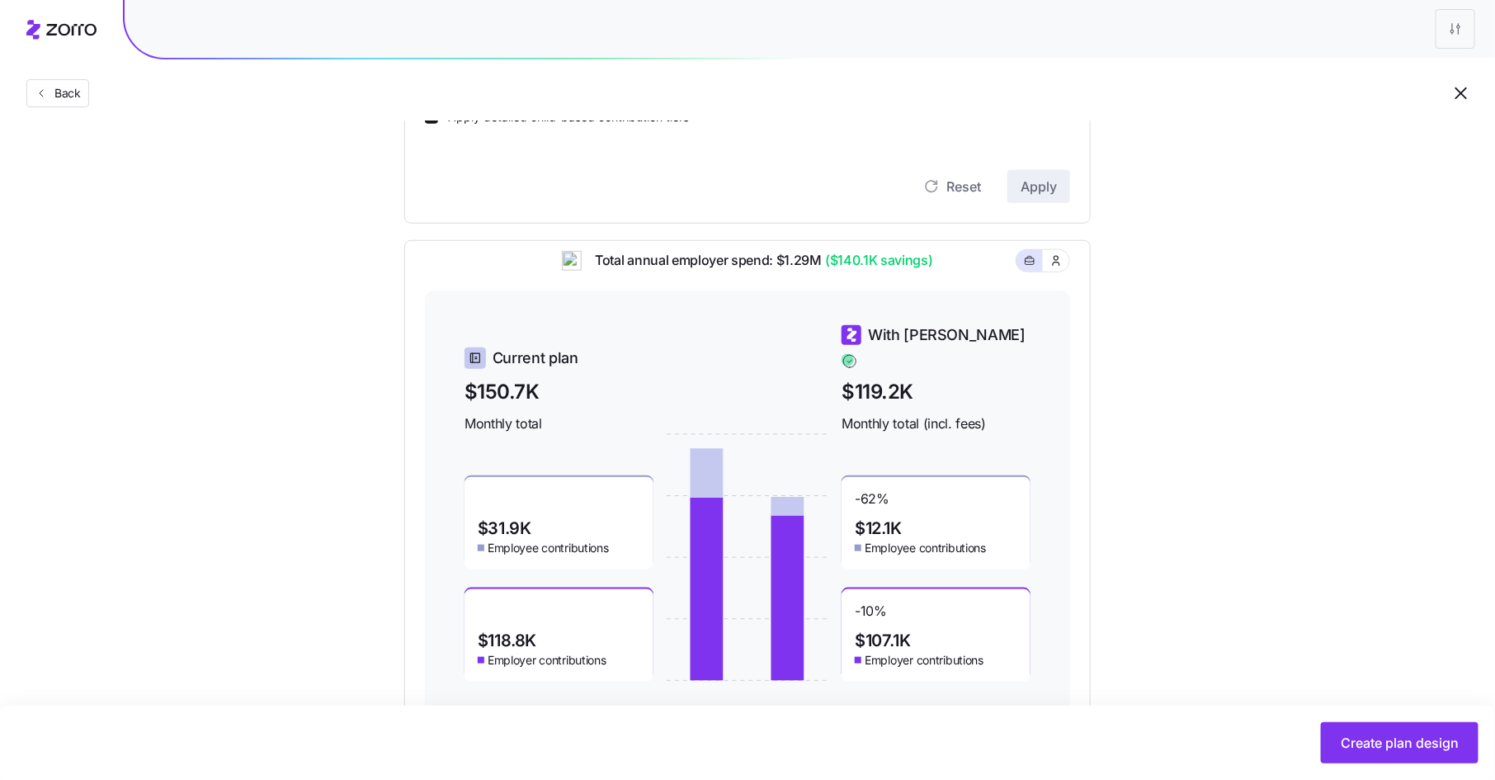
scroll to position [596, 0]
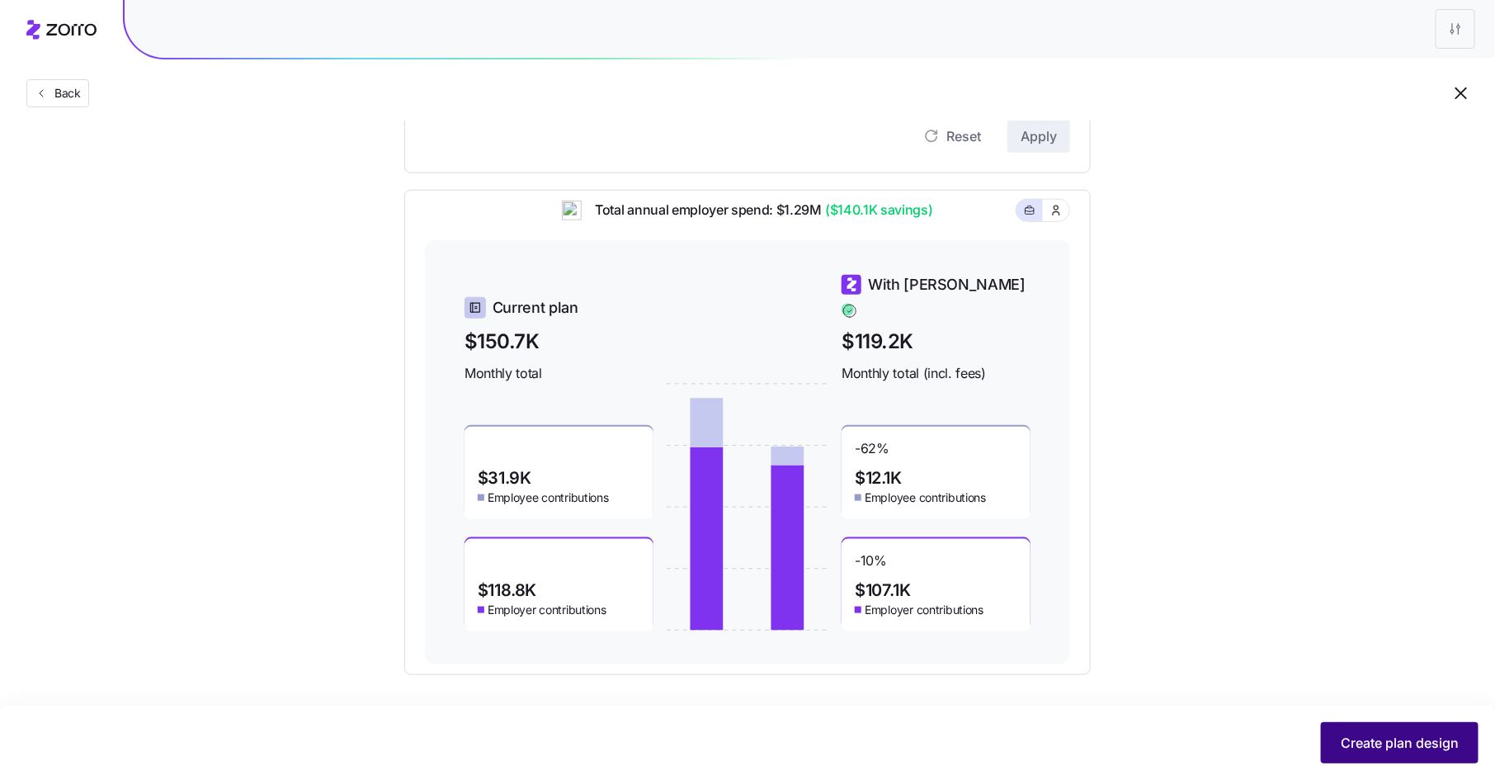
click at [1385, 733] on span "Create plan design" at bounding box center [1400, 743] width 118 height 20
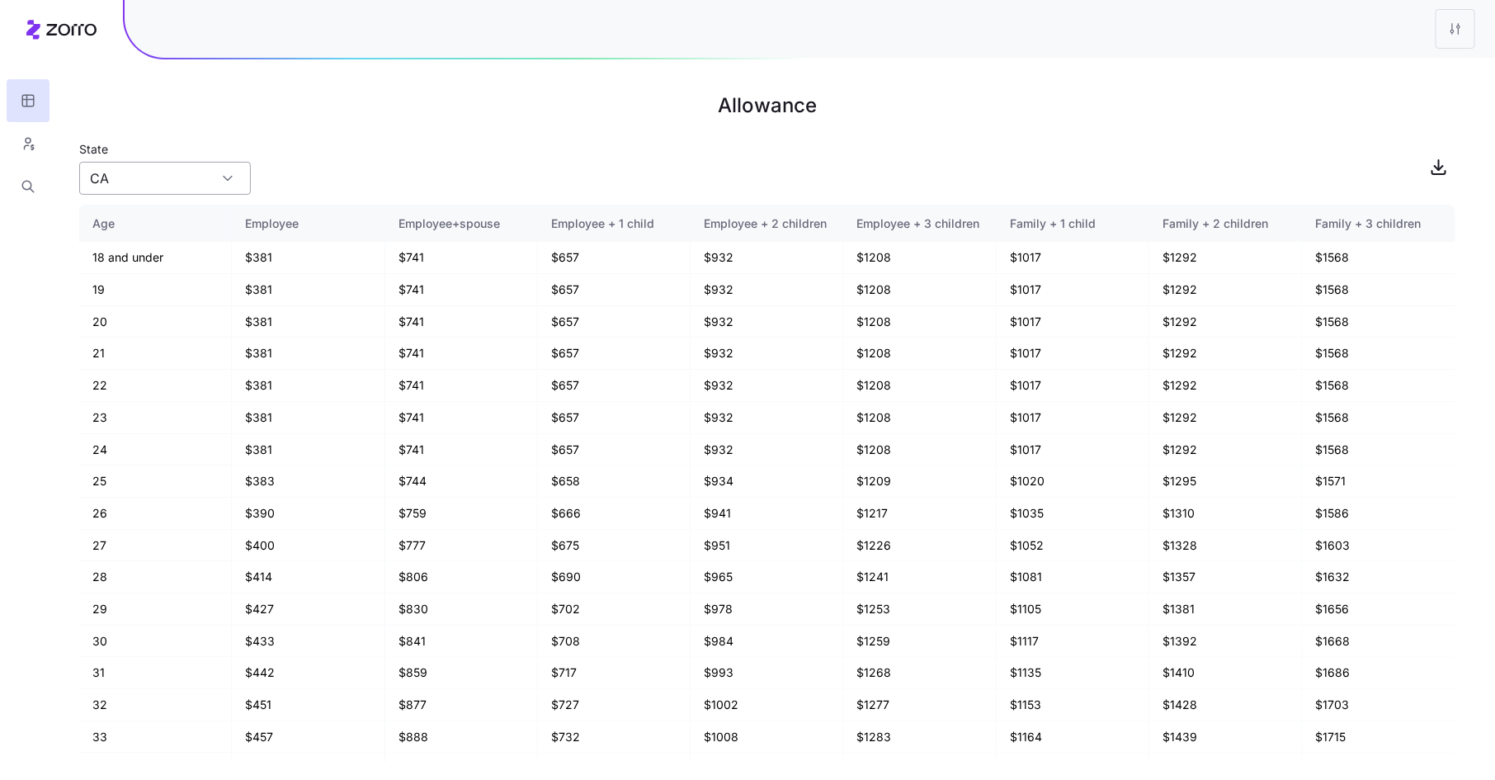
click at [179, 175] on input "CA" at bounding box center [165, 178] width 172 height 33
click at [150, 290] on div "MI" at bounding box center [165, 295] width 158 height 31
type input "MI"
click at [33, 144] on icon "button" at bounding box center [28, 143] width 15 height 16
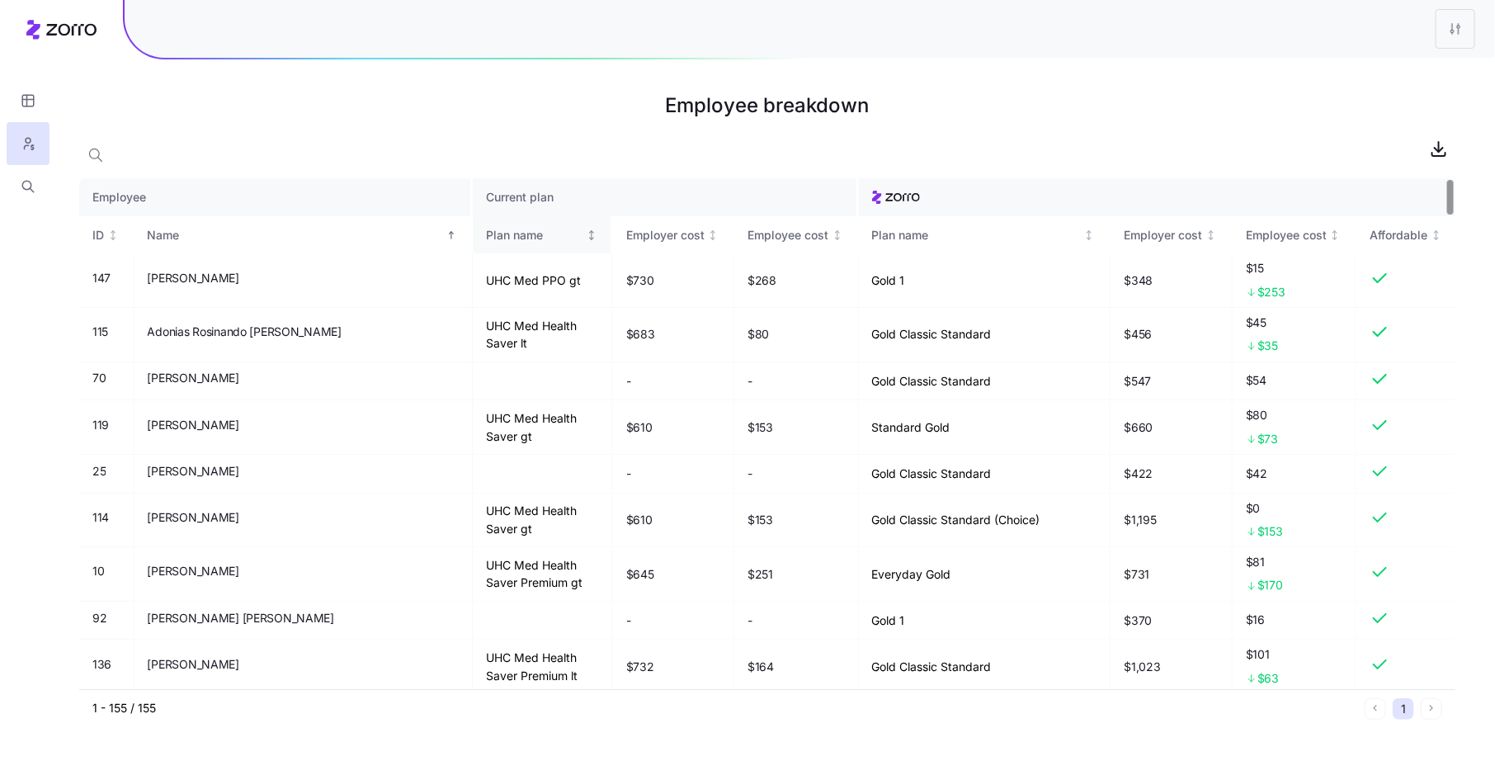
click at [486, 239] on div "Plan name" at bounding box center [534, 235] width 97 height 18
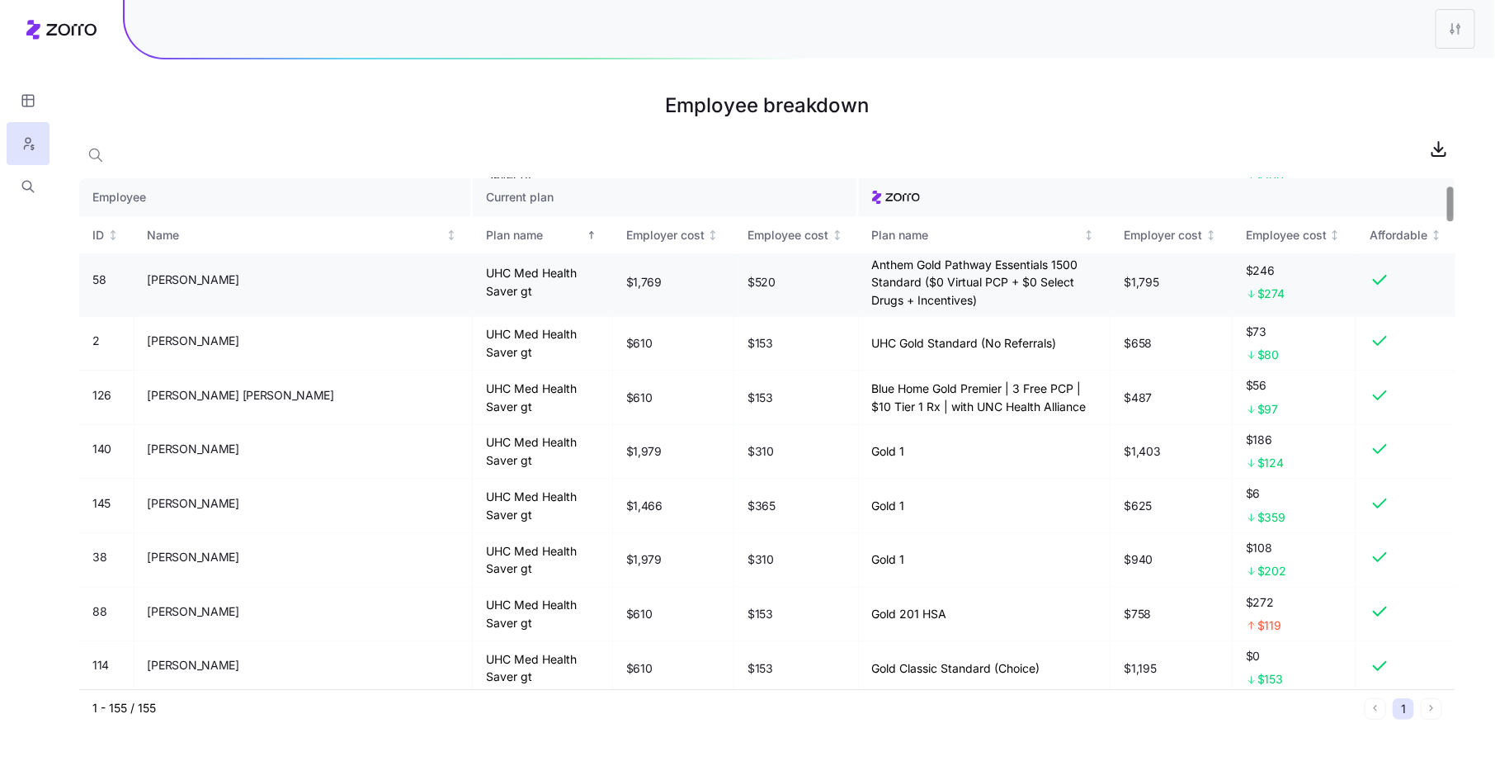
scroll to position [93, 0]
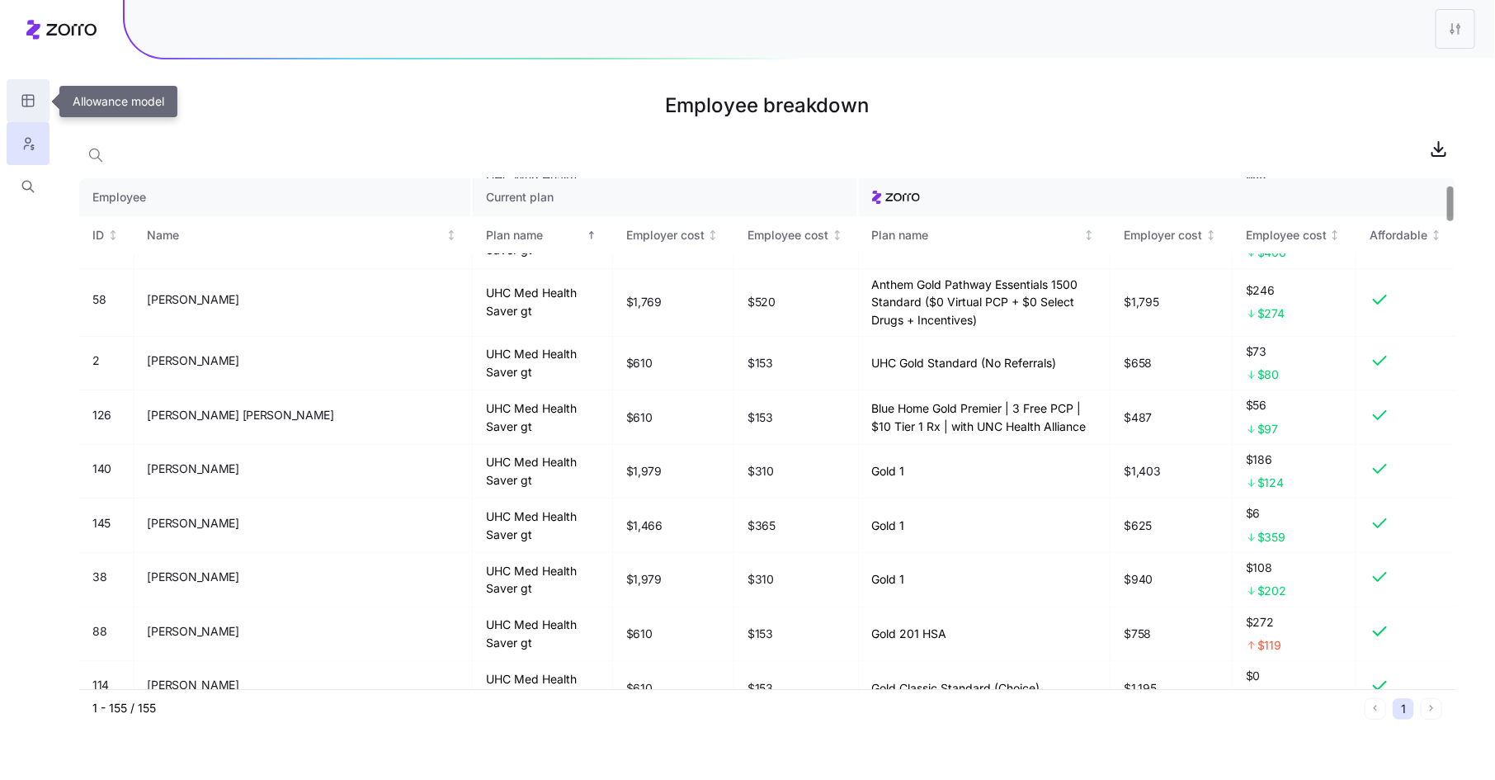
click at [34, 104] on icon "button" at bounding box center [28, 101] width 12 height 12
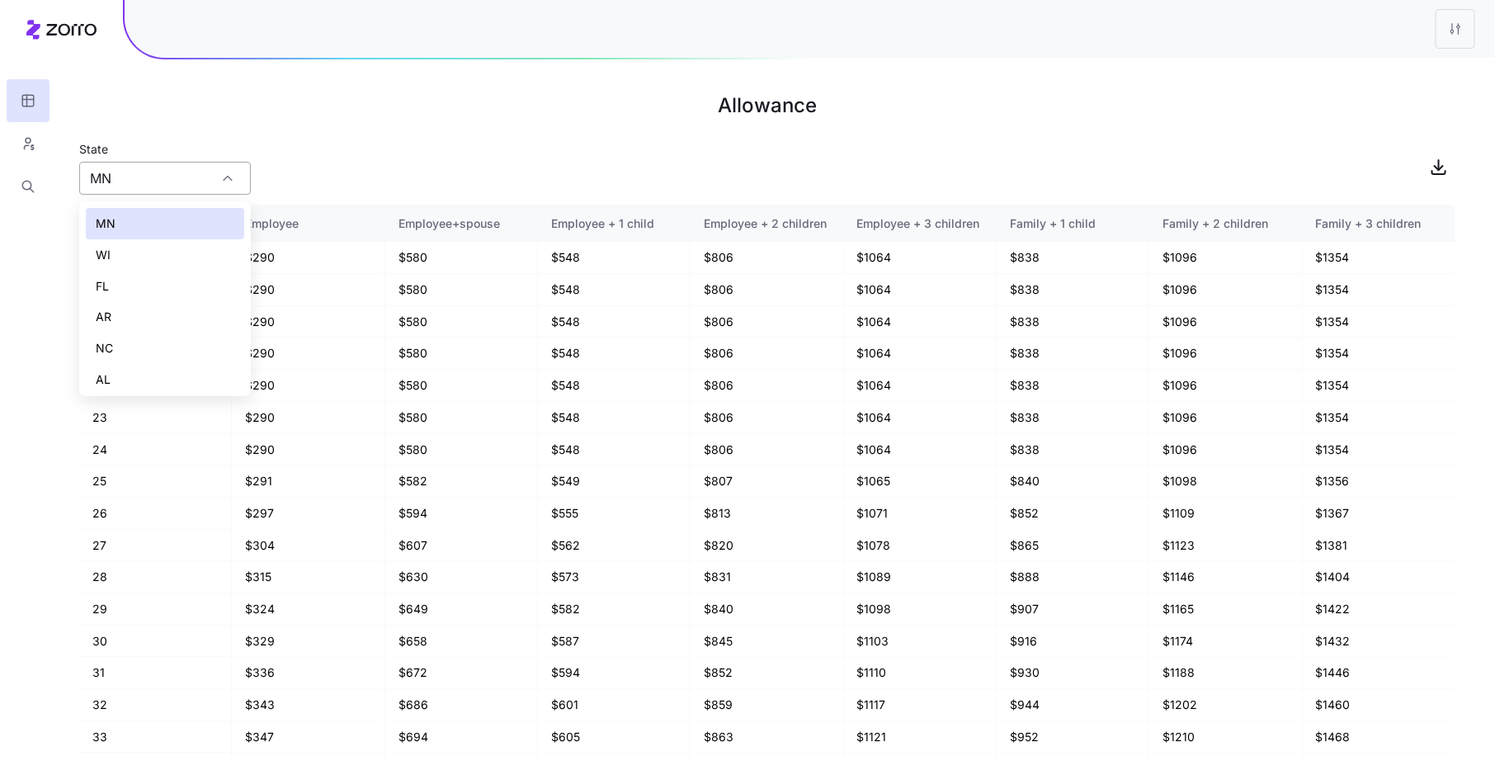
click at [205, 191] on input "MN" at bounding box center [165, 178] width 172 height 33
click at [188, 279] on div "MO" at bounding box center [165, 280] width 158 height 31
type input "MO"
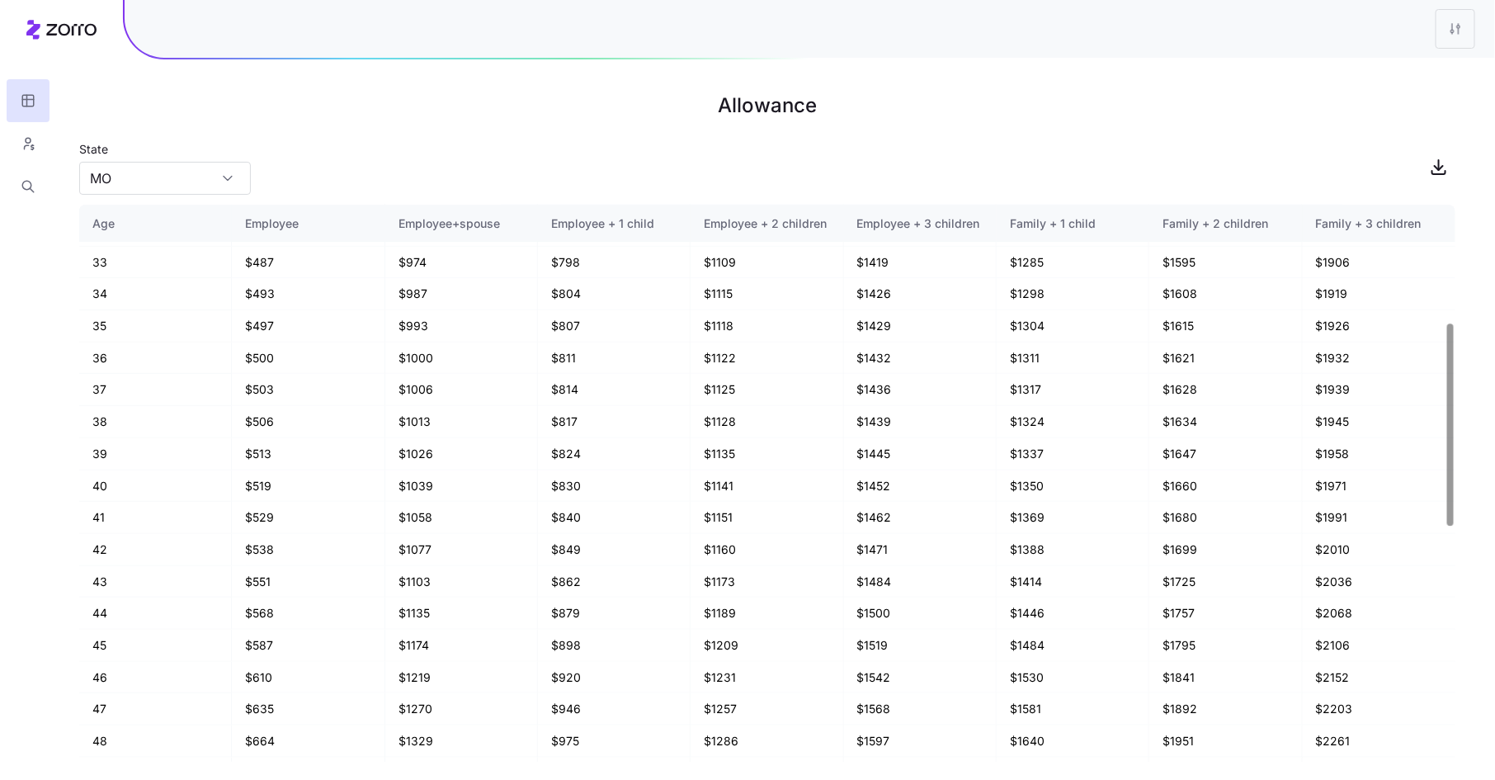
scroll to position [605, 0]
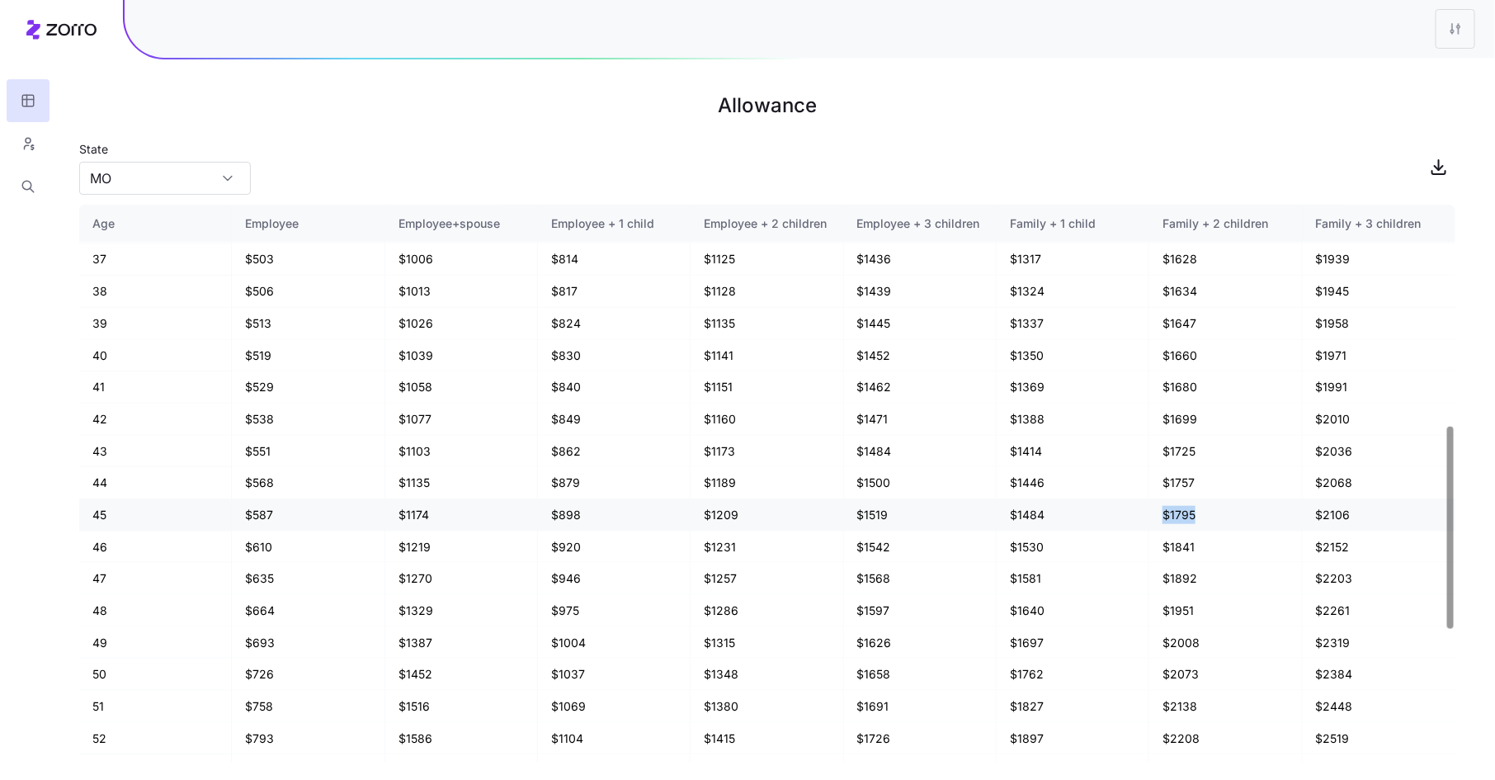
drag, startPoint x: 1163, startPoint y: 511, endPoint x: 1193, endPoint y: 512, distance: 29.7
click at [1193, 512] on td "$1795" at bounding box center [1225, 515] width 153 height 32
click at [40, 139] on button "button" at bounding box center [28, 143] width 43 height 43
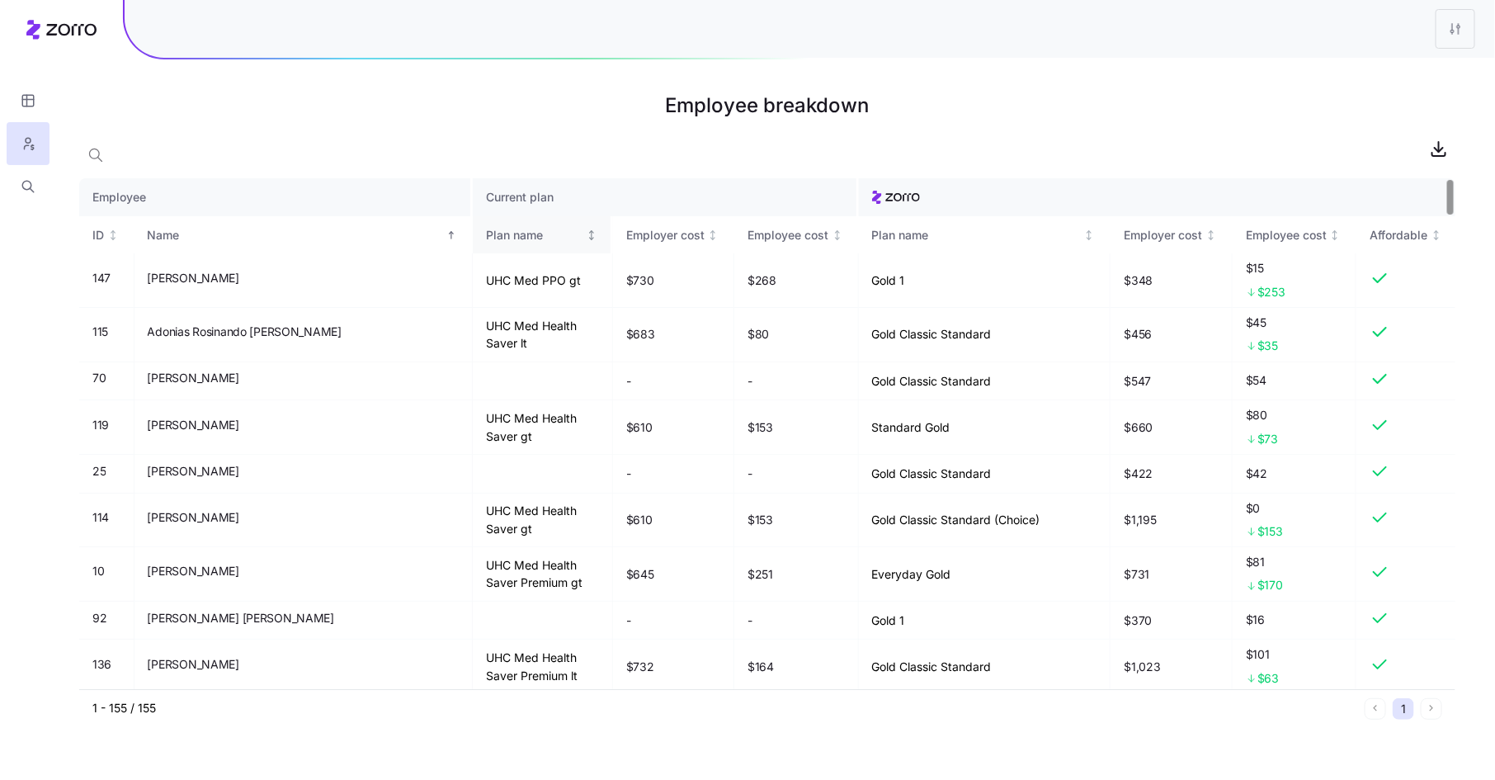
click at [486, 236] on div "Plan name" at bounding box center [534, 235] width 97 height 18
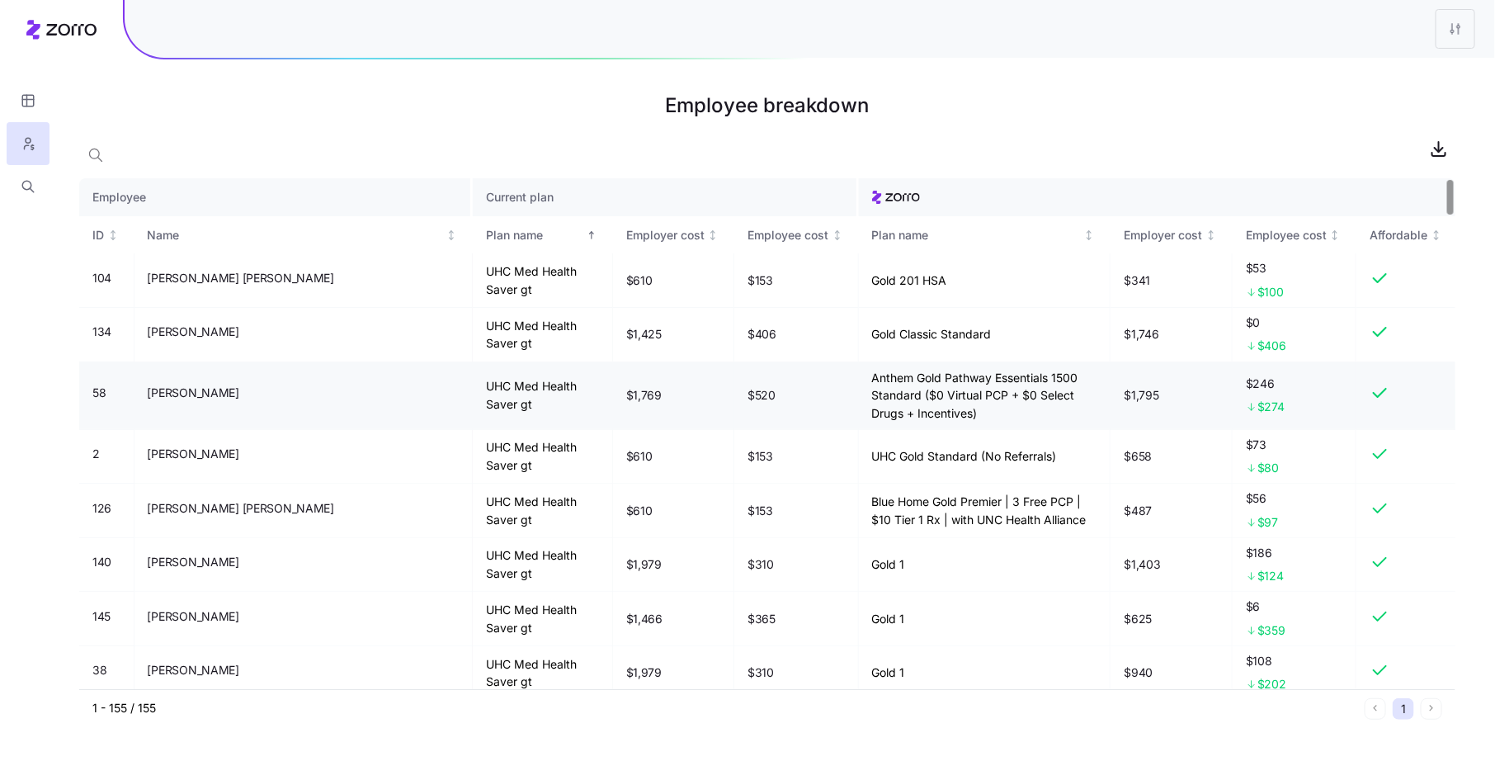
click at [1138, 390] on span "$1,795" at bounding box center [1141, 395] width 35 height 16
click at [1268, 379] on span "$246" at bounding box center [1294, 383] width 97 height 16
click at [1144, 389] on span "$1,795" at bounding box center [1141, 395] width 35 height 16
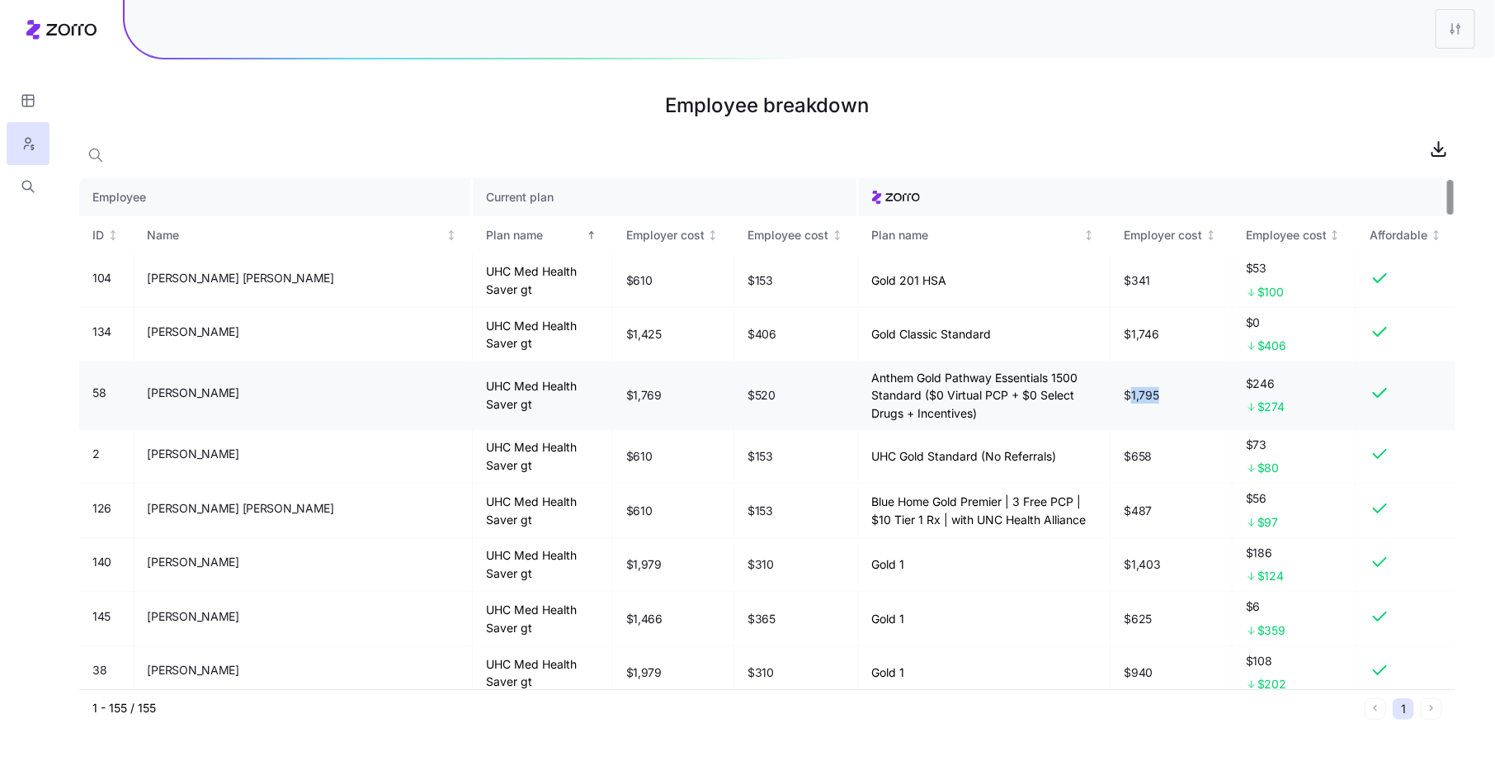
click at [1144, 389] on span "$1,795" at bounding box center [1141, 395] width 35 height 16
click at [1282, 490] on span "$56" at bounding box center [1294, 498] width 97 height 16
click at [1310, 234] on div "Employee cost" at bounding box center [1286, 235] width 81 height 18
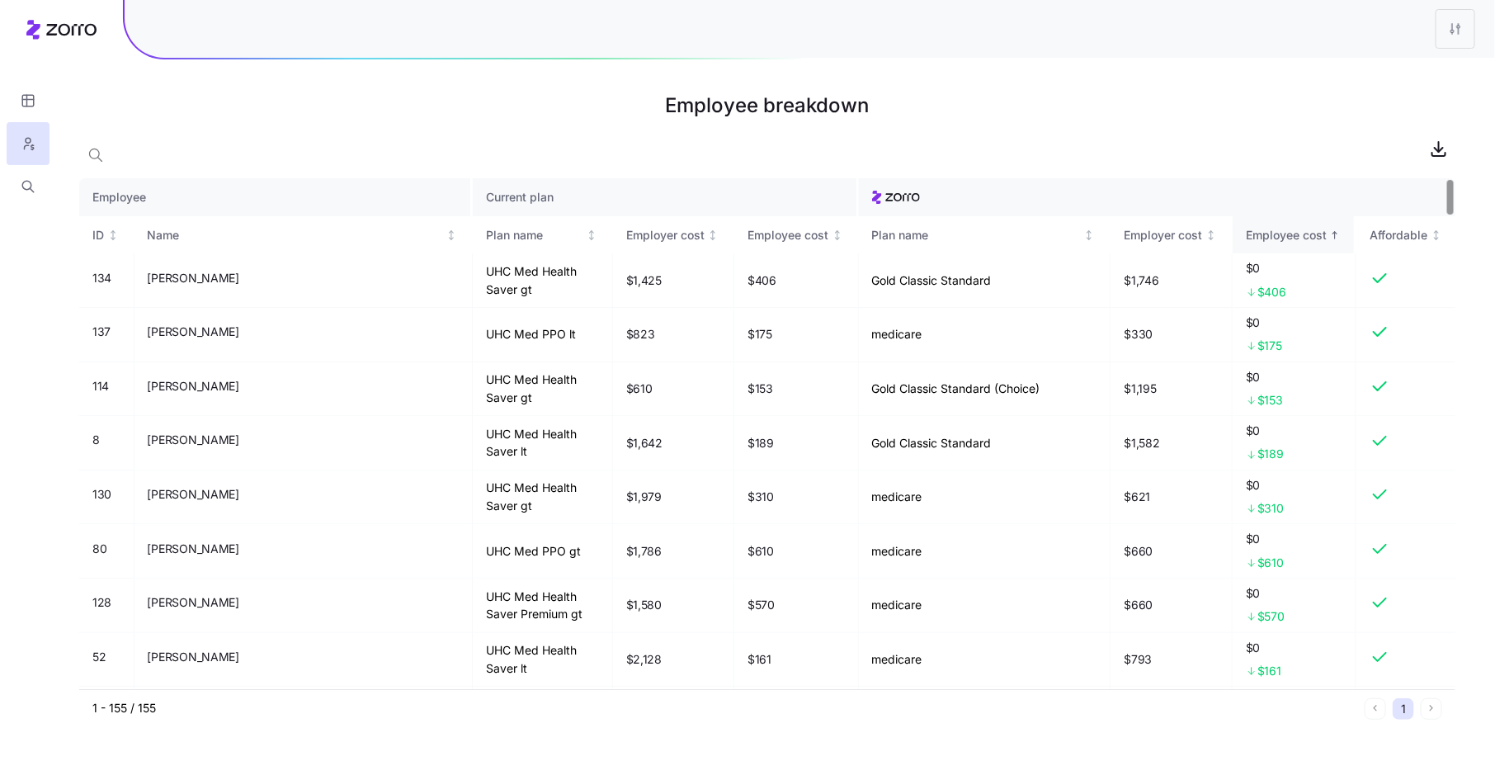
click at [1310, 234] on div "Employee cost" at bounding box center [1286, 235] width 81 height 18
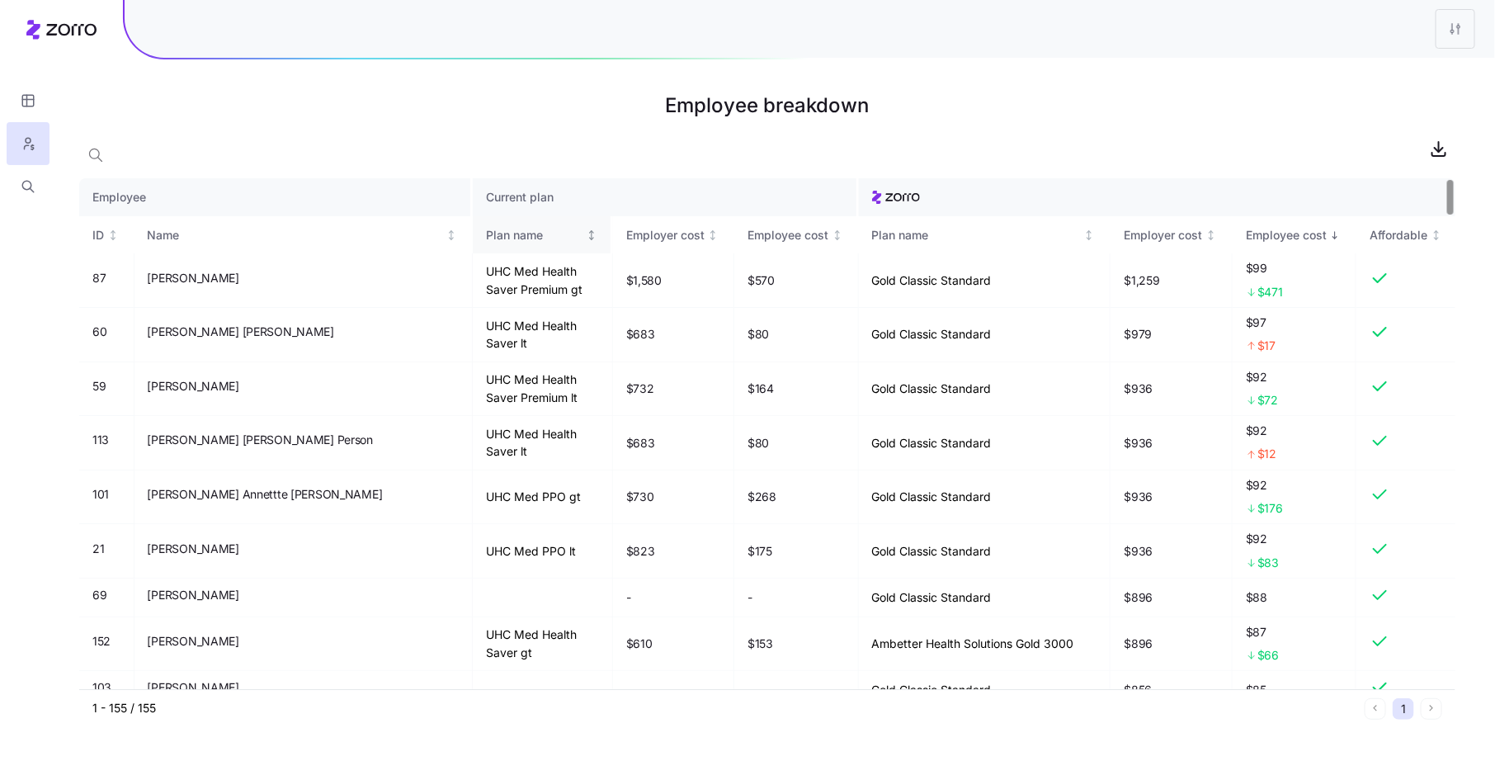
click at [486, 232] on div "Plan name" at bounding box center [534, 235] width 97 height 18
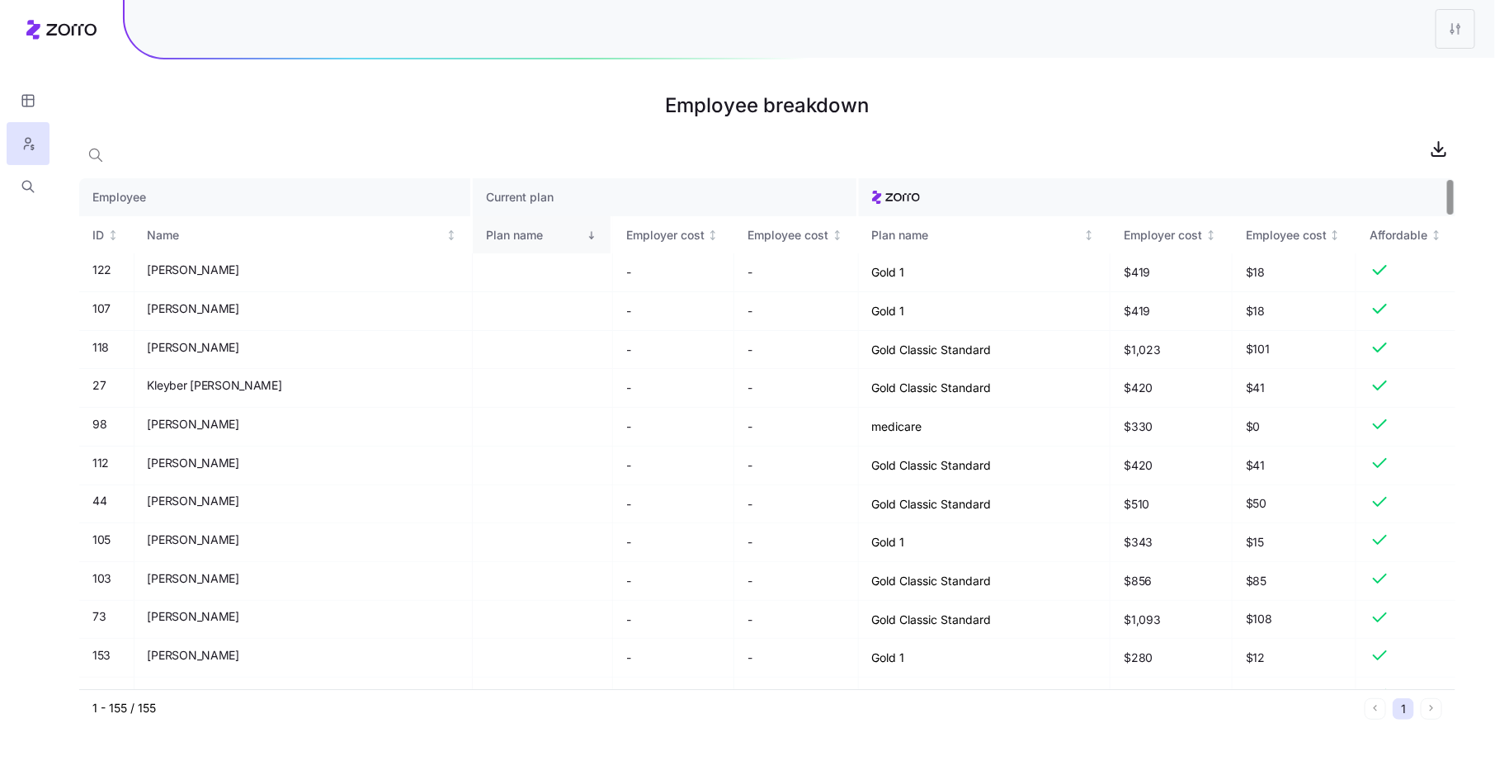
click at [486, 236] on div "Plan name" at bounding box center [534, 235] width 97 height 18
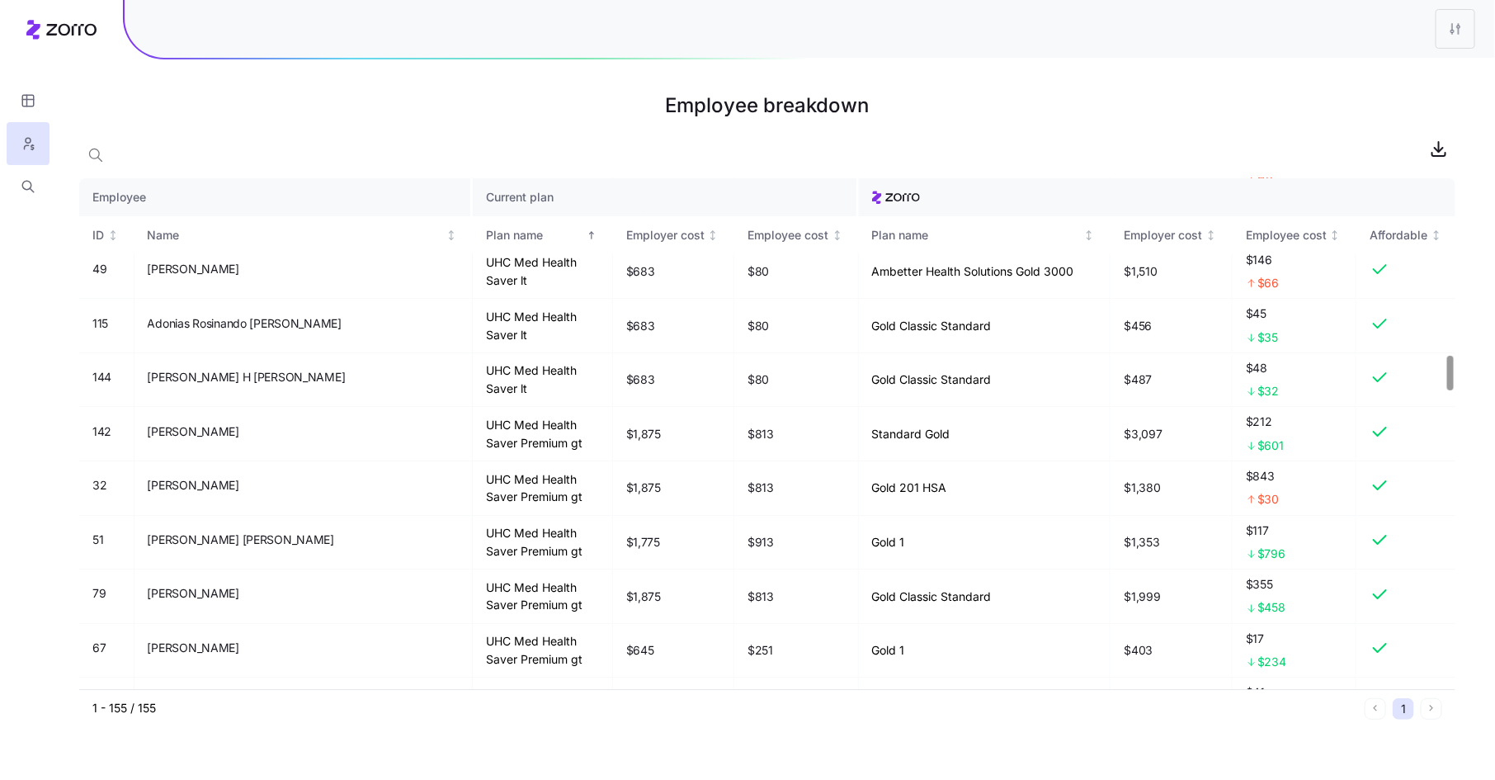
scroll to position [2486, 0]
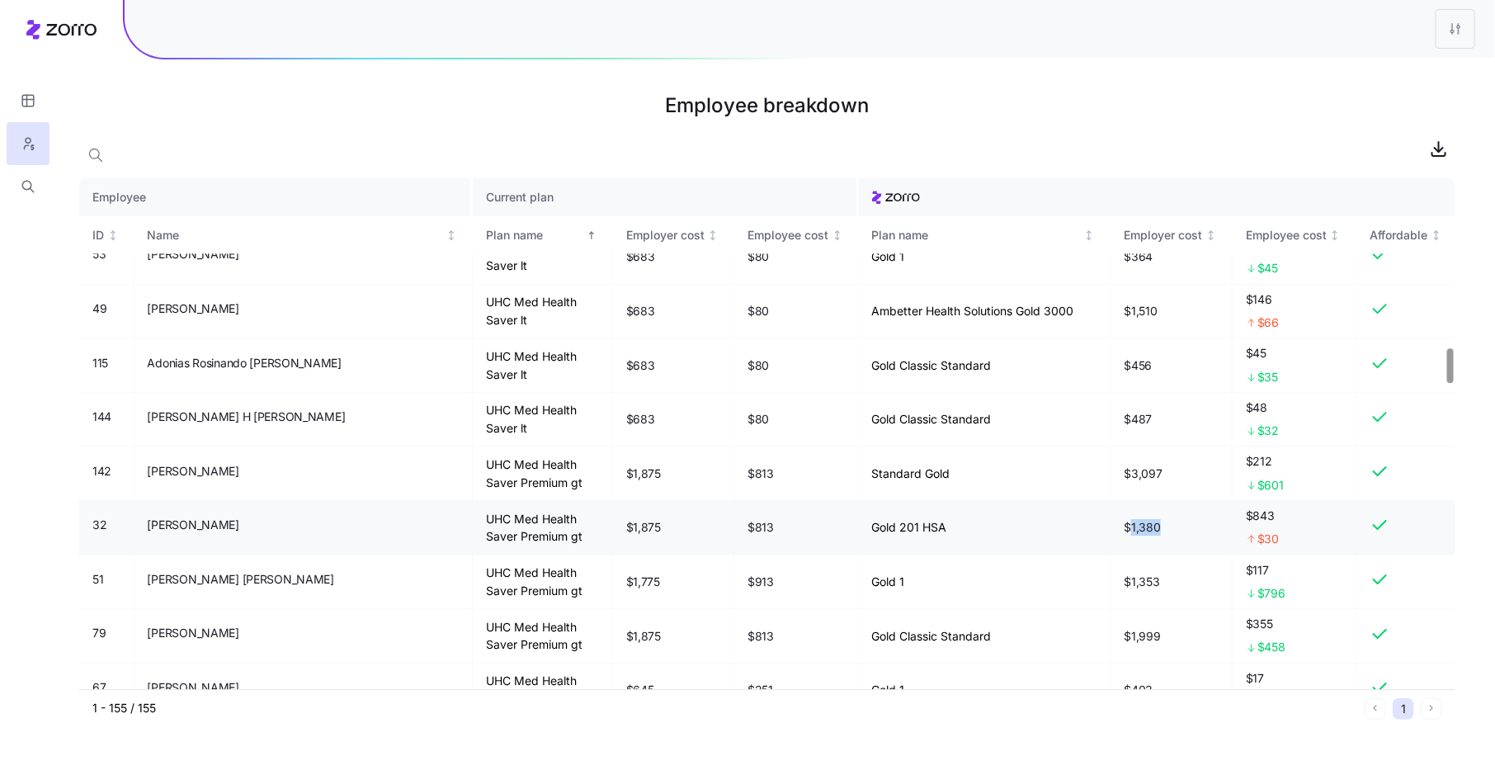
drag, startPoint x: 1133, startPoint y: 483, endPoint x: 1161, endPoint y: 483, distance: 28.0
click at [1161, 501] on td "$1,380" at bounding box center [1171, 528] width 122 height 54
click at [23, 183] on icon "button" at bounding box center [28, 186] width 15 height 16
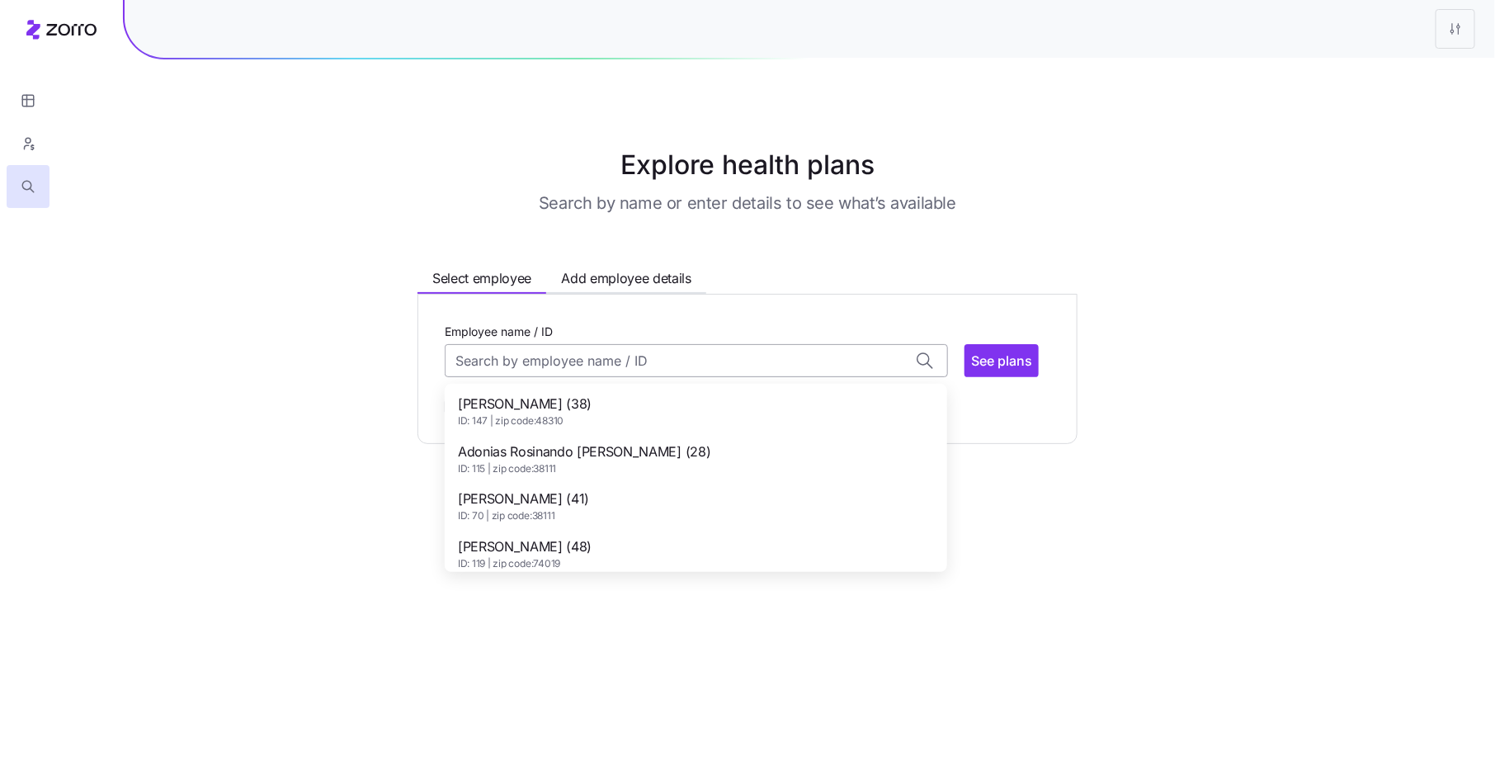
click at [533, 363] on input "Employee name / ID" at bounding box center [696, 360] width 503 height 33
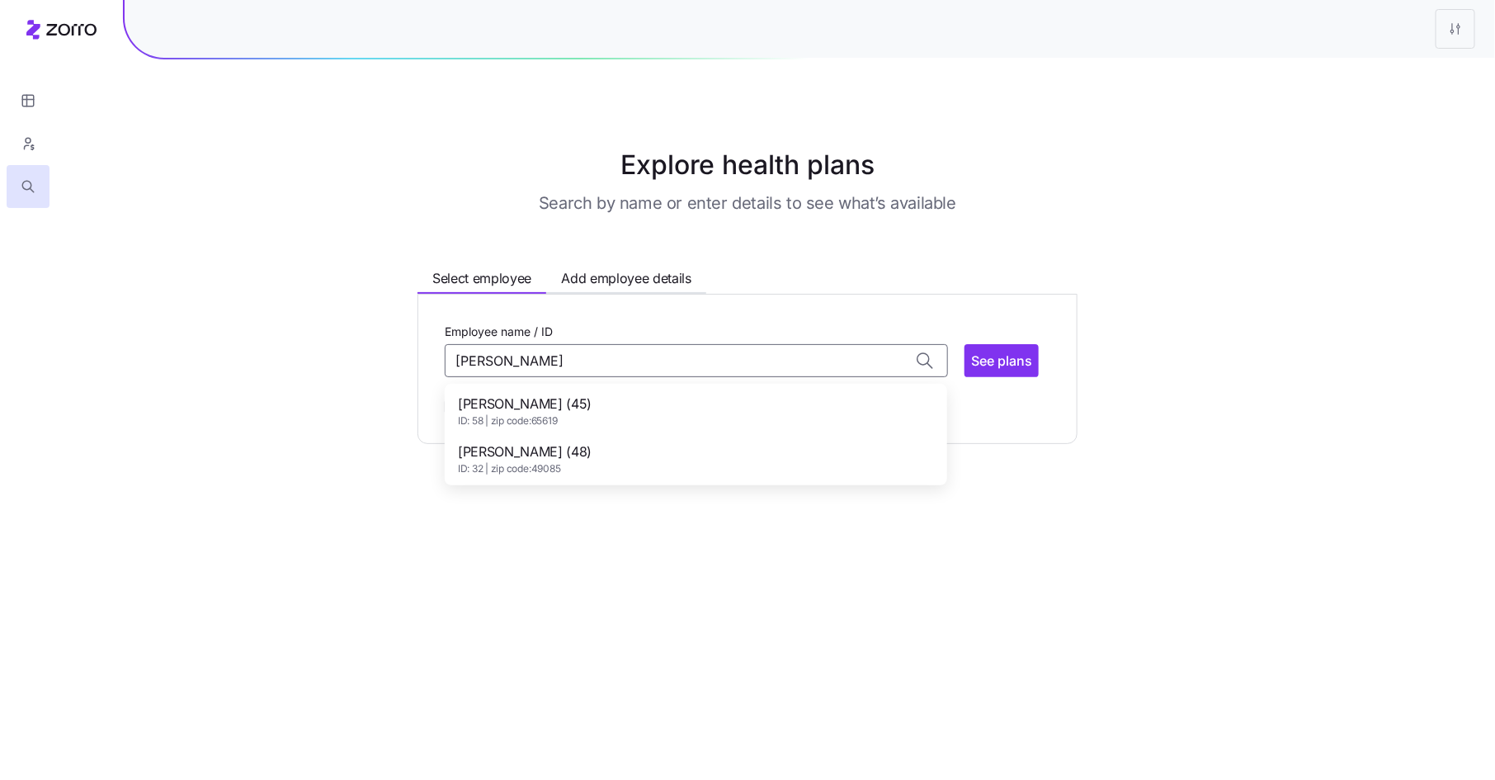
click at [541, 450] on span "Richard Corning (48)" at bounding box center [525, 451] width 134 height 21
click at [990, 366] on span "See plans" at bounding box center [1001, 361] width 61 height 20
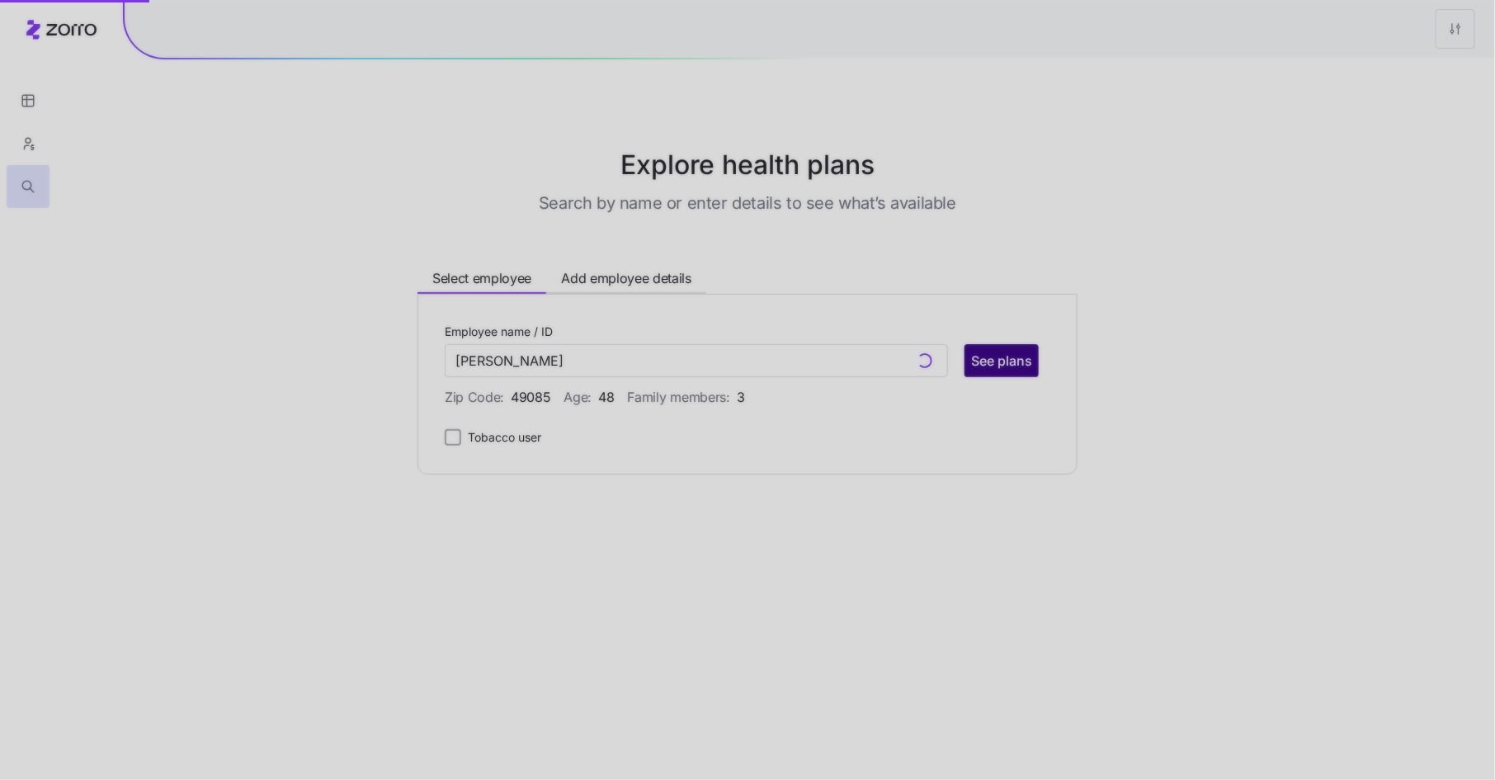
type input "Richard Corning (ID: 32)"
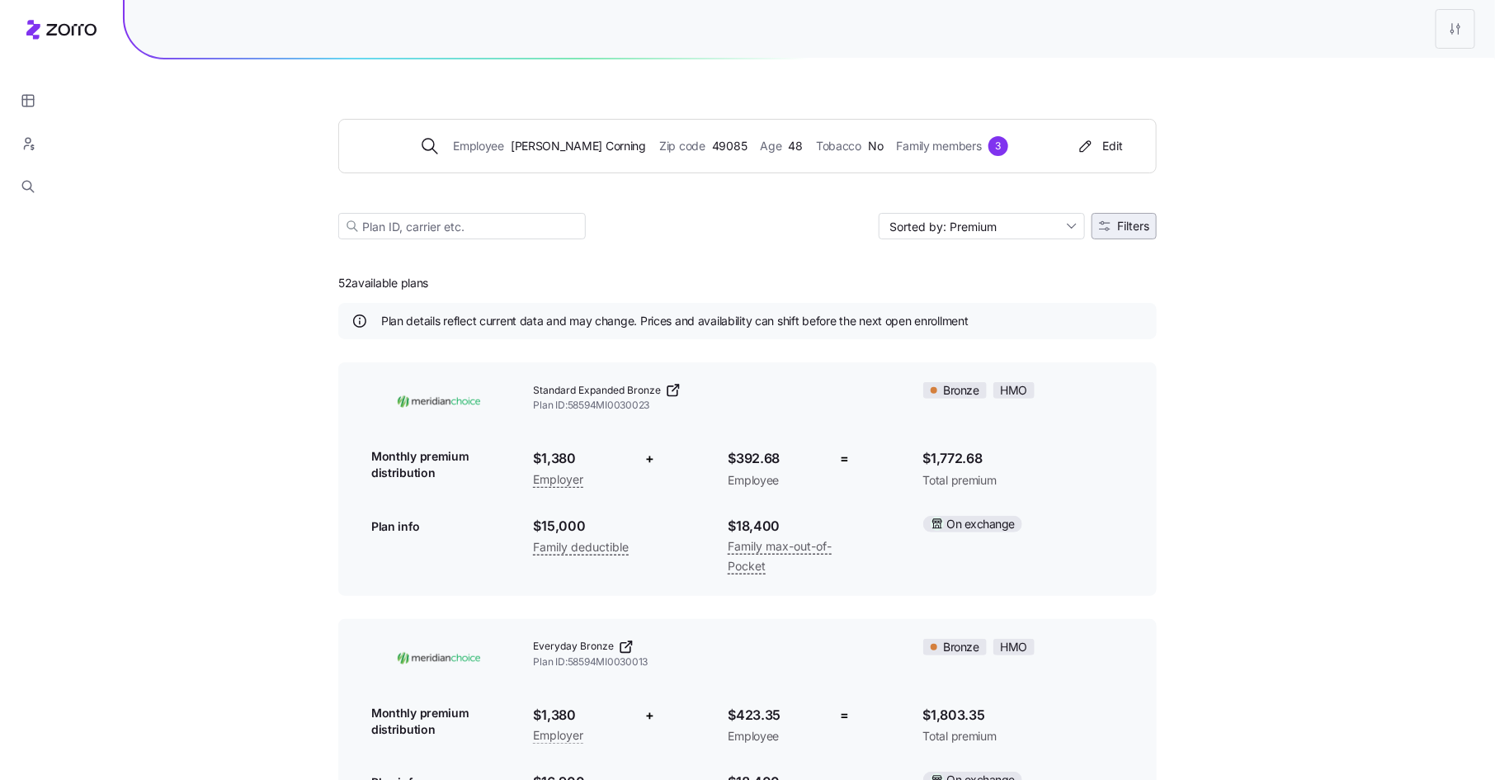
click at [1110, 229] on span "Filters" at bounding box center [1124, 226] width 50 height 12
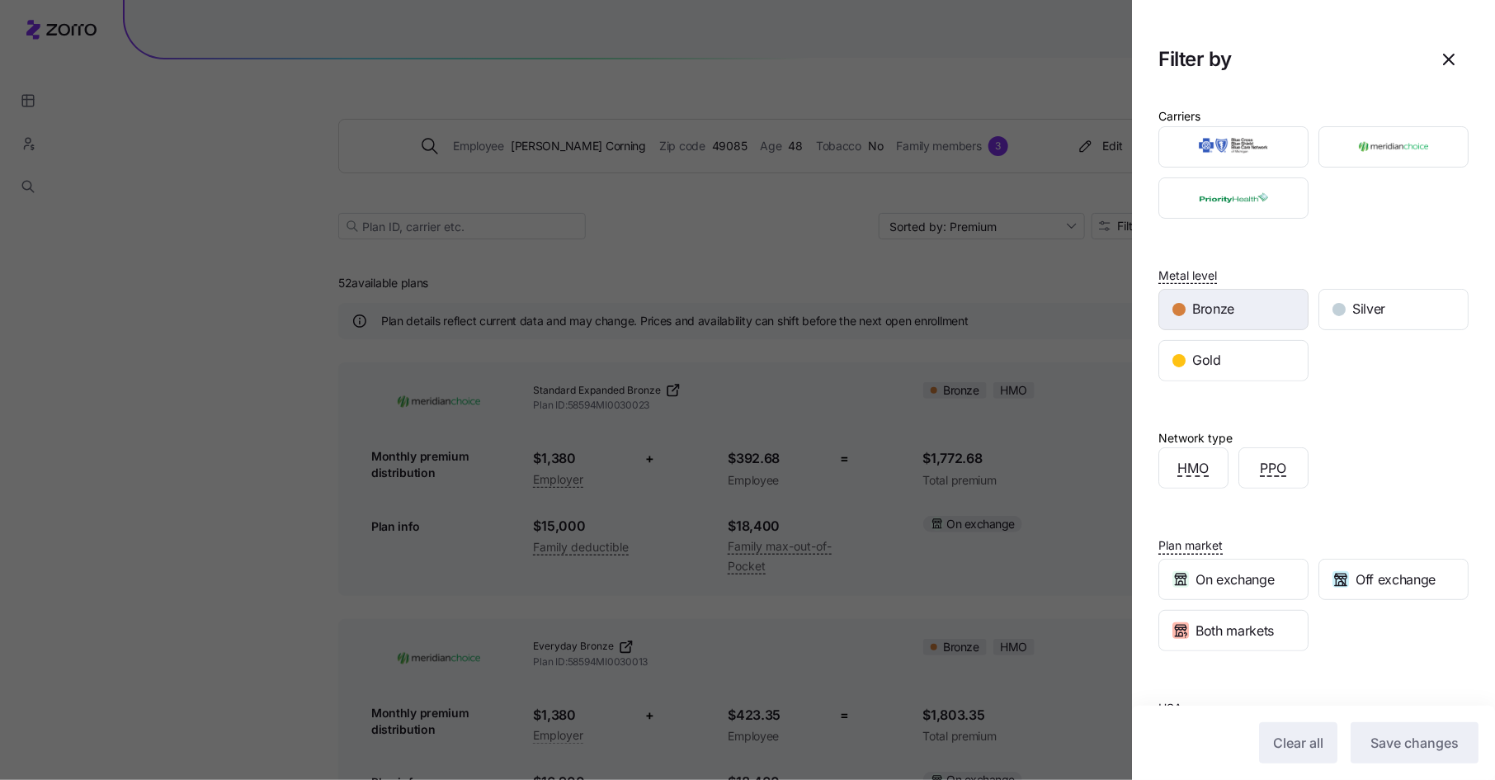
click at [1258, 304] on div "Bronze" at bounding box center [1233, 310] width 148 height 40
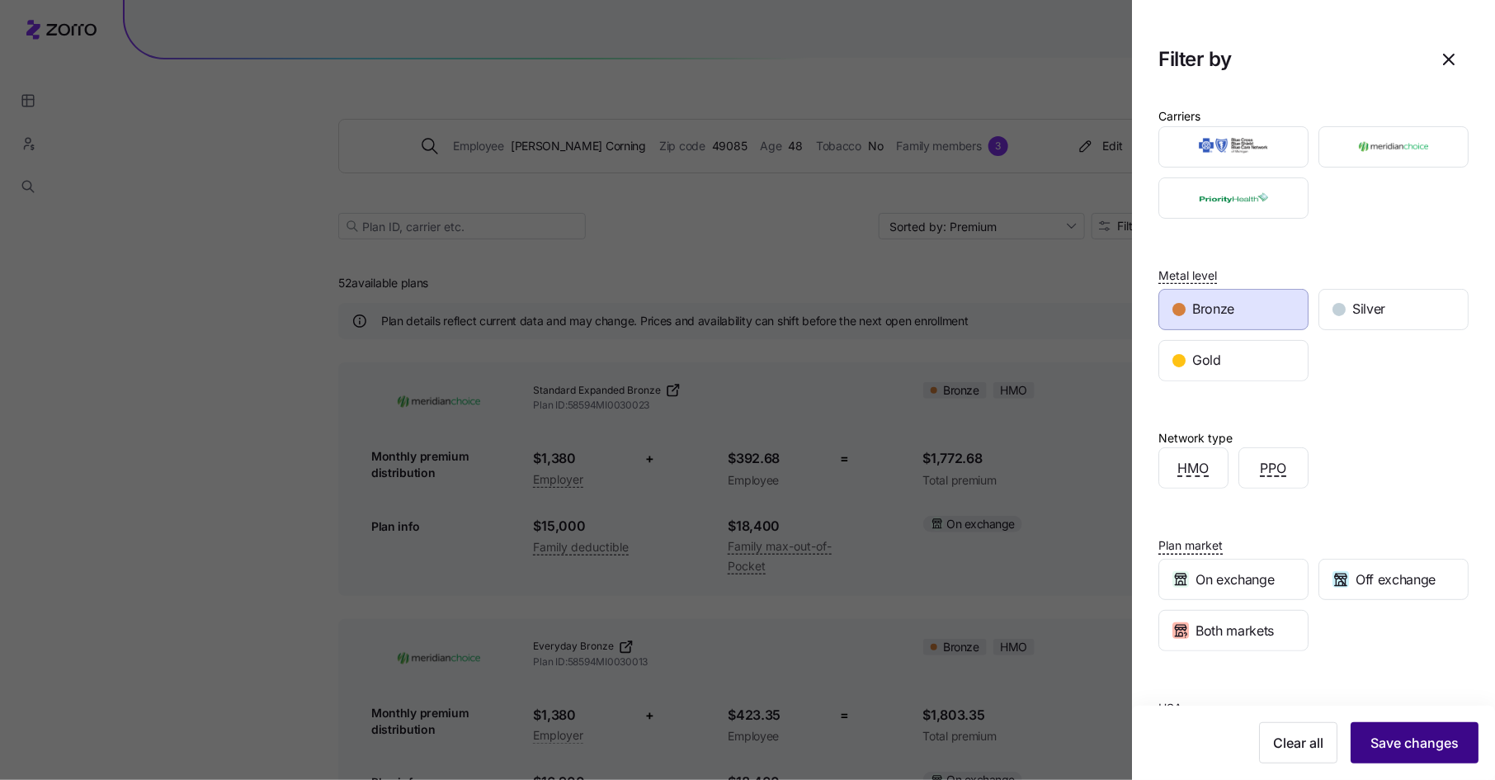
click at [1417, 740] on span "Save changes" at bounding box center [1414, 743] width 88 height 20
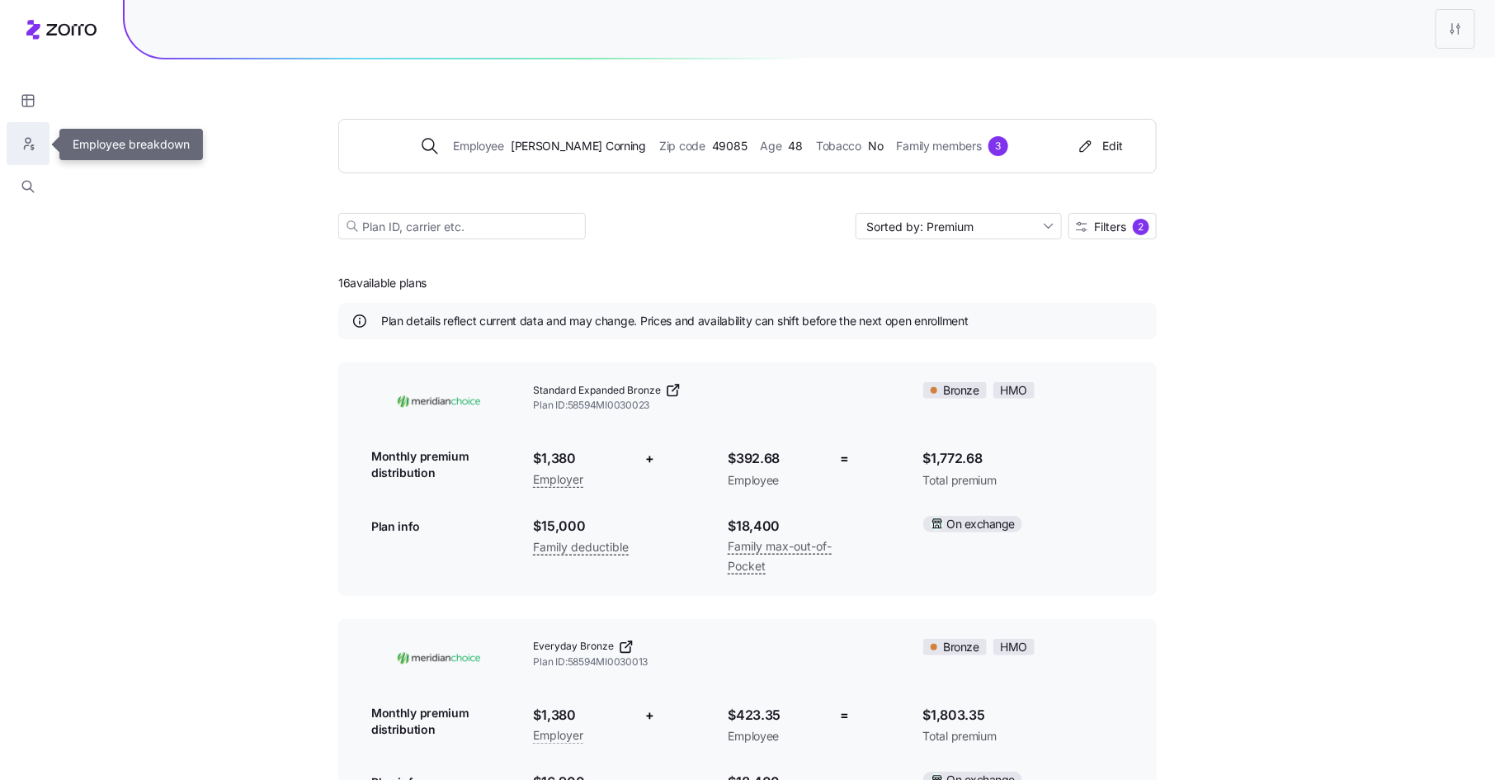
click at [26, 143] on icon "button" at bounding box center [28, 143] width 15 height 16
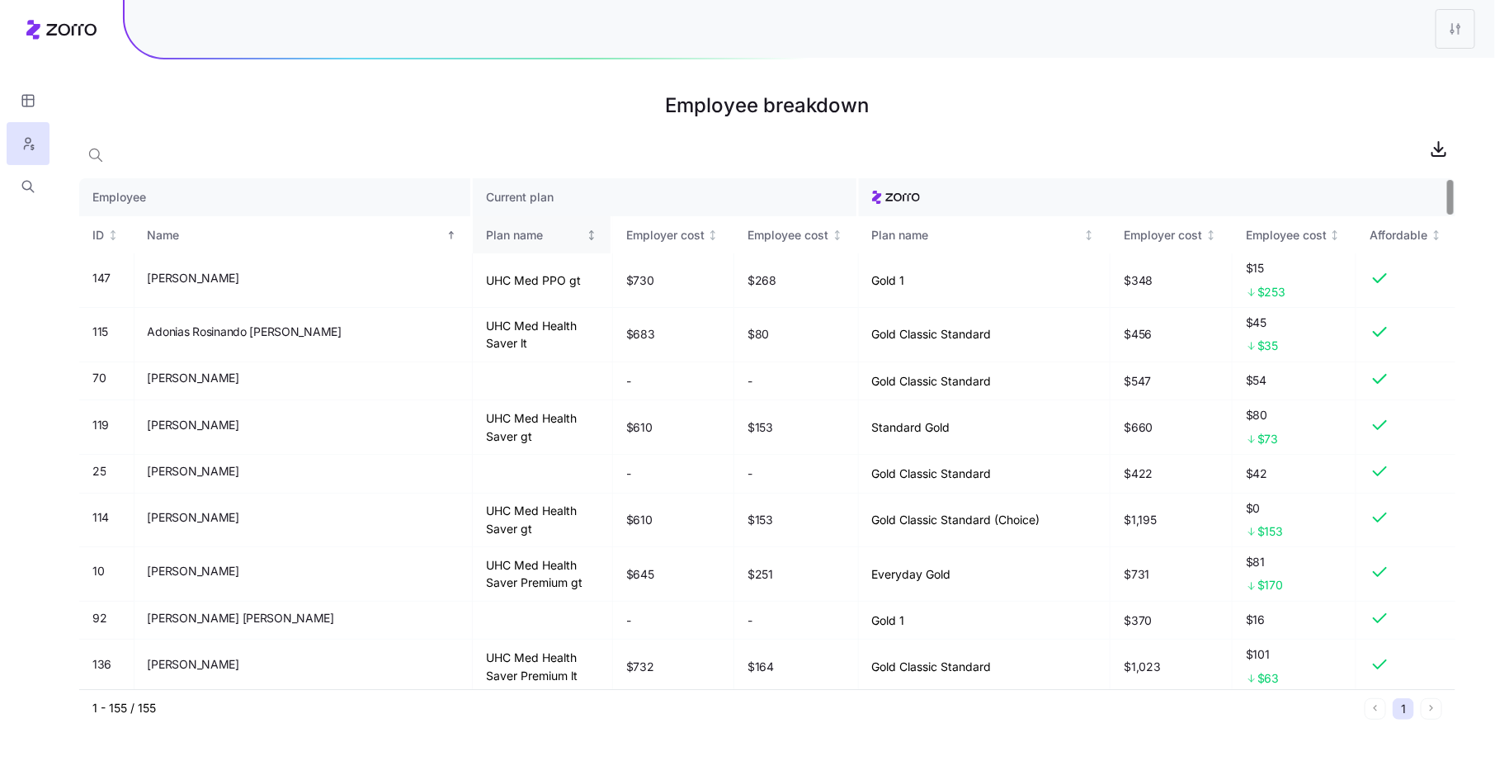
click at [486, 230] on div "Plan name" at bounding box center [534, 235] width 97 height 18
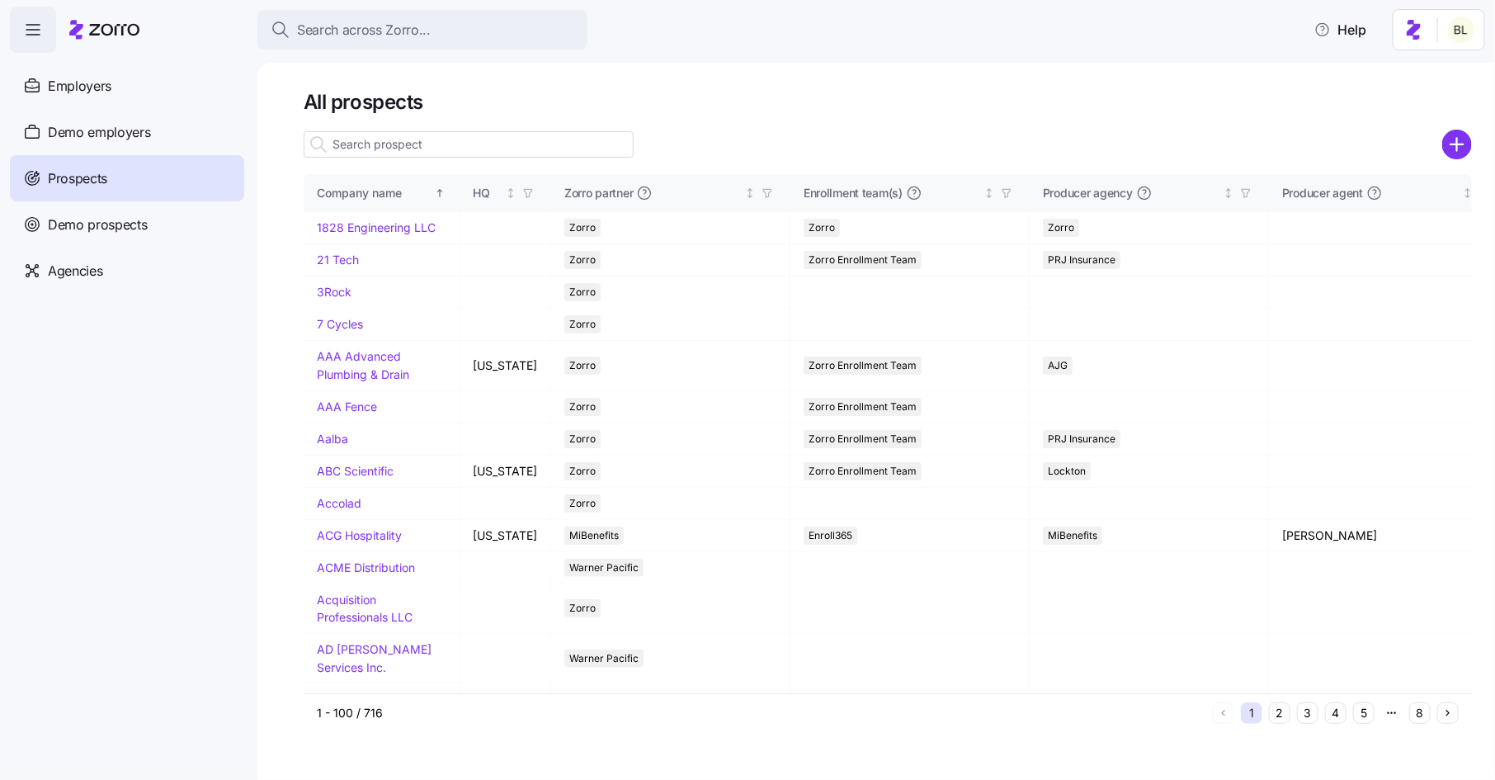
click at [410, 146] on input at bounding box center [469, 144] width 330 height 26
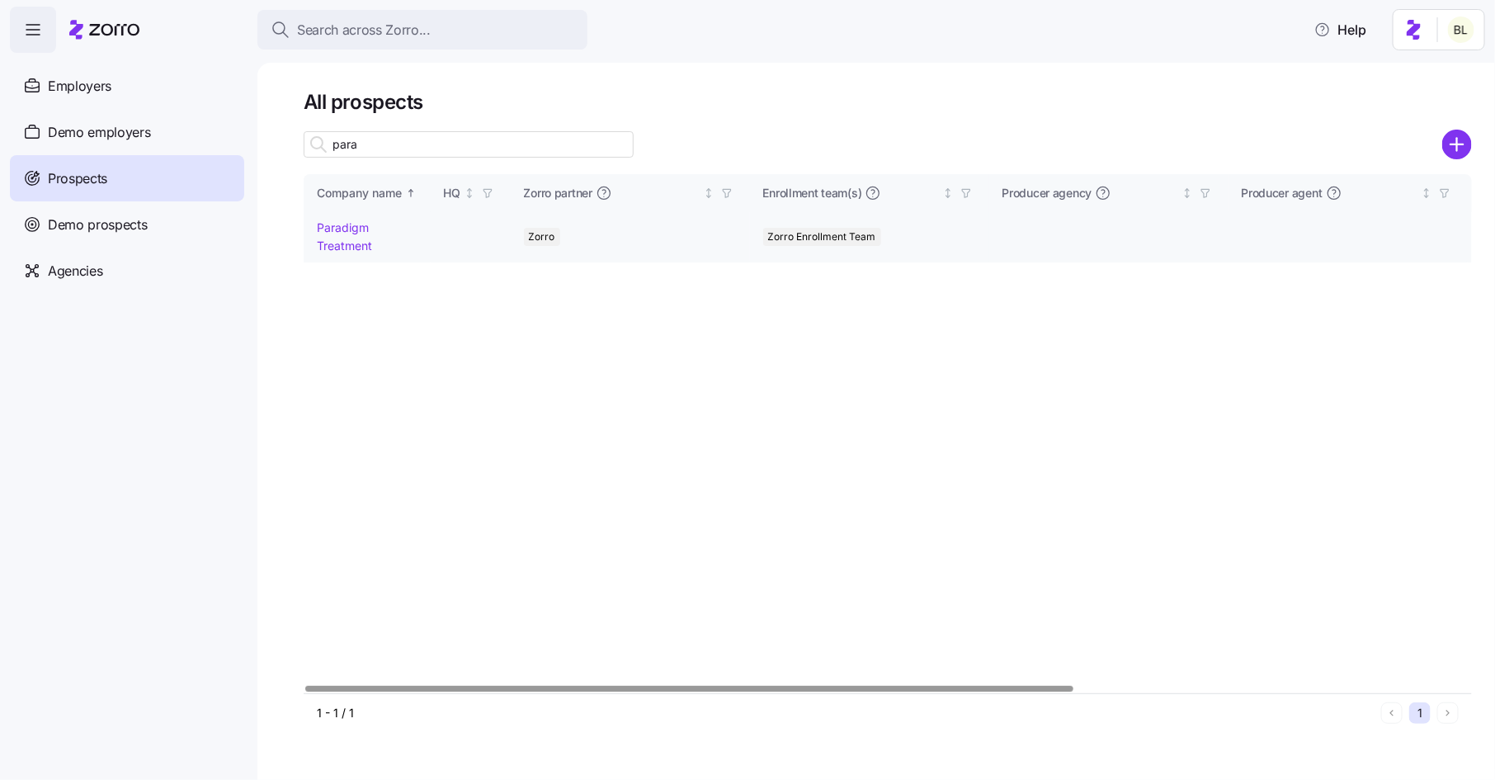
type input "para"
click at [351, 229] on link "Paradigm Treatment" at bounding box center [344, 236] width 55 height 32
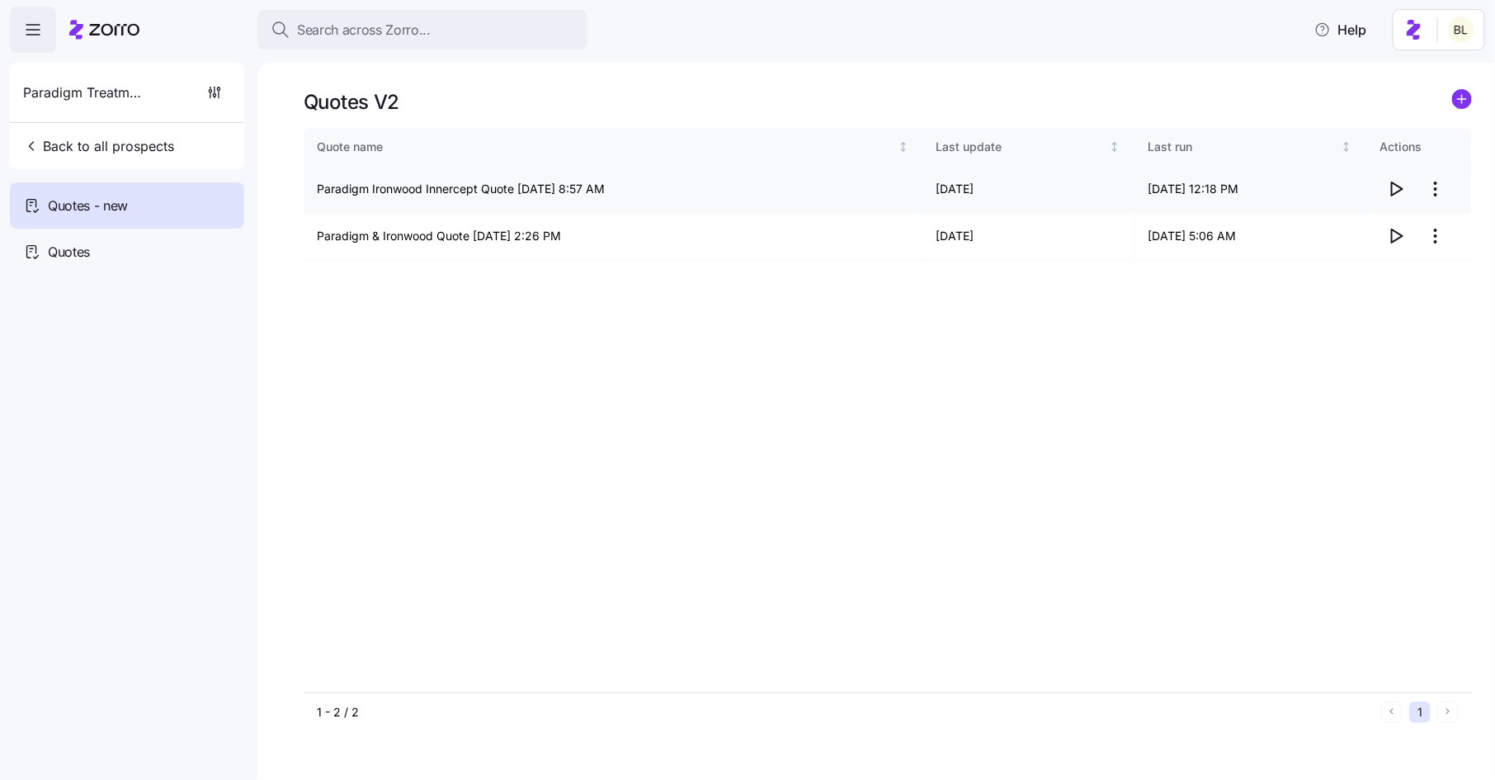
click at [1394, 186] on icon "button" at bounding box center [1396, 189] width 20 height 20
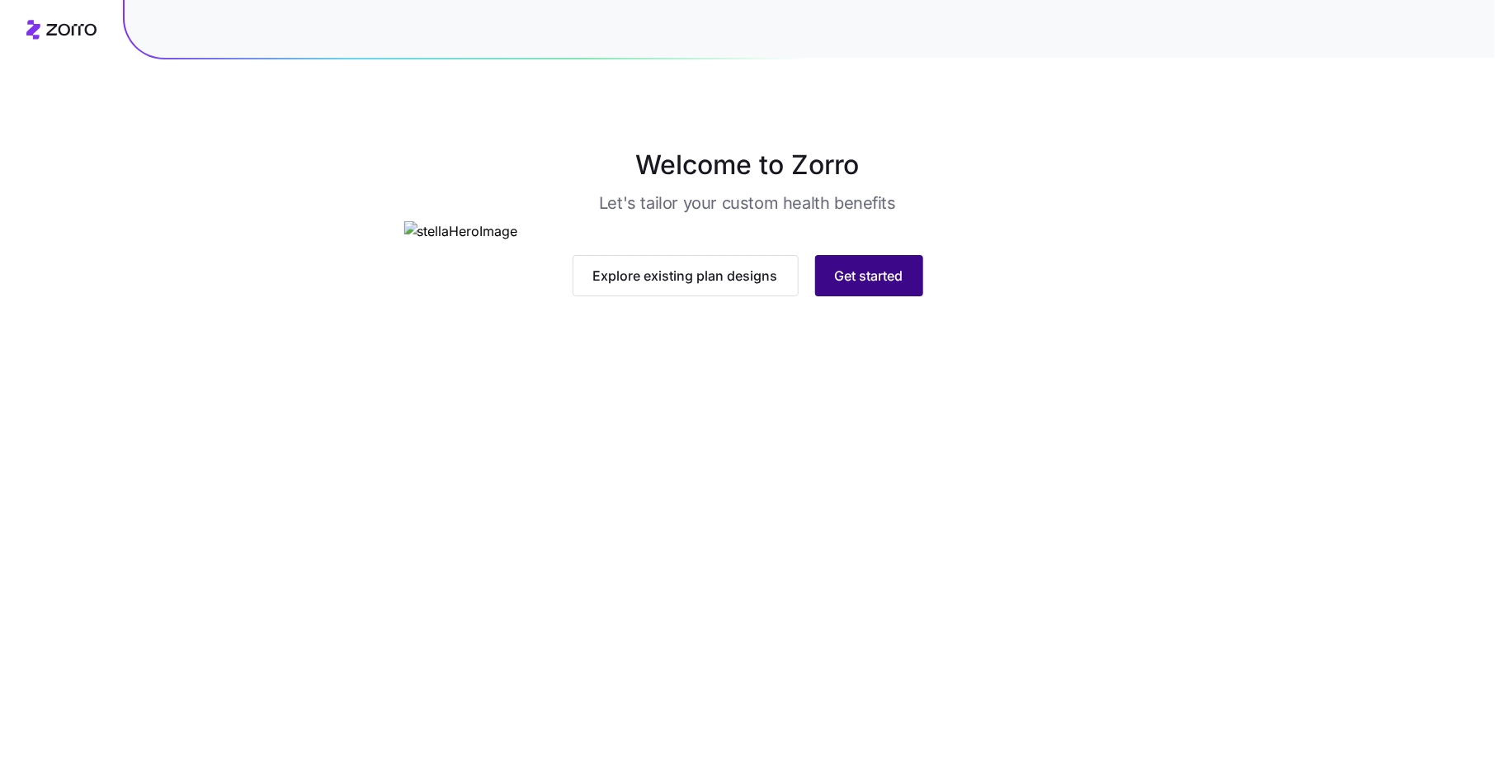
click at [890, 285] on span "Get started" at bounding box center [869, 276] width 68 height 20
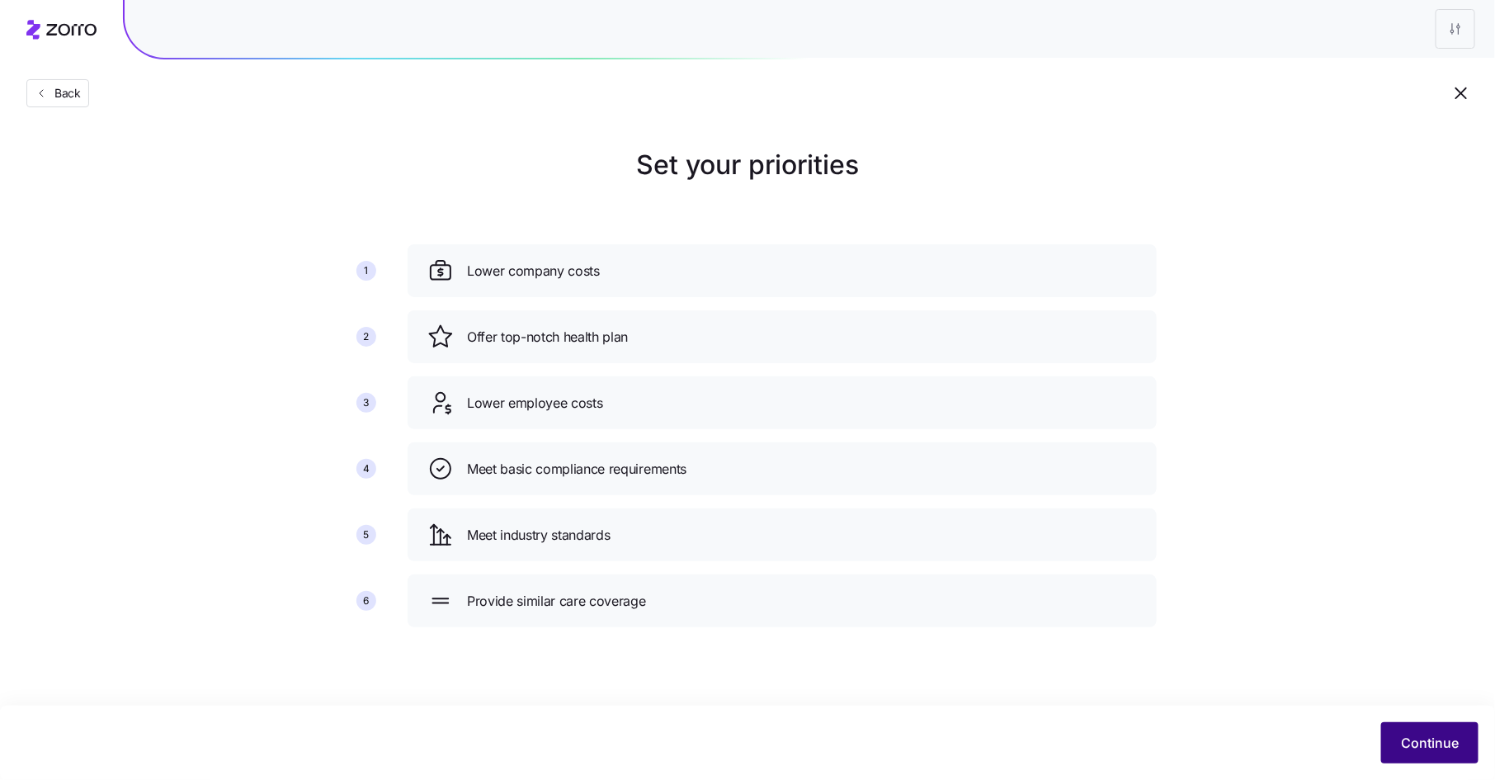
click at [1424, 742] on span "Continue" at bounding box center [1430, 743] width 58 height 20
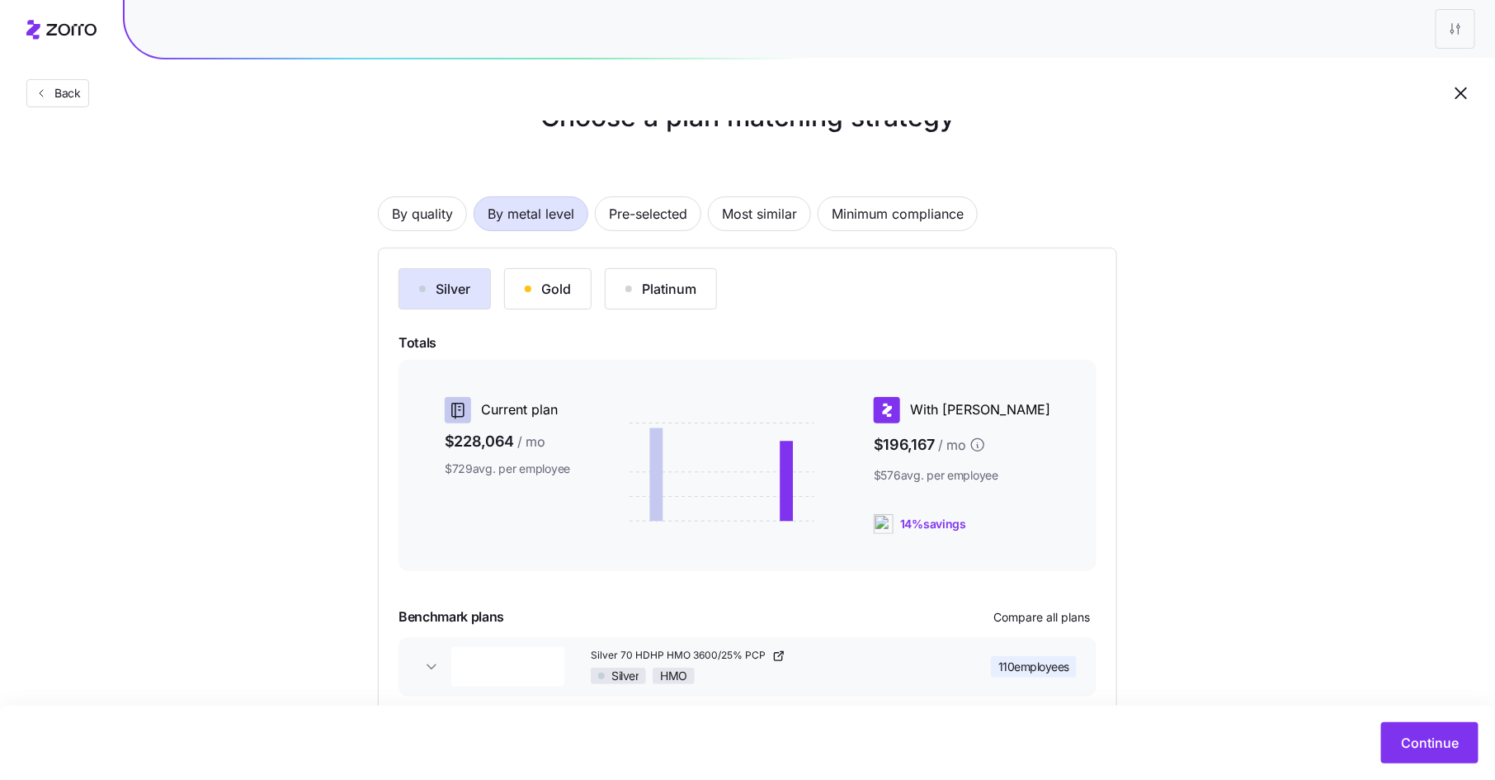
scroll to position [129, 0]
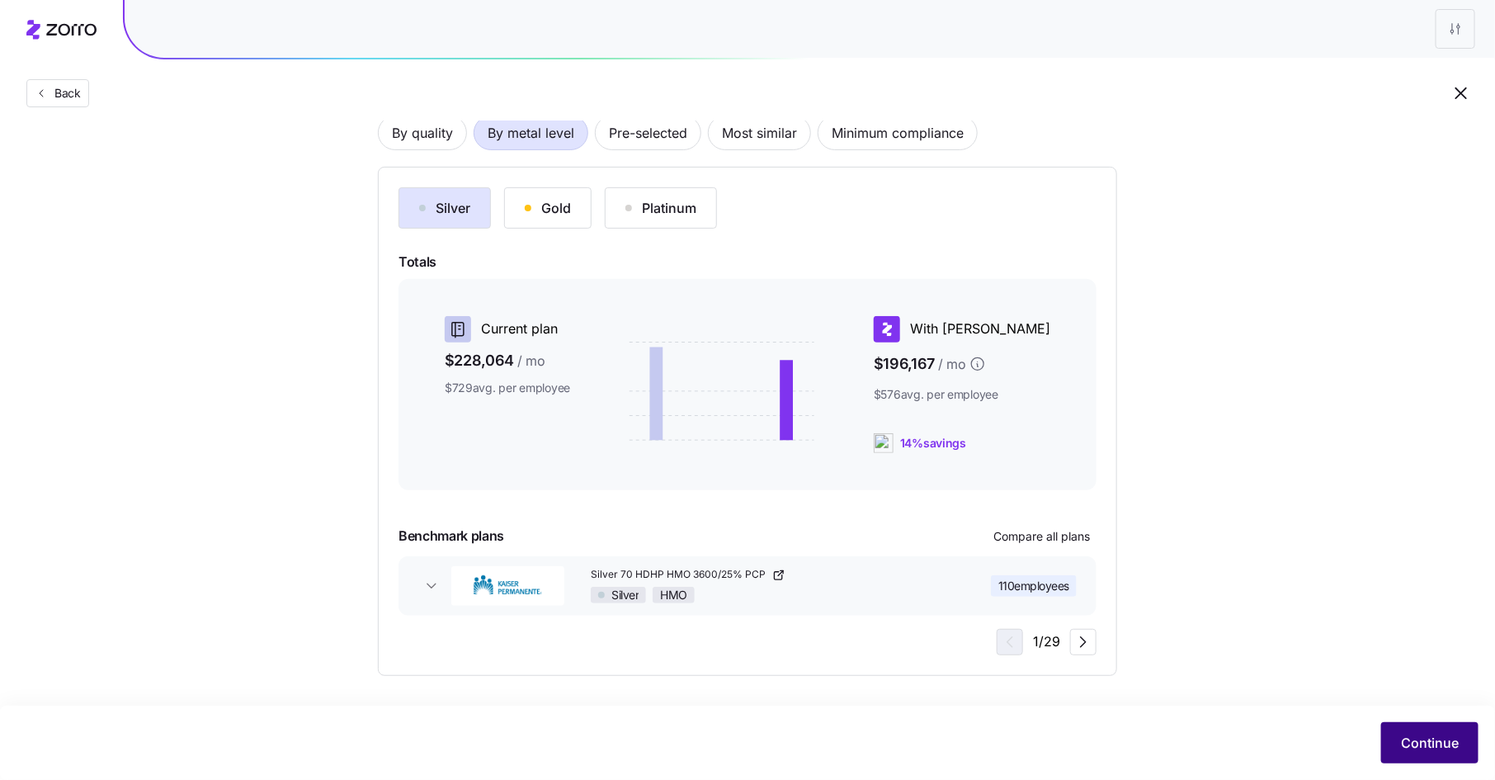
click at [1416, 738] on span "Continue" at bounding box center [1430, 743] width 58 height 20
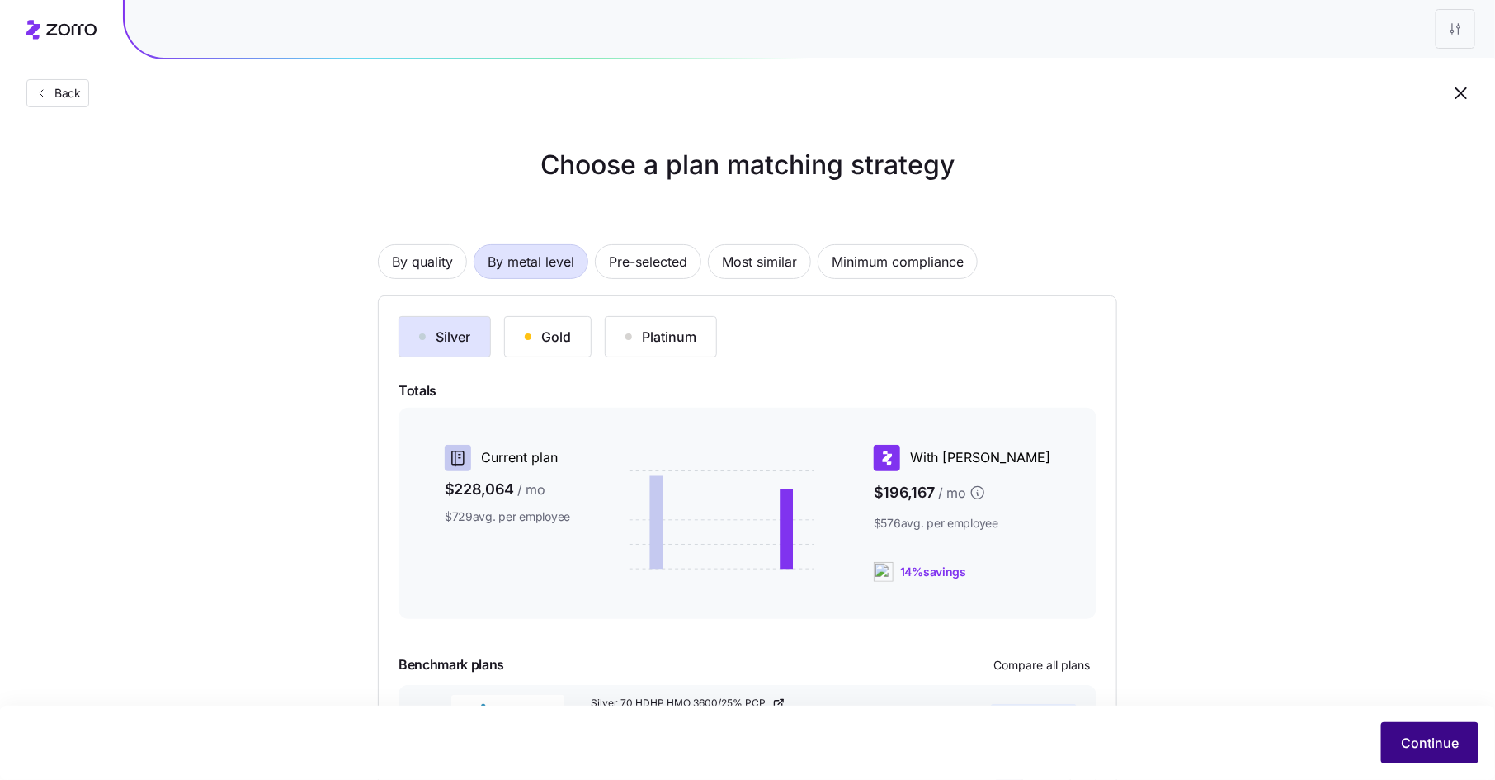
click at [1421, 734] on span "Continue" at bounding box center [1430, 743] width 58 height 20
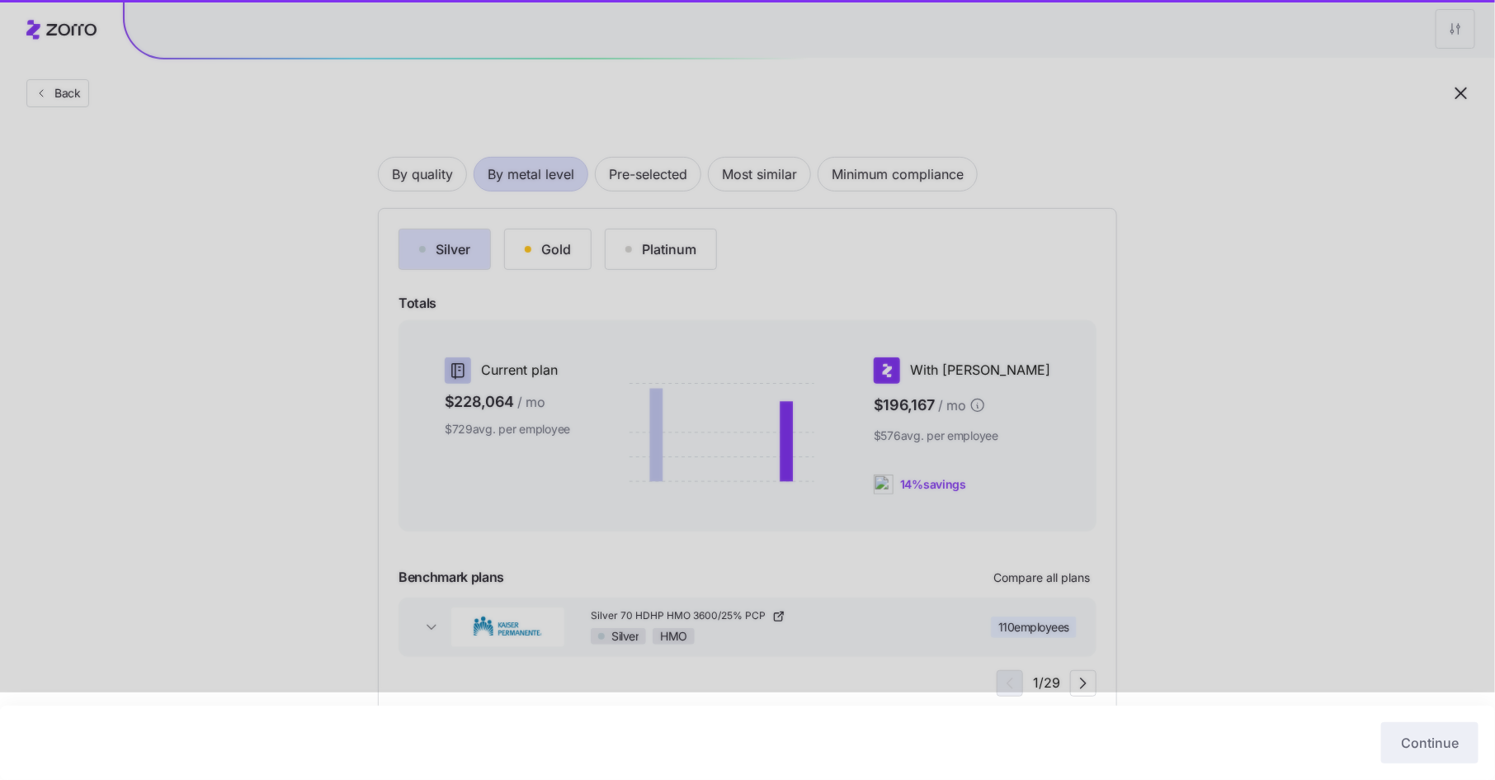
scroll to position [129, 0]
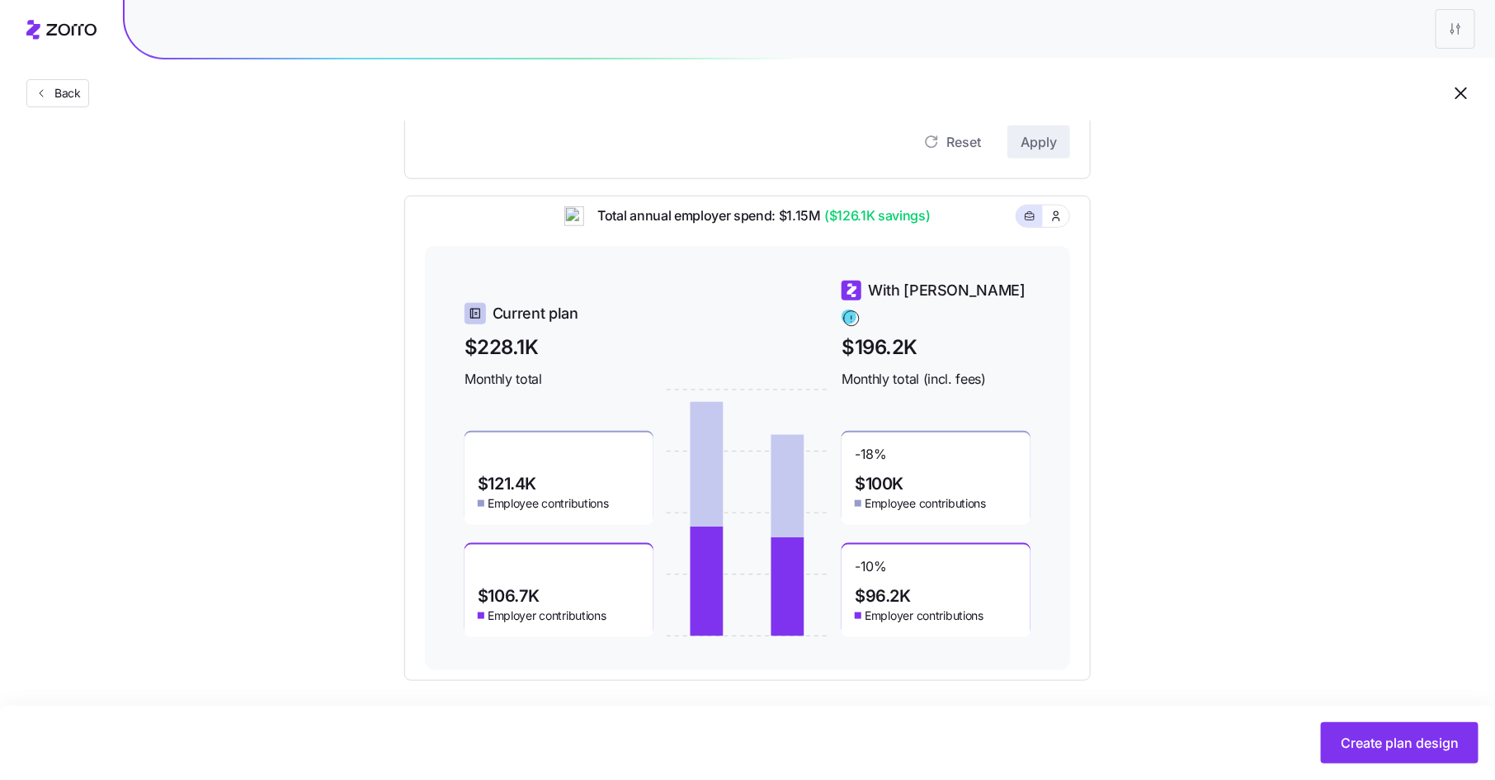
scroll to position [596, 0]
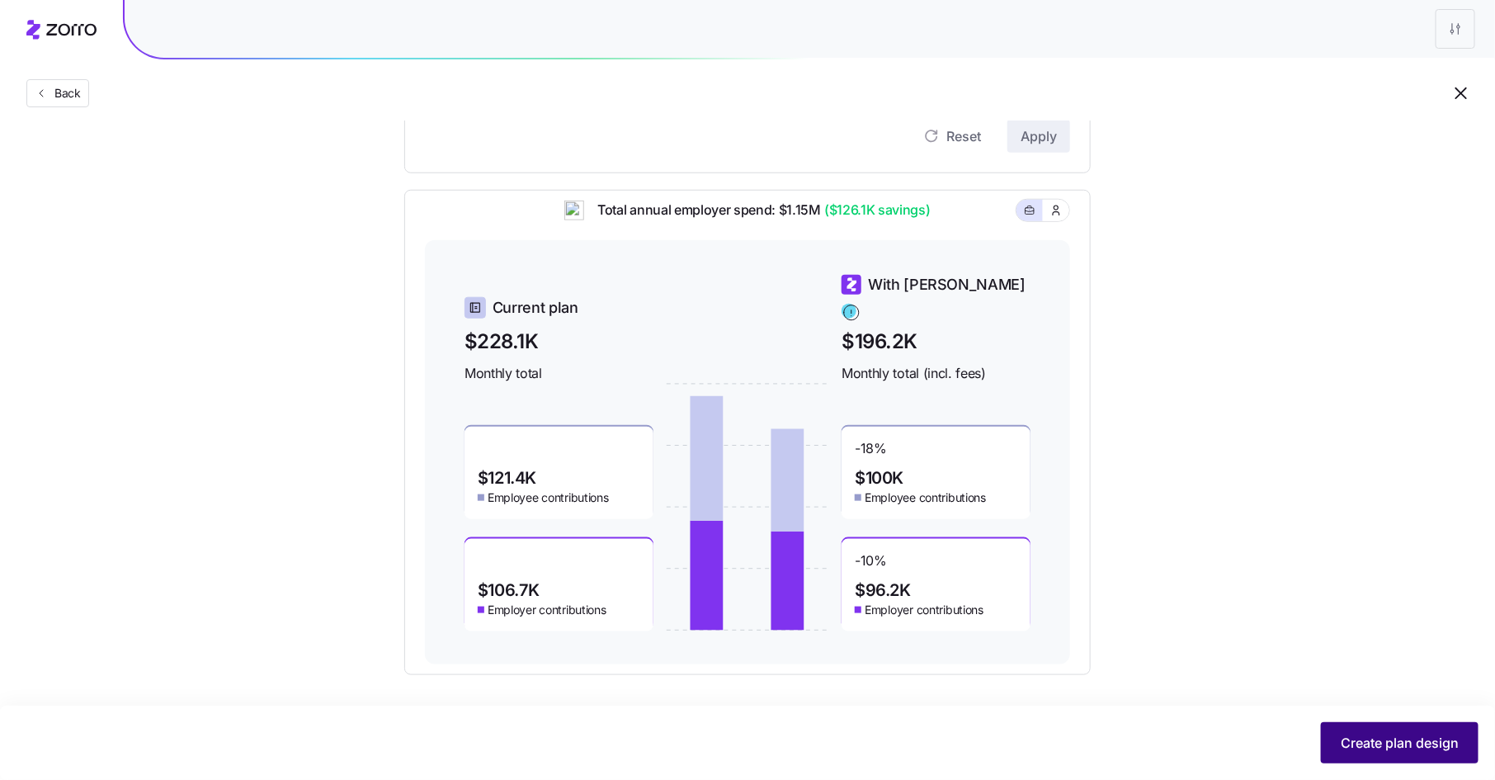
click at [1382, 738] on span "Create plan design" at bounding box center [1400, 743] width 118 height 20
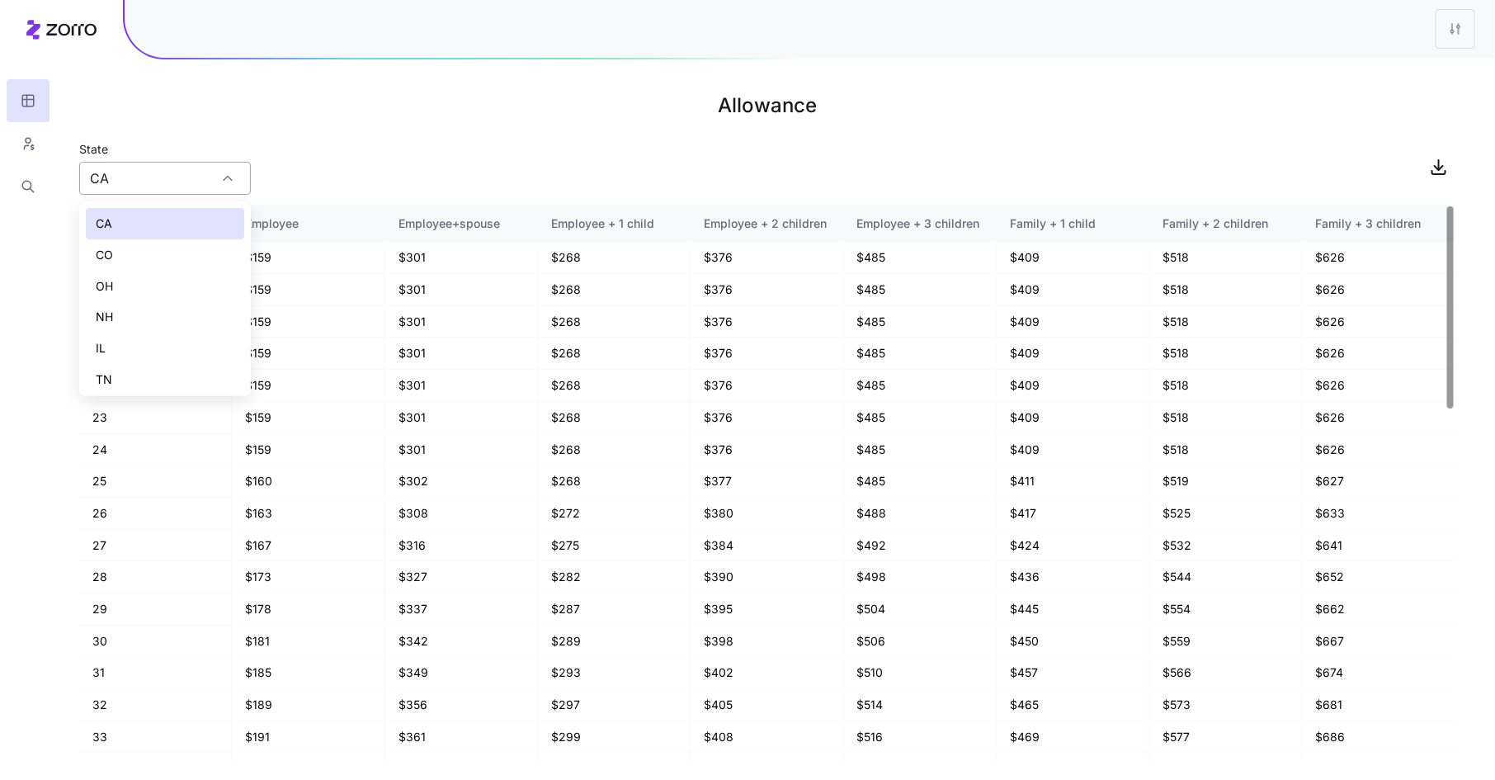
click at [142, 189] on input "CA" at bounding box center [165, 178] width 172 height 33
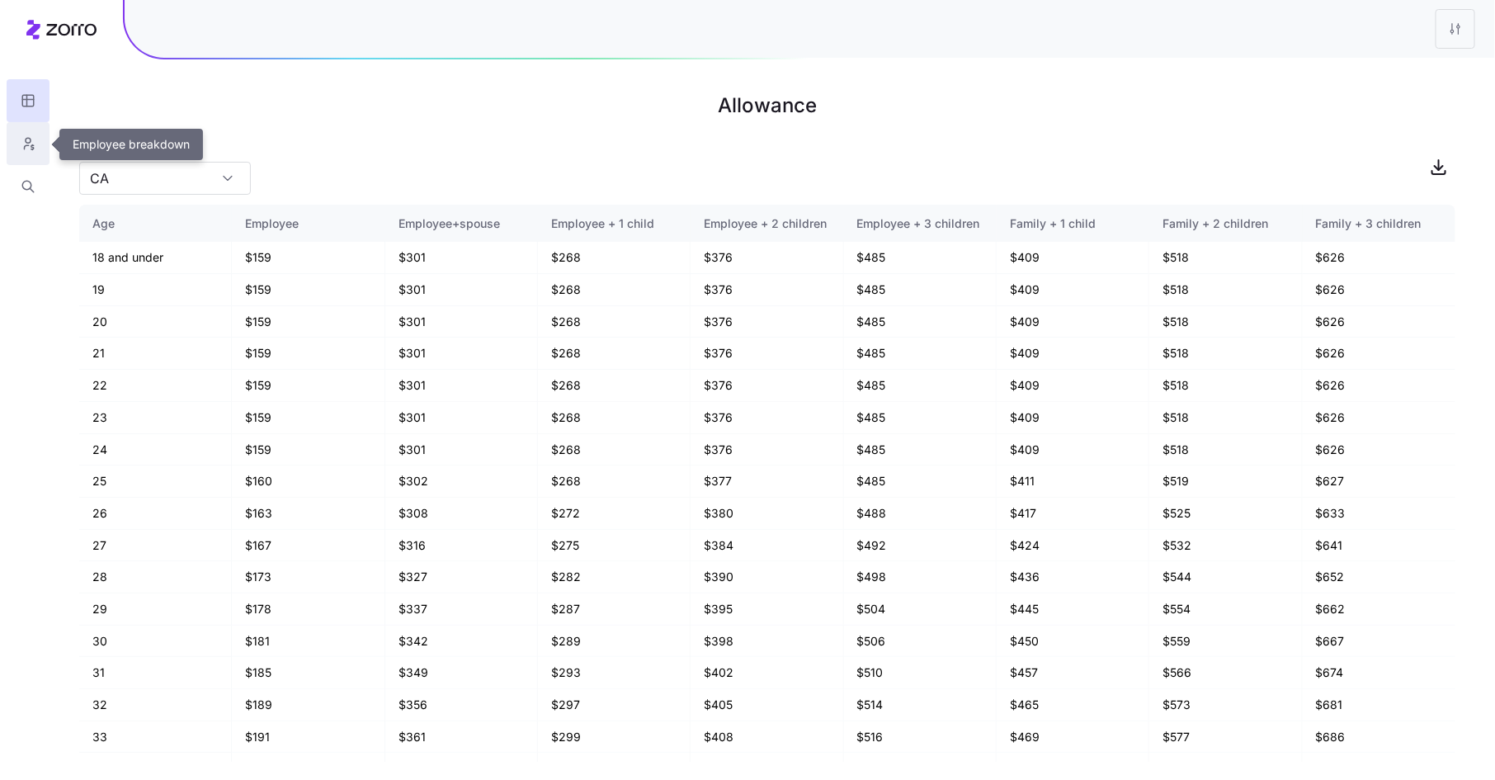
click at [22, 148] on icon "button" at bounding box center [28, 143] width 15 height 16
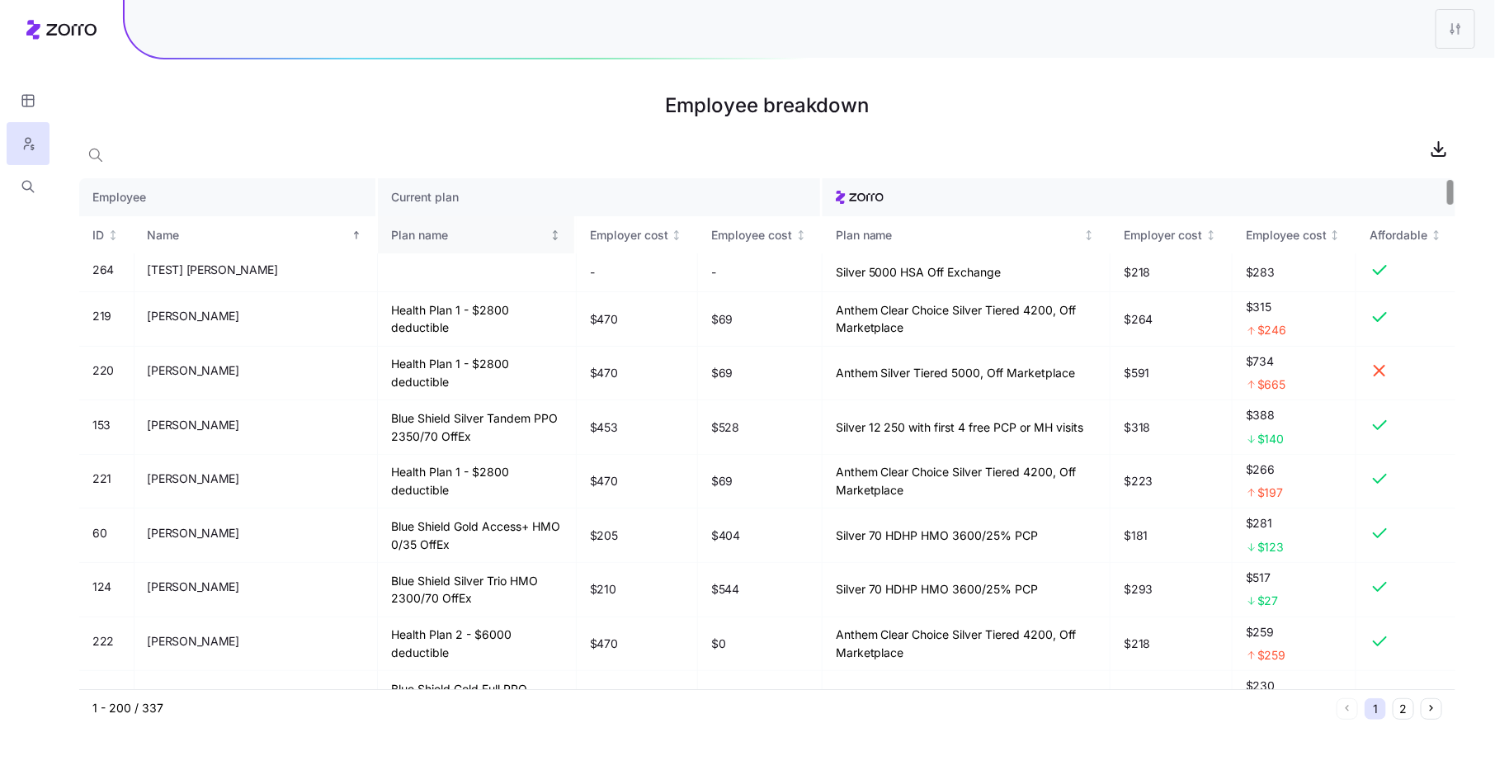
click at [391, 236] on div "Plan name" at bounding box center [468, 235] width 155 height 18
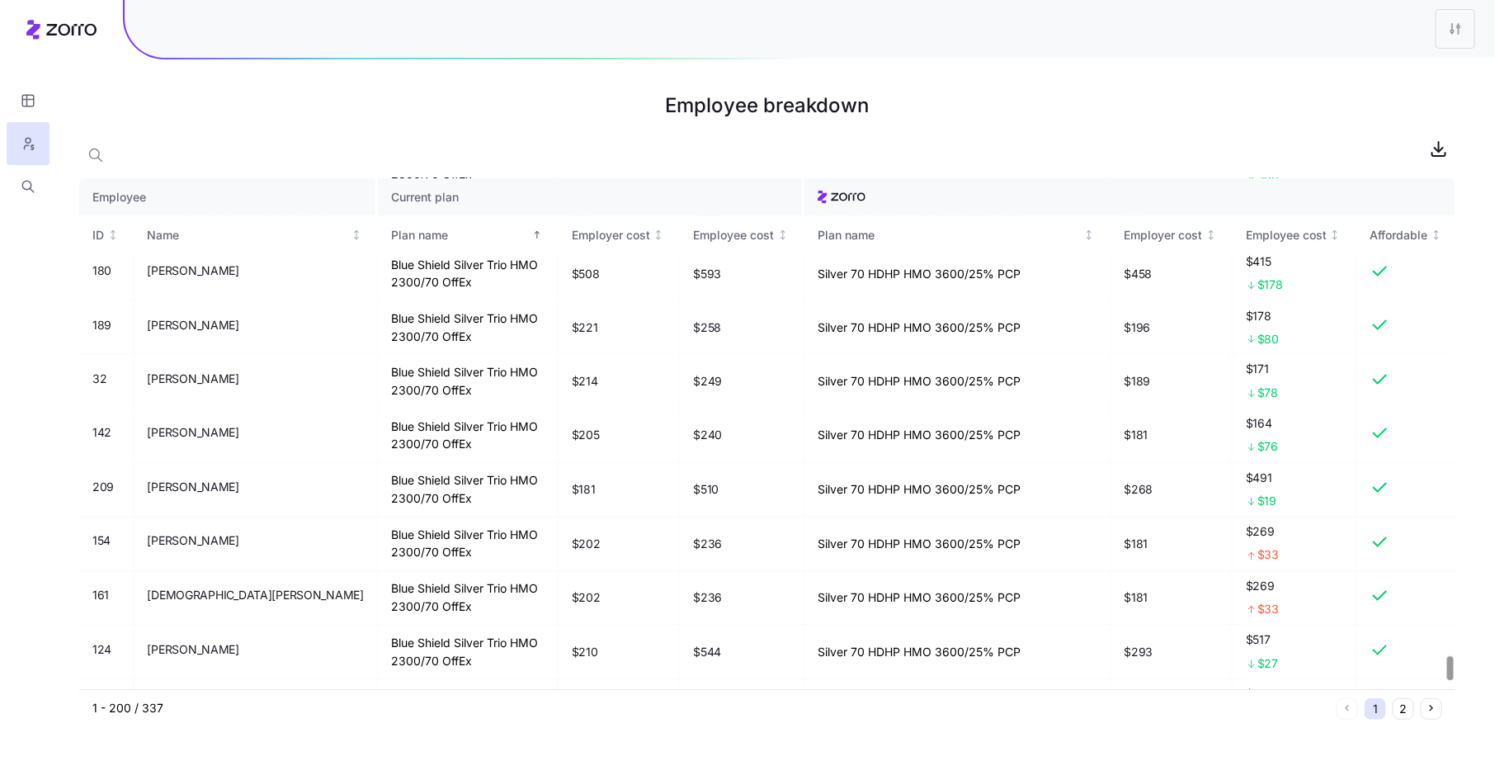
scroll to position [10325, 0]
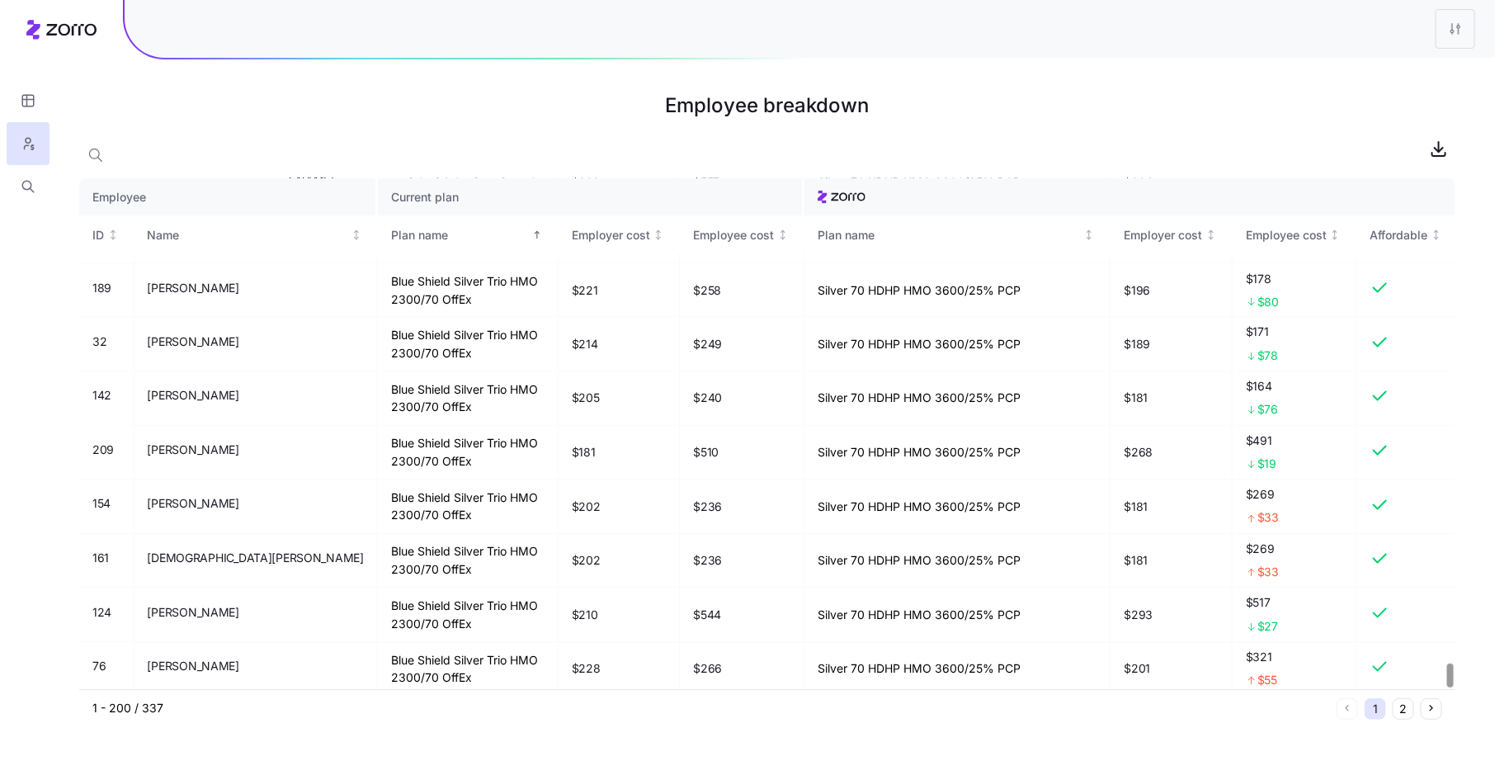
click at [1403, 709] on button "2" at bounding box center [1403, 708] width 21 height 21
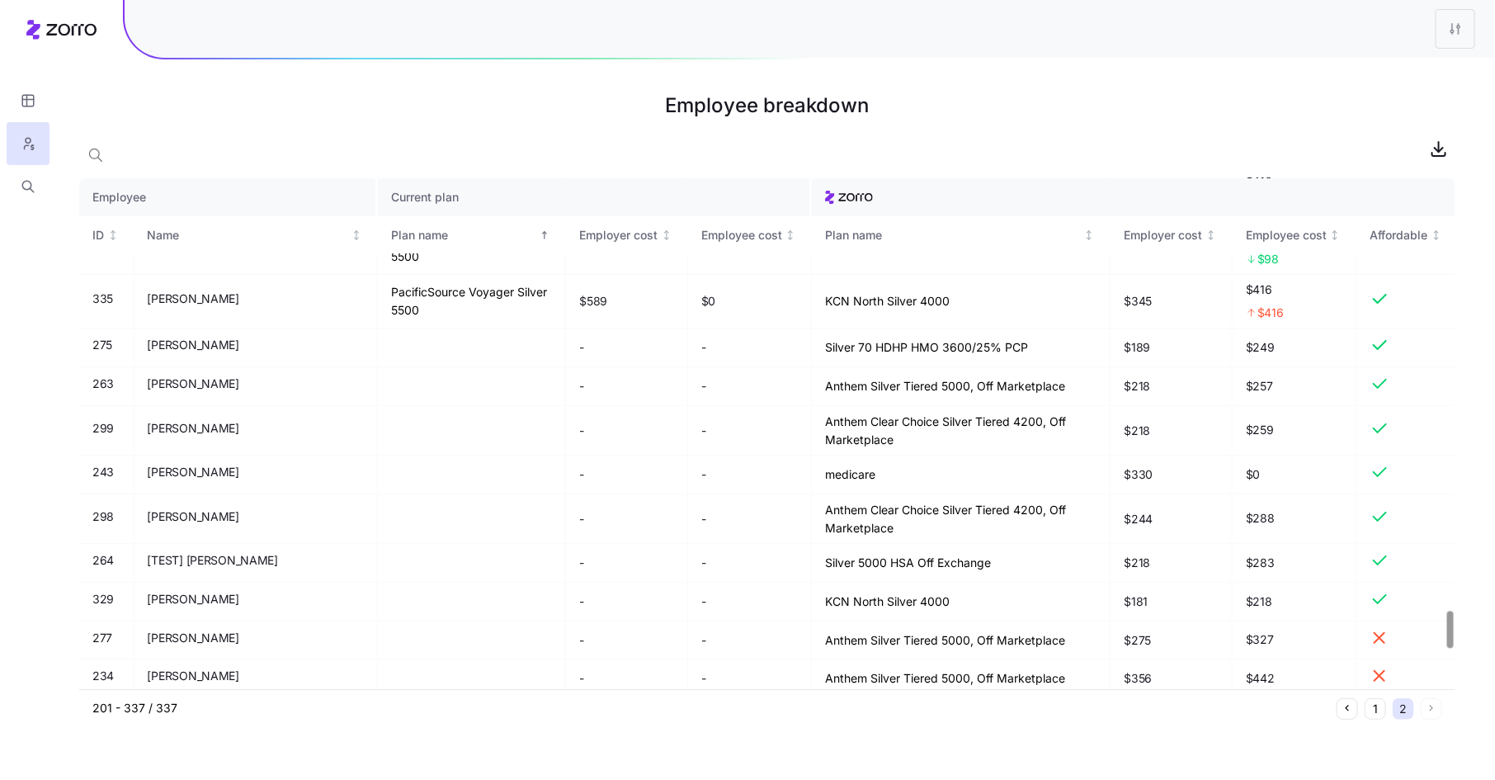
scroll to position [6023, 0]
